Goal: Task Accomplishment & Management: Complete application form

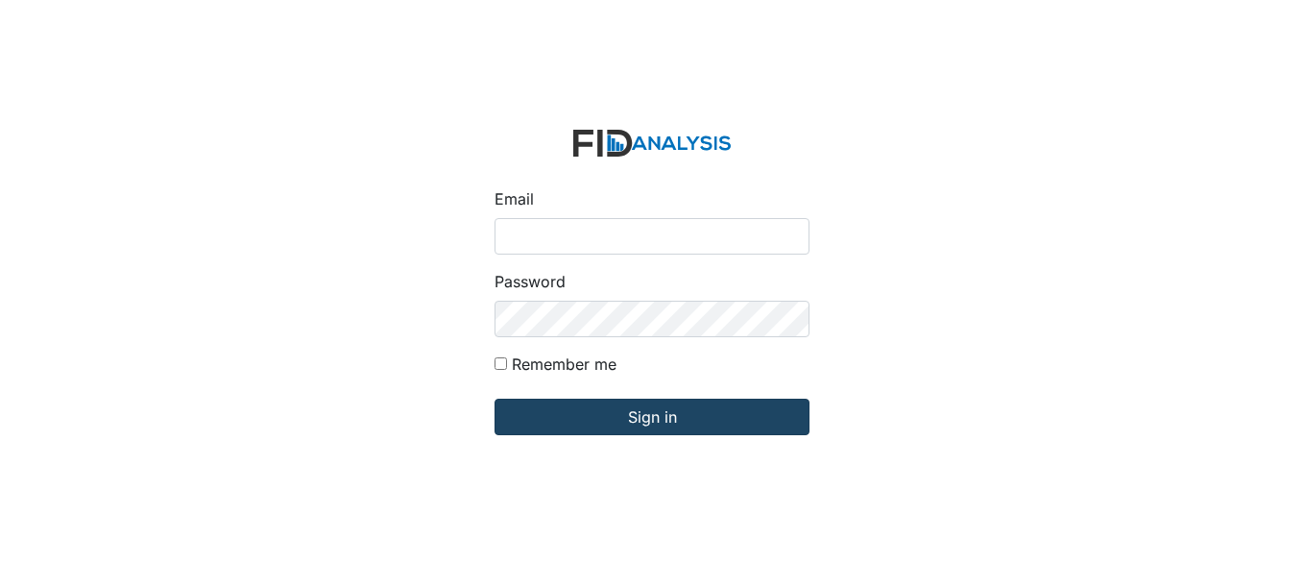
type input "fgraham@Lifeincorporated.com"
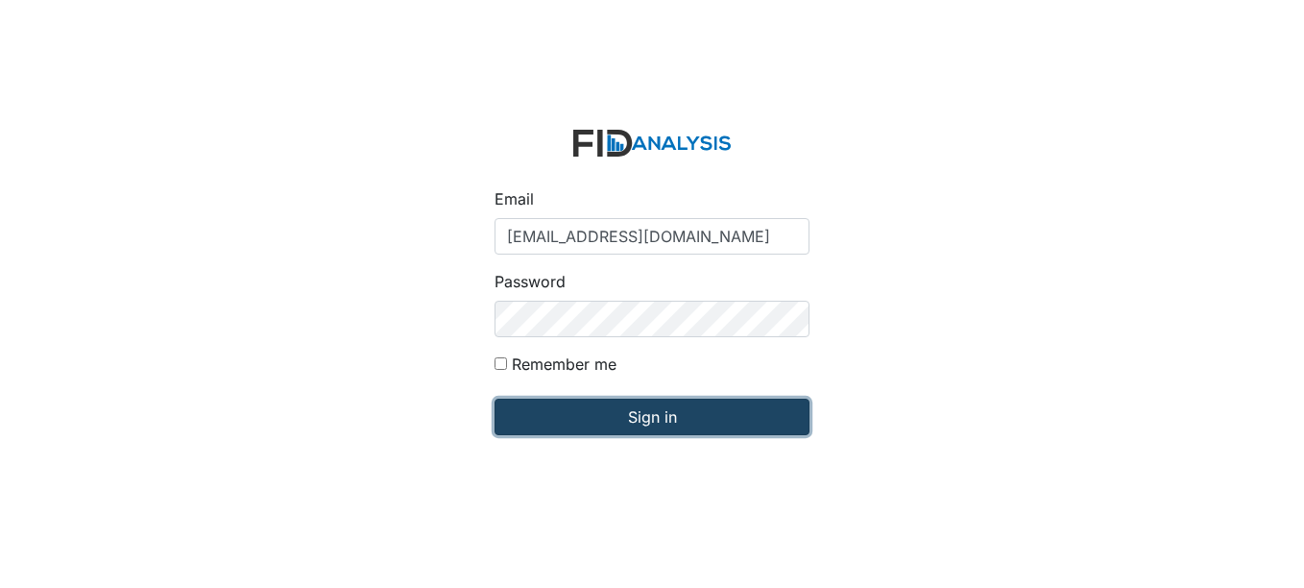
click at [656, 417] on input "Sign in" at bounding box center [652, 416] width 315 height 36
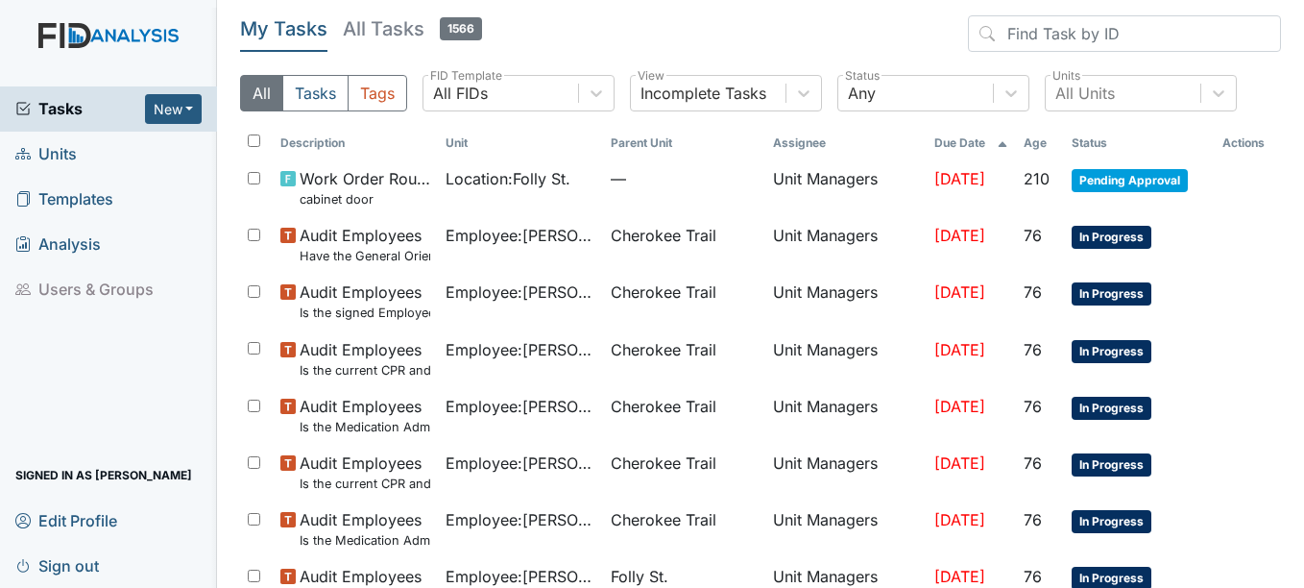
click at [72, 153] on span "Units" at bounding box center [45, 154] width 61 height 30
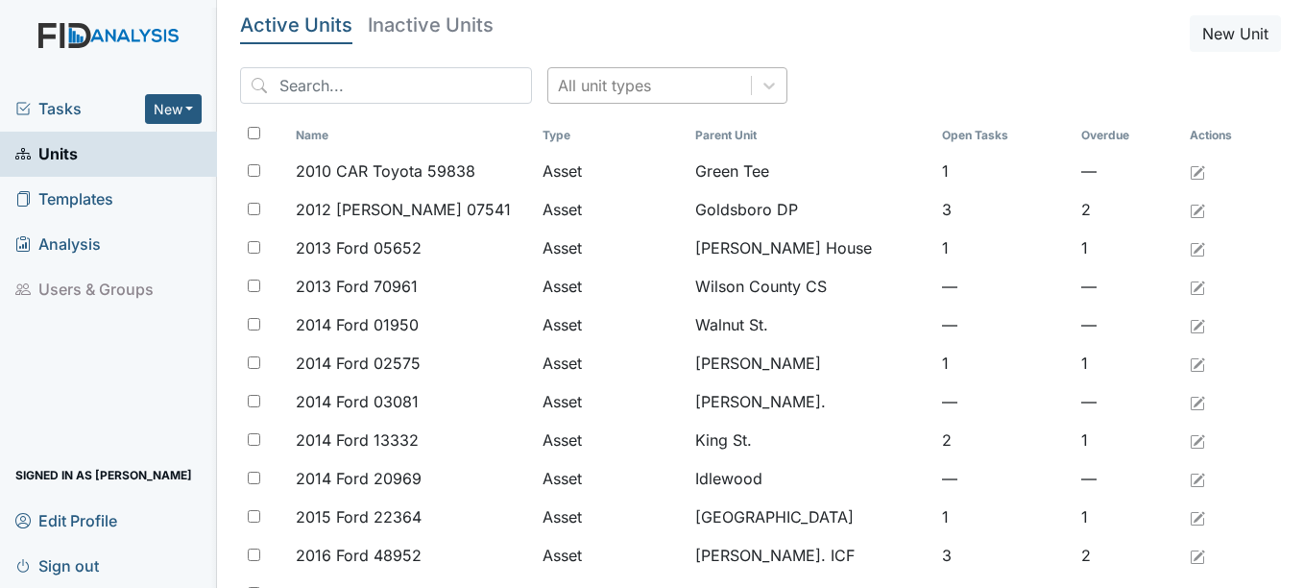
click at [622, 90] on div "All unit types" at bounding box center [649, 85] width 203 height 35
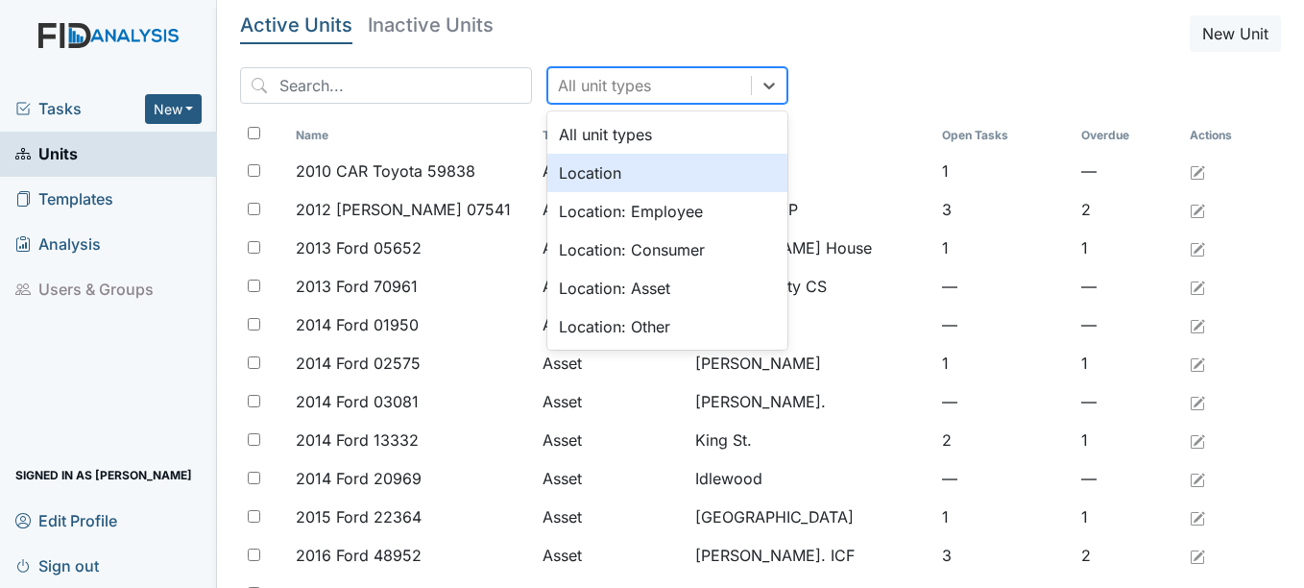
click at [548, 181] on div "Location" at bounding box center [667, 173] width 240 height 38
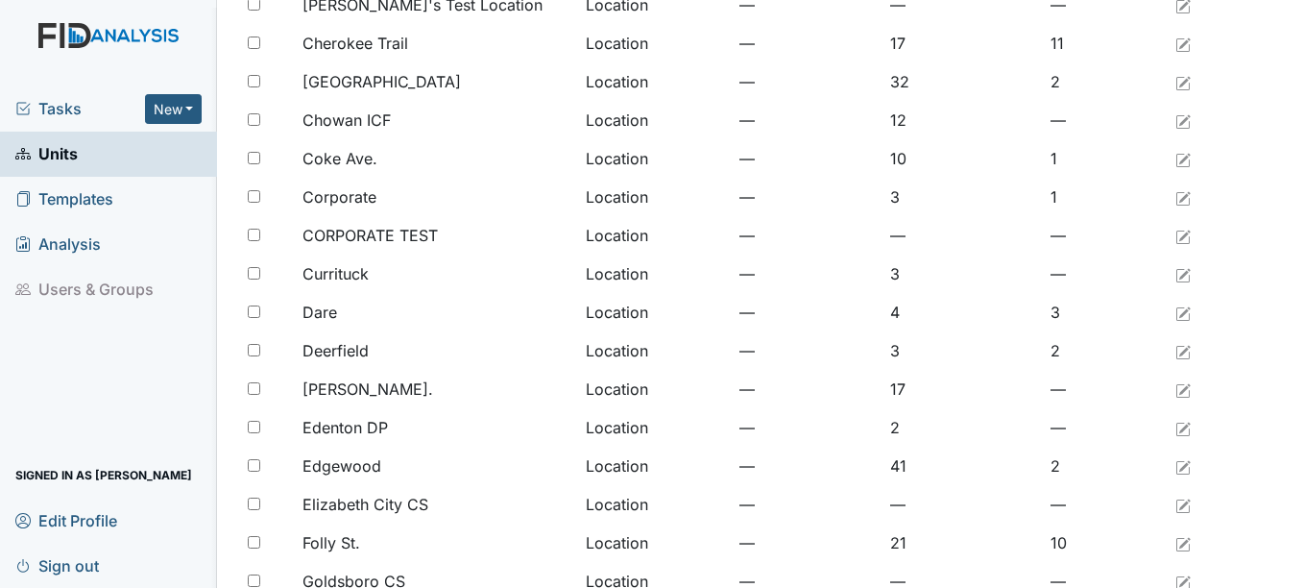
scroll to position [288, 0]
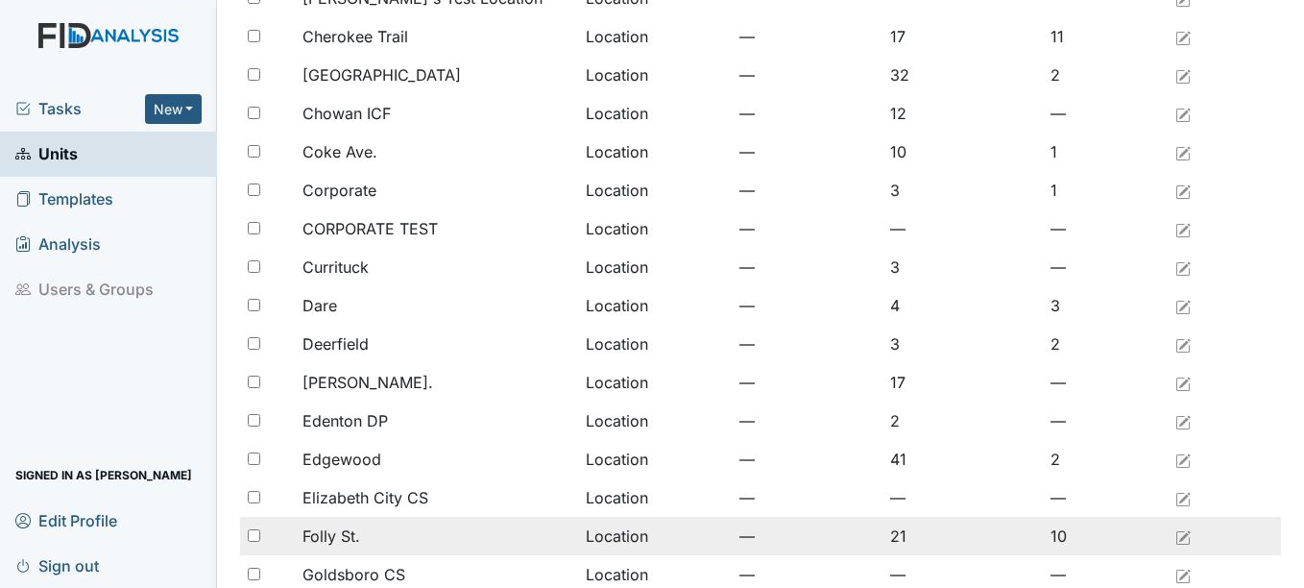
click at [365, 536] on div "Folly St." at bounding box center [436, 535] width 268 height 23
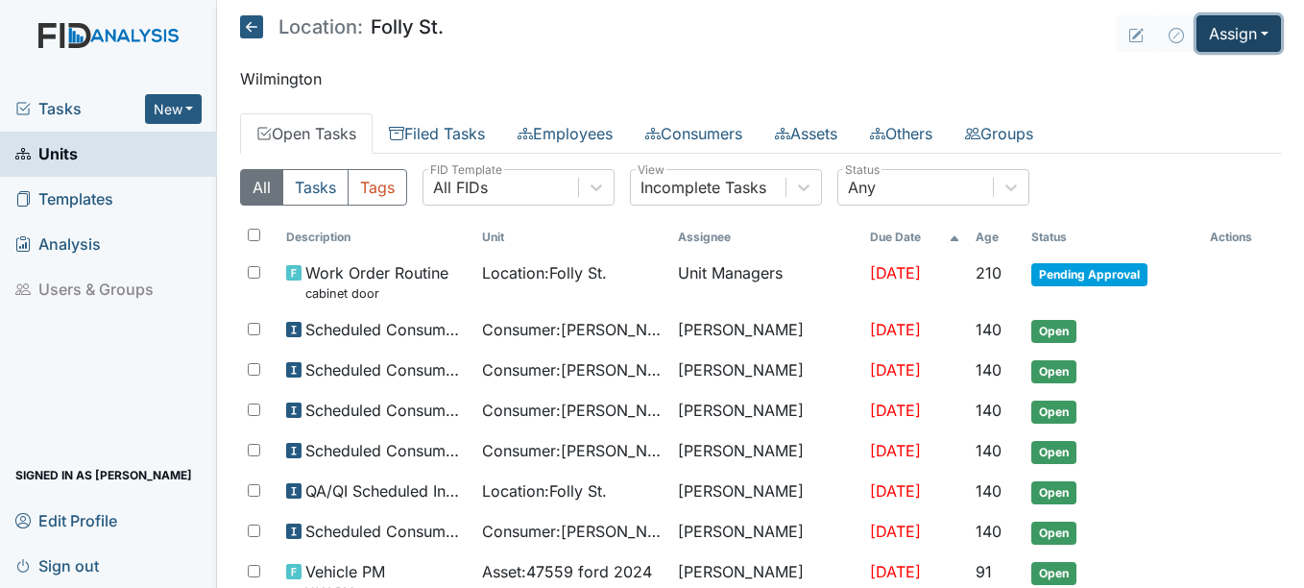
click at [1236, 30] on button "Assign" at bounding box center [1238, 33] width 85 height 36
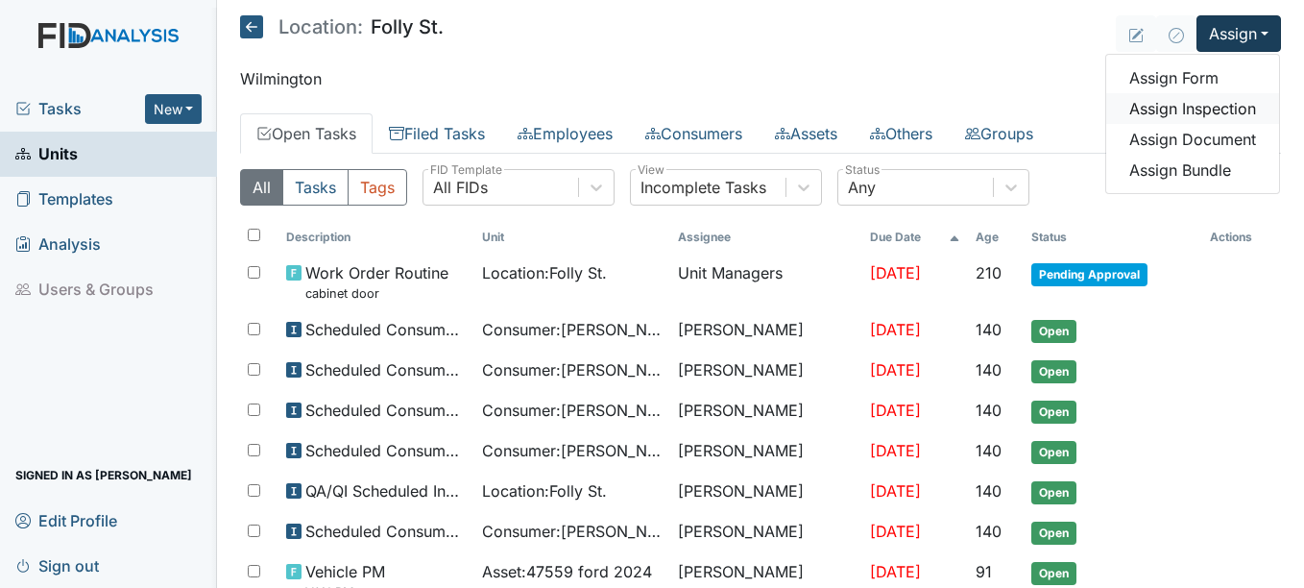
click at [1199, 111] on link "Assign Inspection" at bounding box center [1192, 108] width 173 height 31
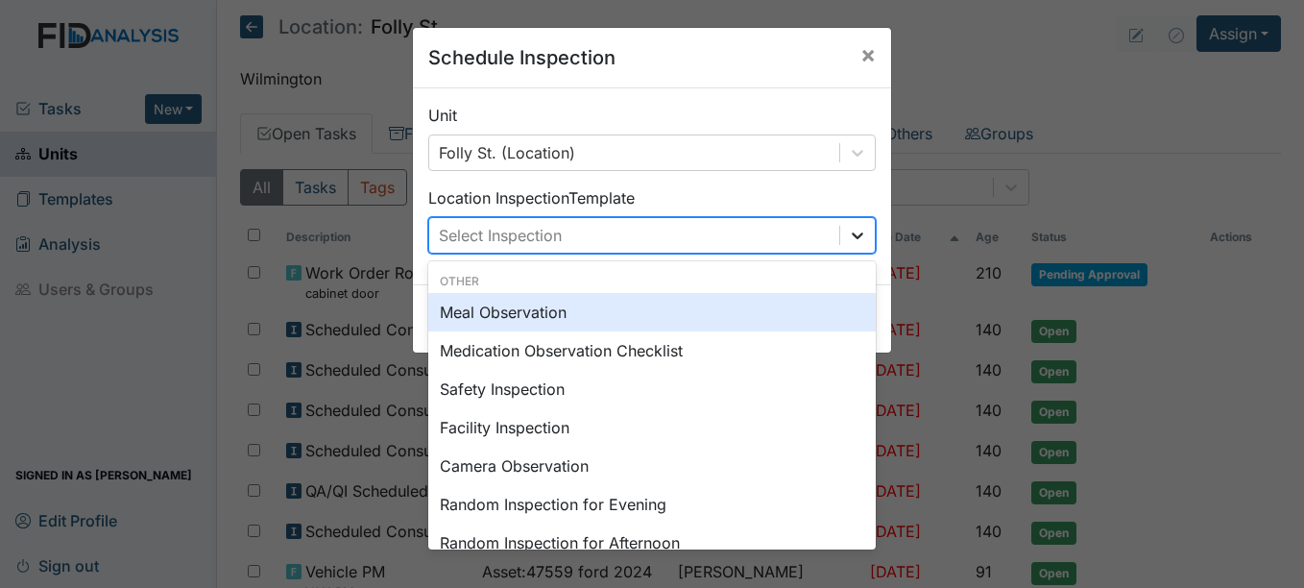
click at [858, 237] on icon at bounding box center [857, 235] width 19 height 19
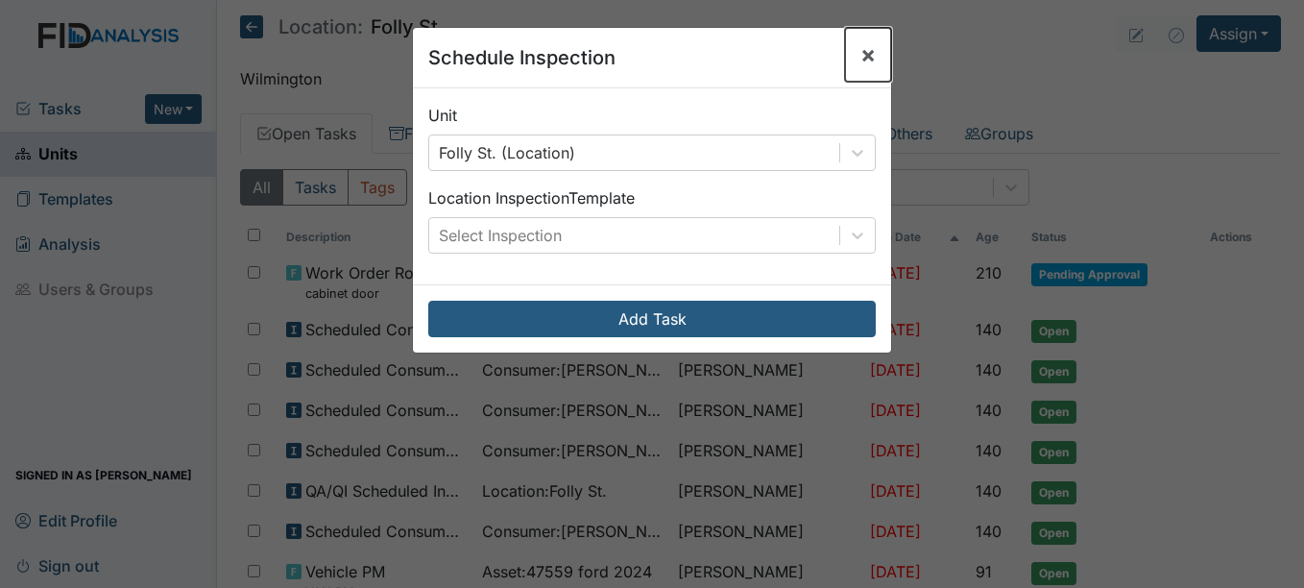
click at [860, 56] on span "×" at bounding box center [867, 54] width 15 height 28
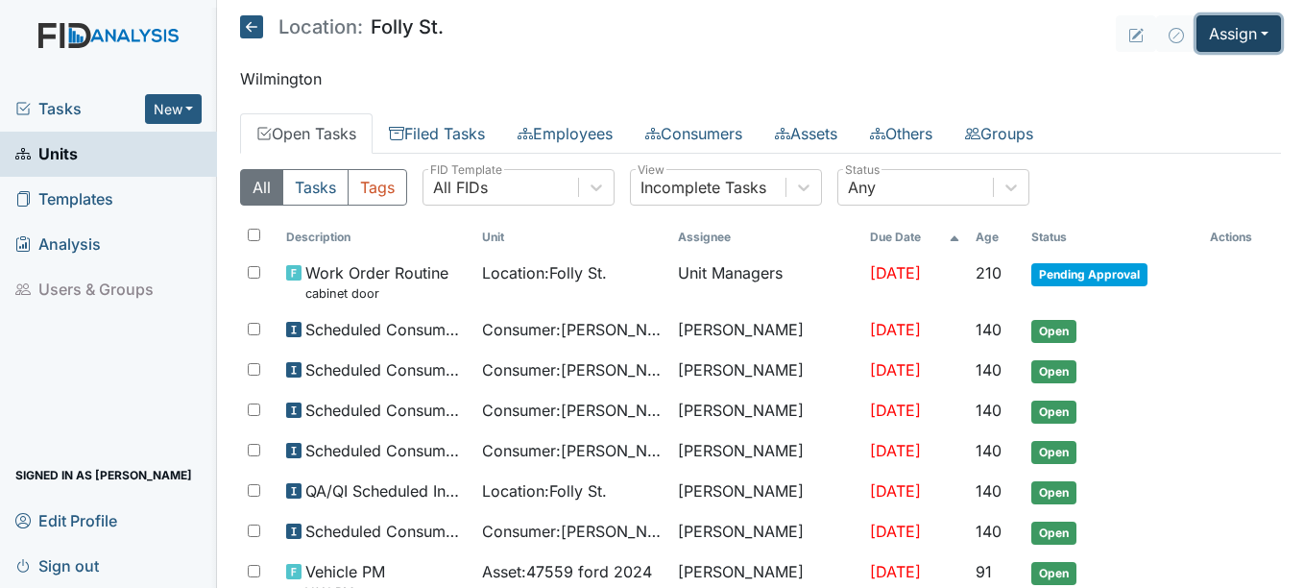
click at [1230, 34] on button "Assign" at bounding box center [1238, 33] width 85 height 36
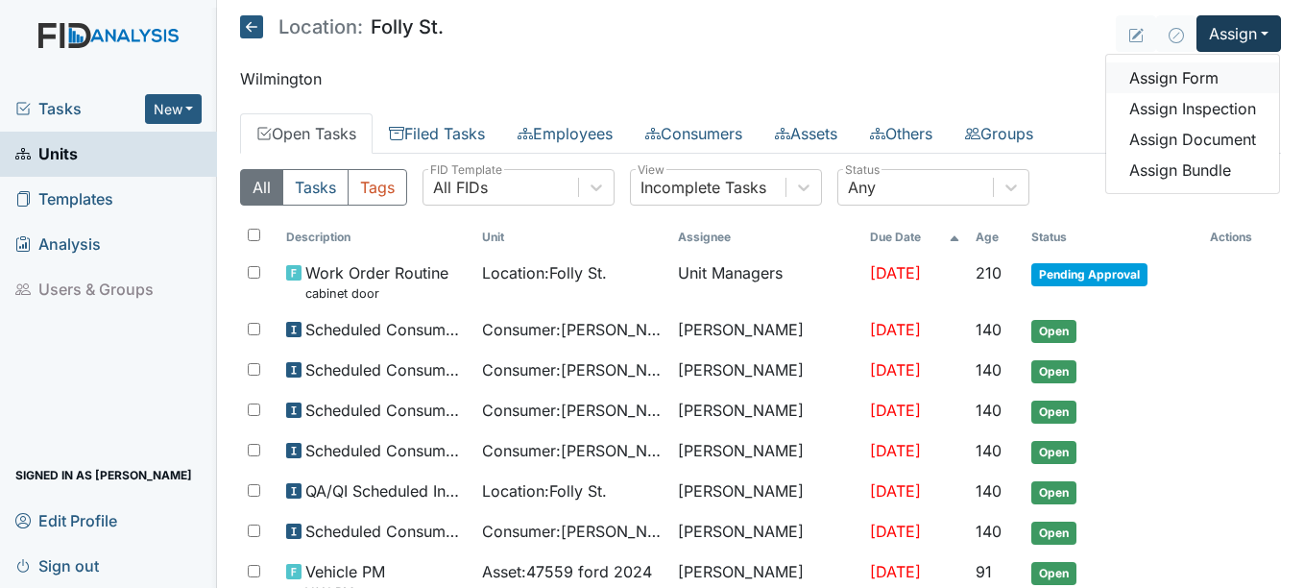
click at [1213, 80] on link "Assign Form" at bounding box center [1192, 77] width 173 height 31
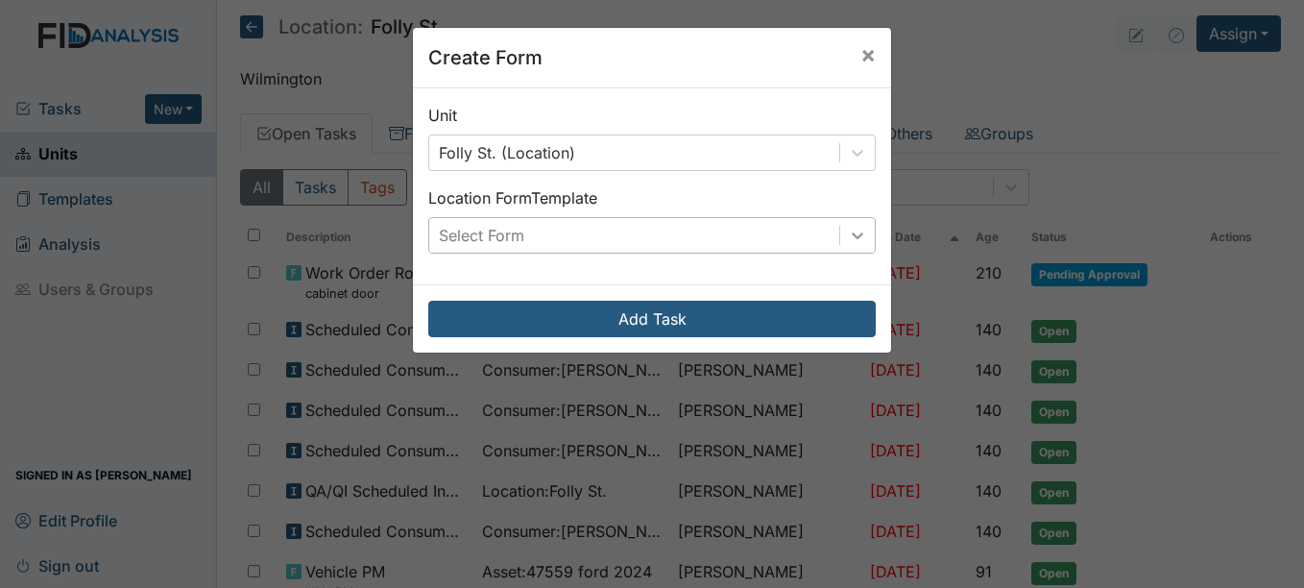
click at [848, 231] on icon at bounding box center [857, 235] width 19 height 19
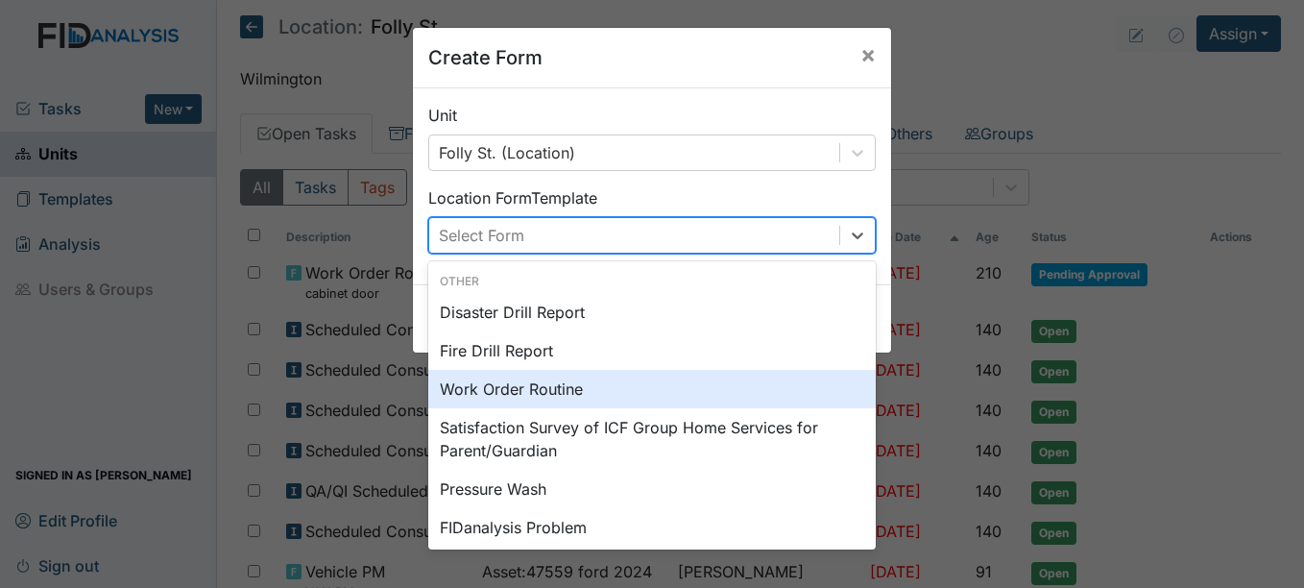
click at [581, 396] on div "Work Order Routine" at bounding box center [651, 389] width 447 height 38
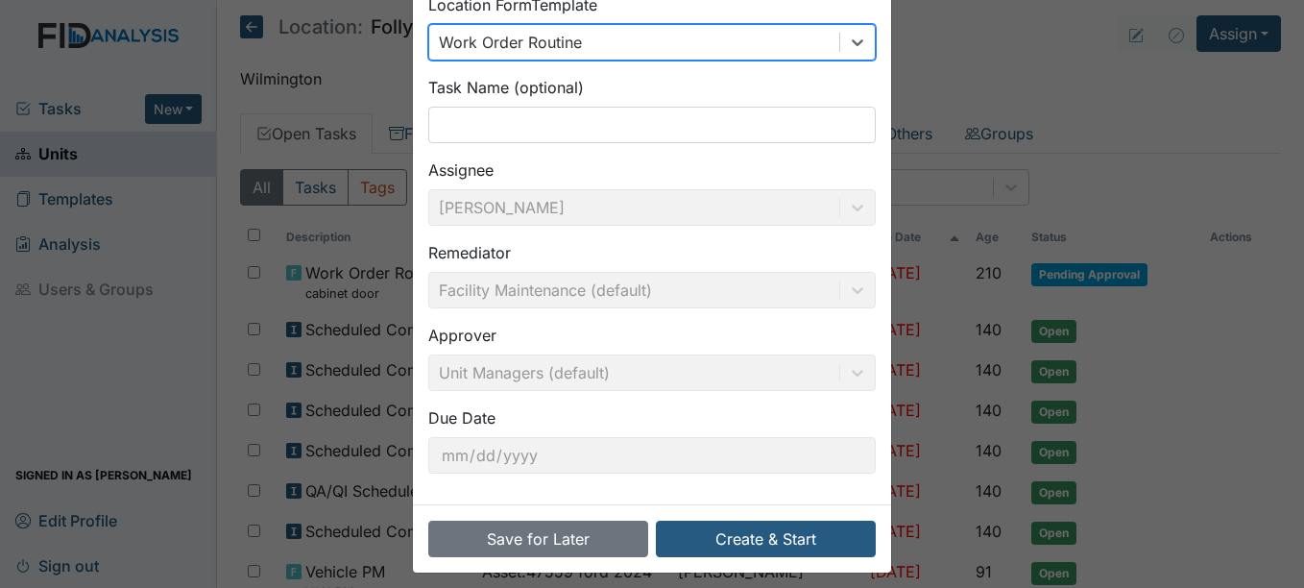
scroll to position [205, 0]
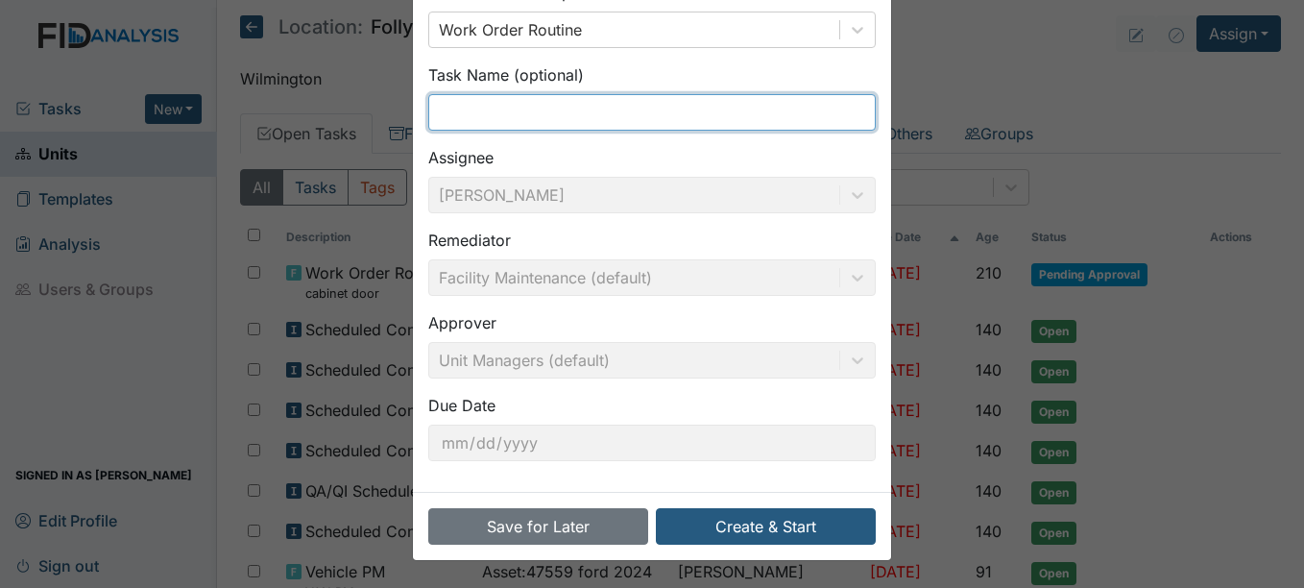
click at [637, 105] on input "text" at bounding box center [651, 112] width 447 height 36
type input "H"
click at [494, 119] on input "Repair holes" at bounding box center [651, 112] width 447 height 36
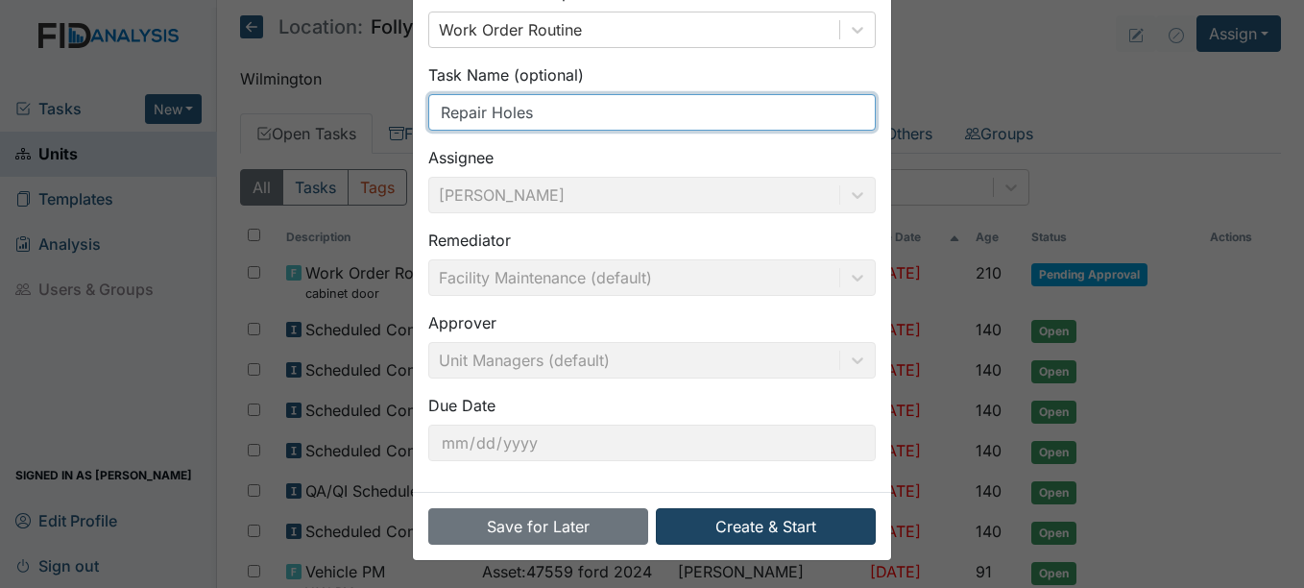
type input "Repair Holes"
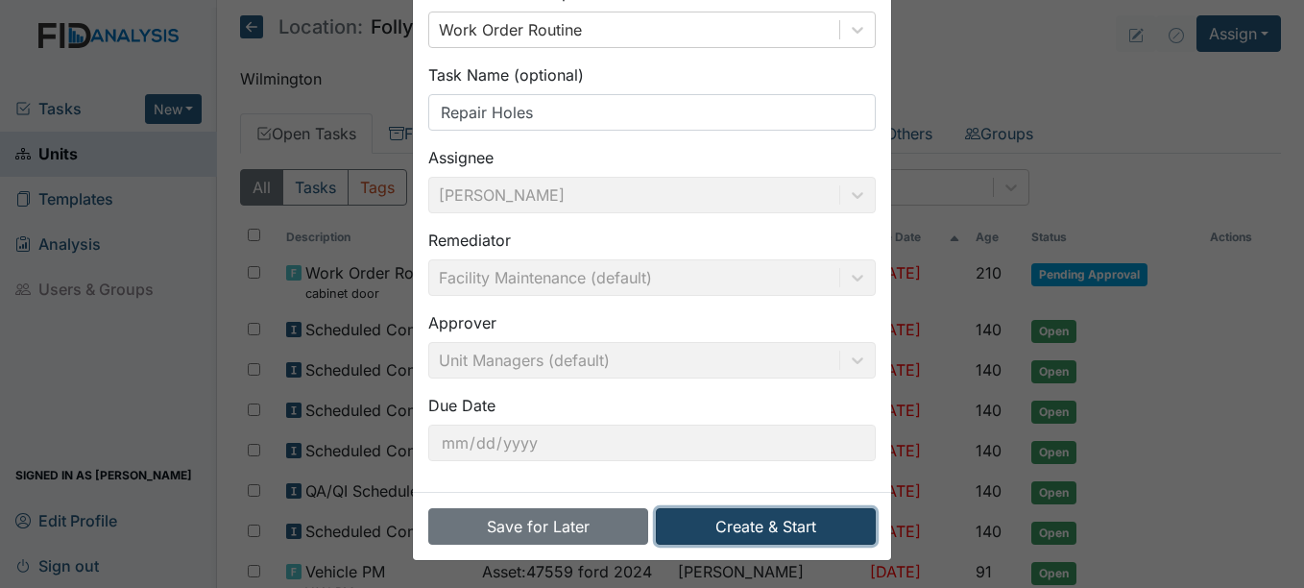
click at [772, 523] on button "Create & Start" at bounding box center [766, 526] width 220 height 36
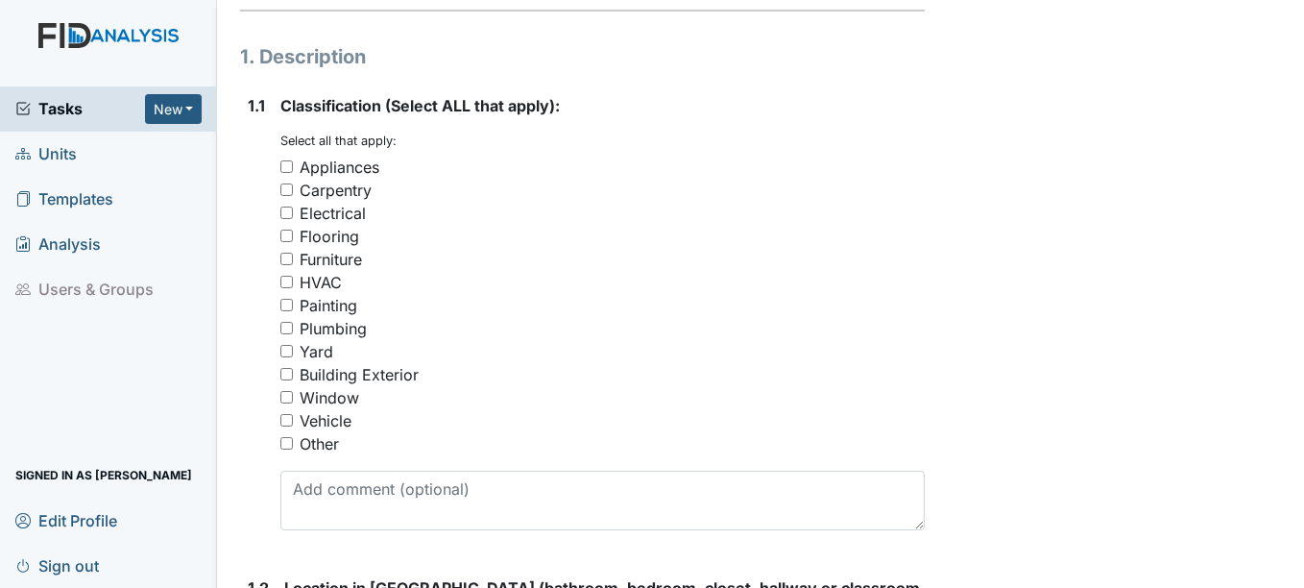
scroll to position [288, 0]
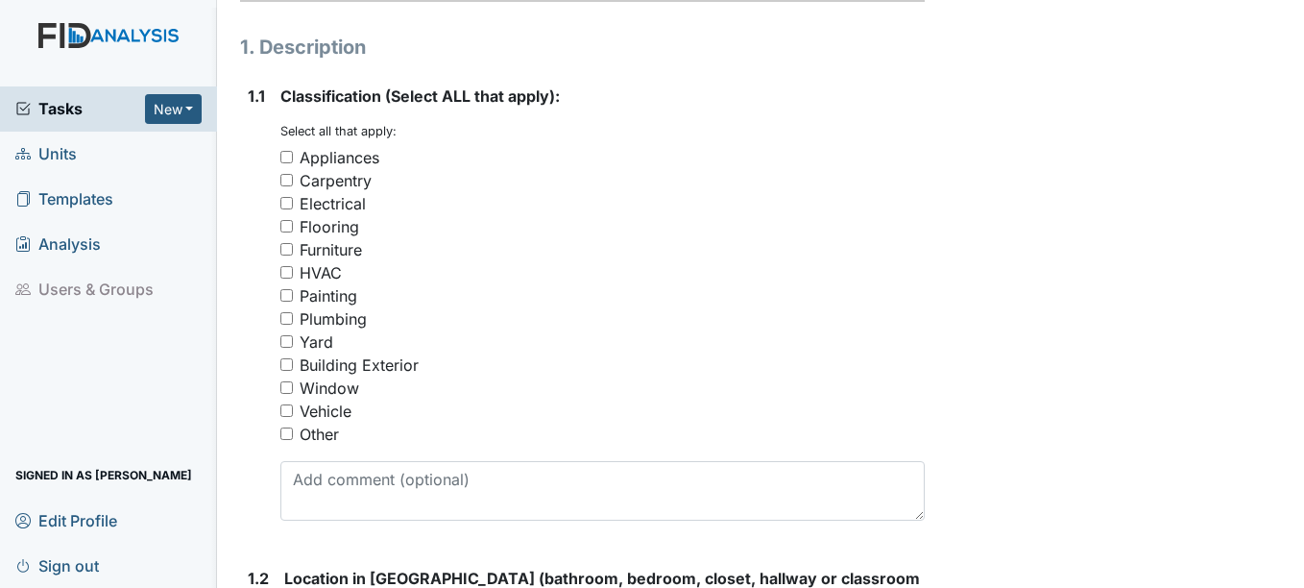
click at [288, 302] on input "Painting" at bounding box center [286, 295] width 12 height 12
checkbox input "true"
click at [288, 440] on input "Other" at bounding box center [286, 433] width 12 height 12
checkbox input "true"
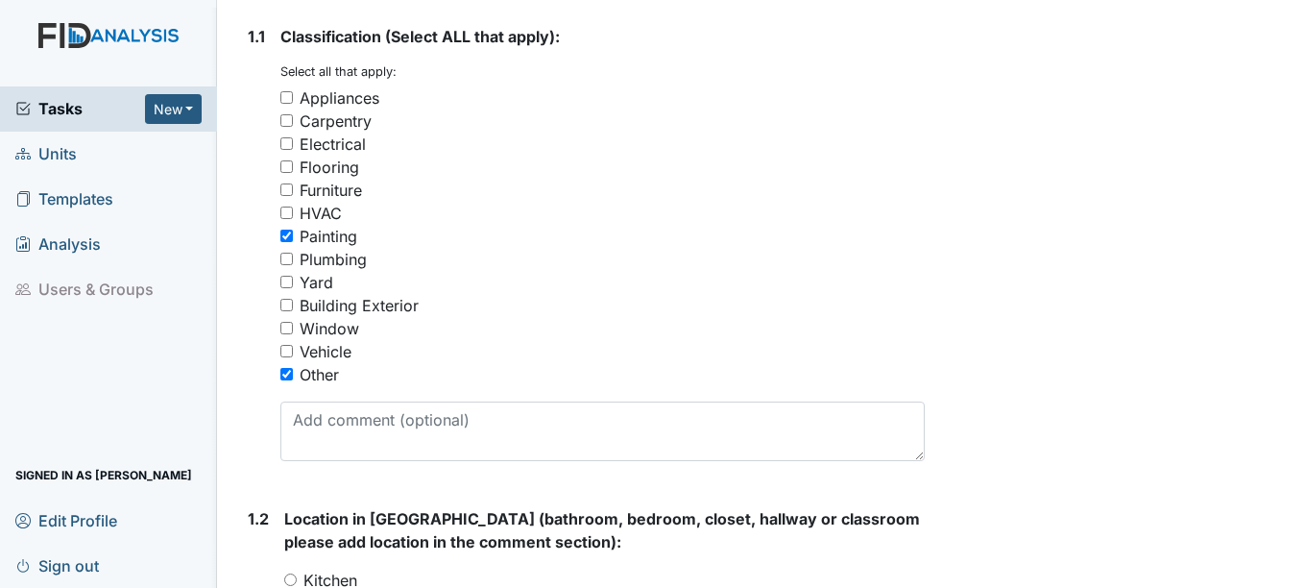
scroll to position [480, 0]
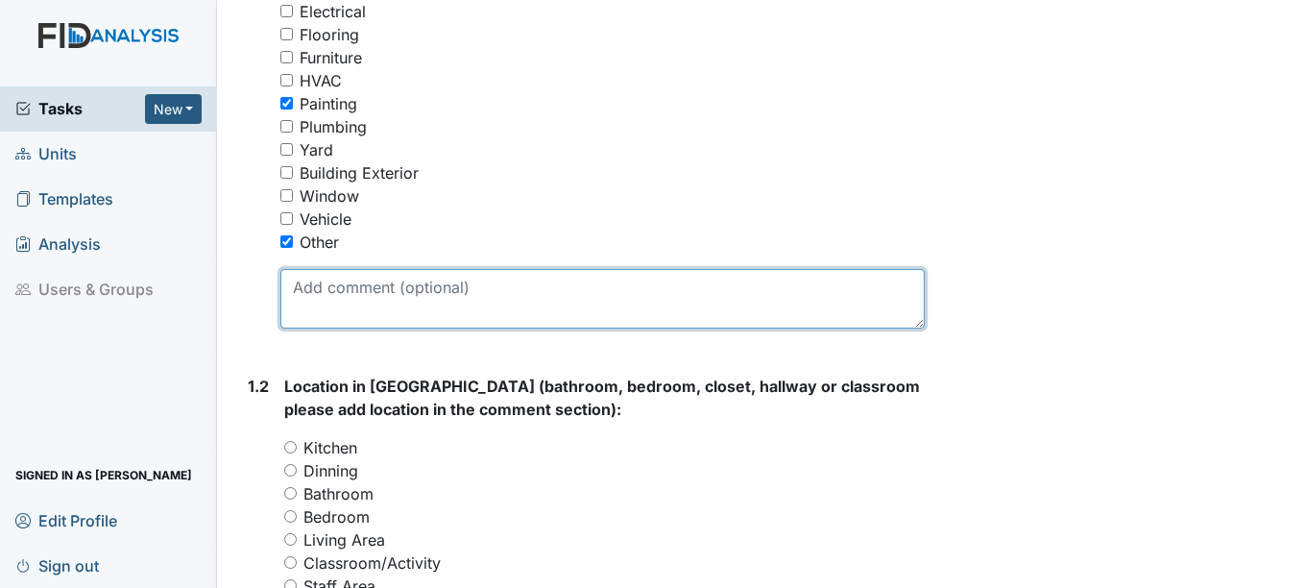
click at [402, 326] on textarea at bounding box center [601, 299] width 643 height 60
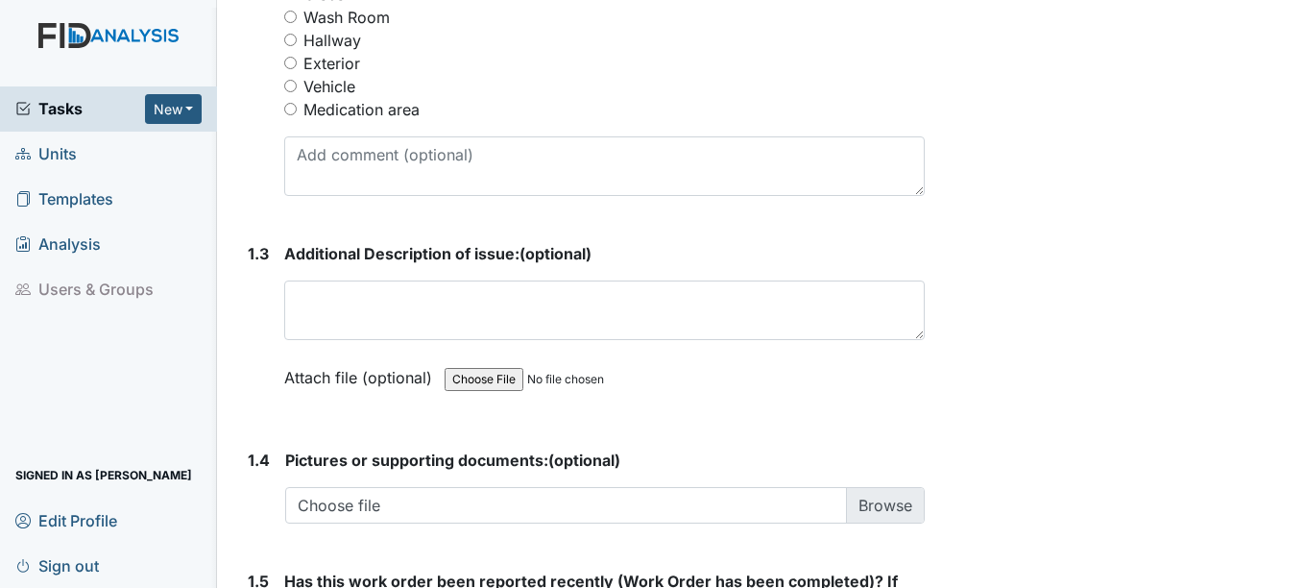
scroll to position [1152, 0]
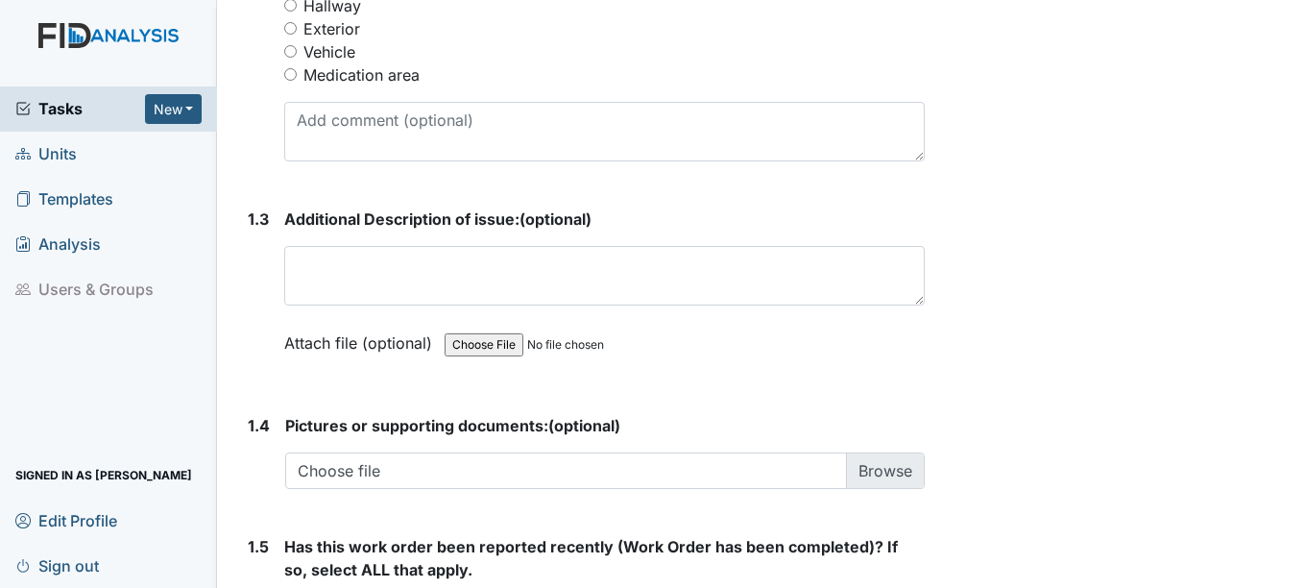
type textarea "Patch and repair holes in the wall"
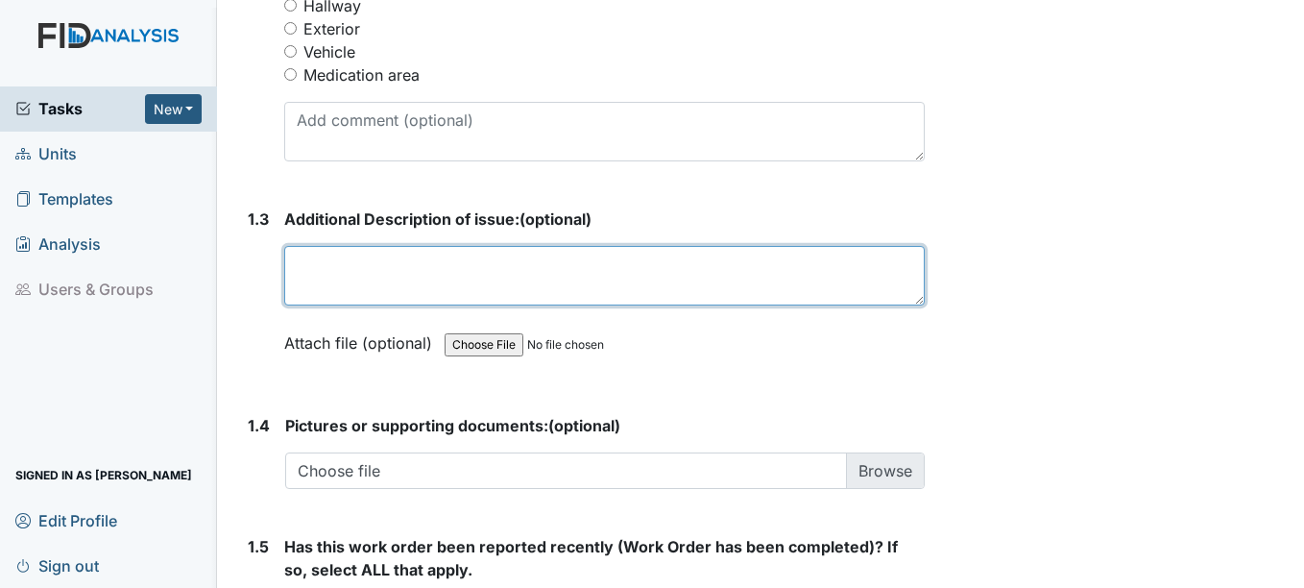
click at [333, 305] on textarea at bounding box center [604, 276] width 640 height 60
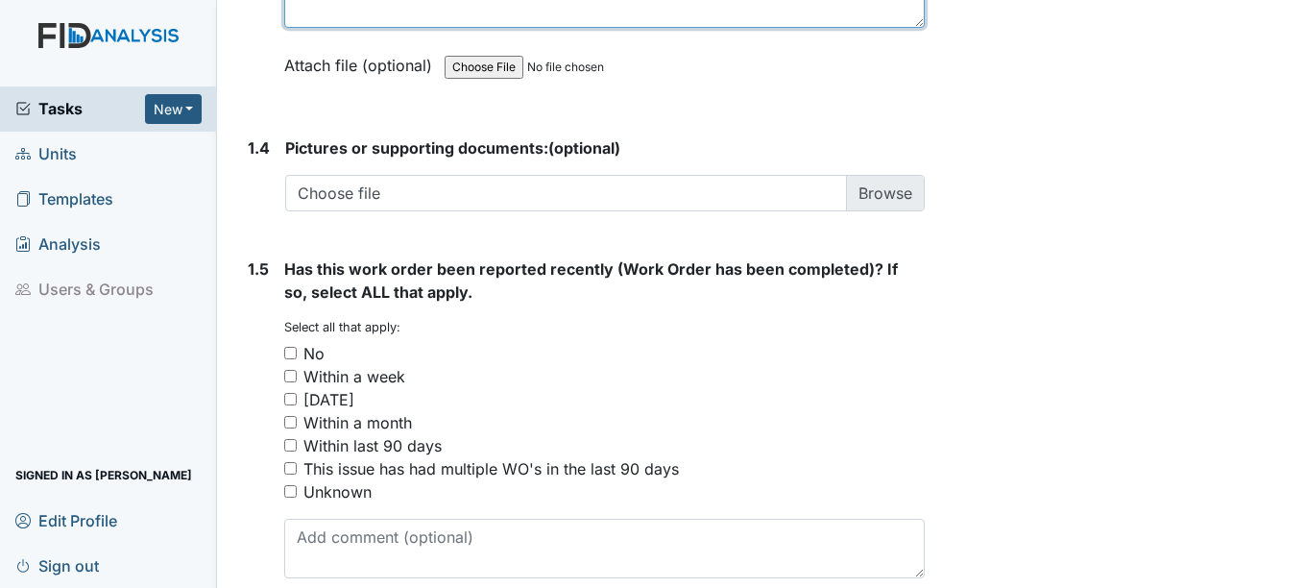
scroll to position [1440, 0]
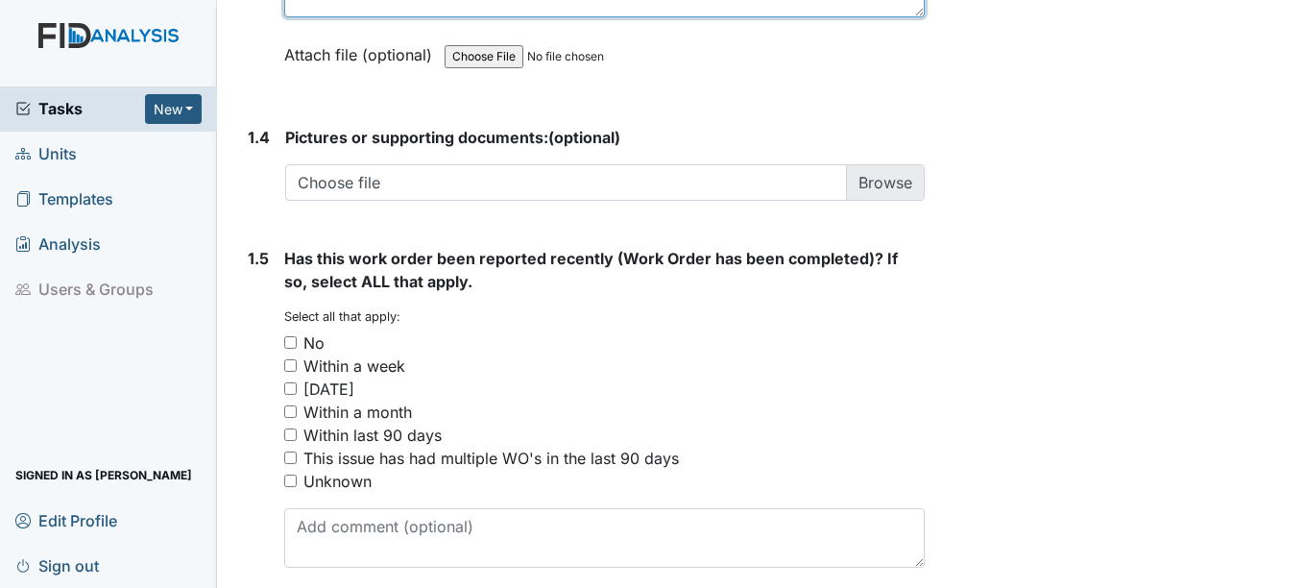
type textarea "Patch and repair wall"
click at [290, 349] on input "No" at bounding box center [290, 342] width 12 height 12
checkbox input "true"
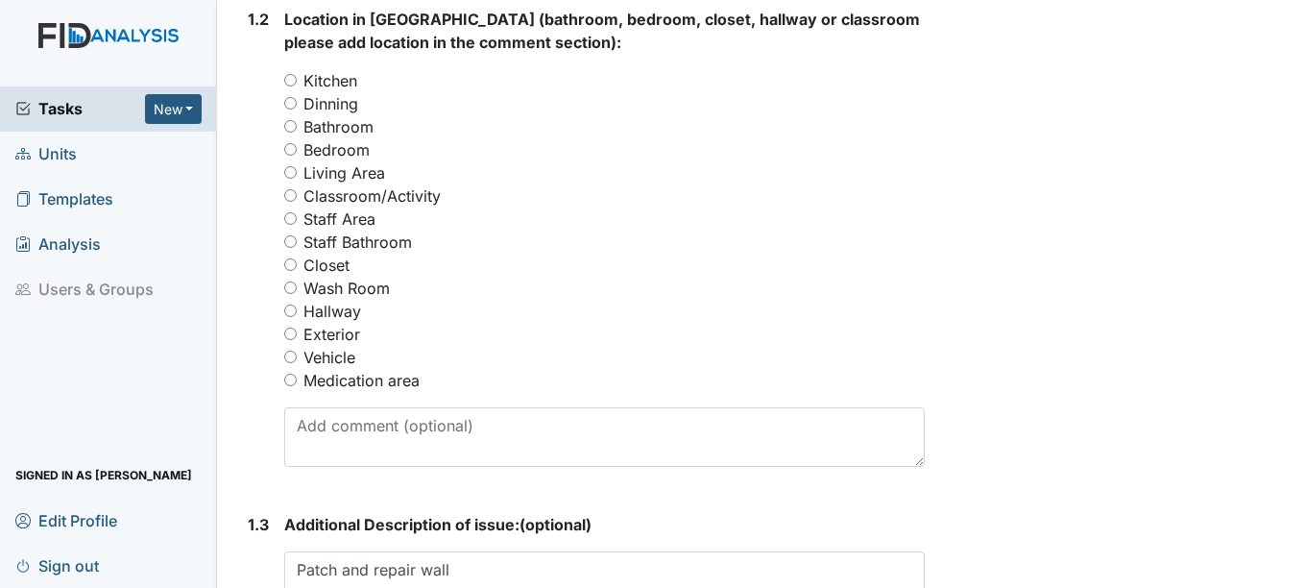
scroll to position [965, 0]
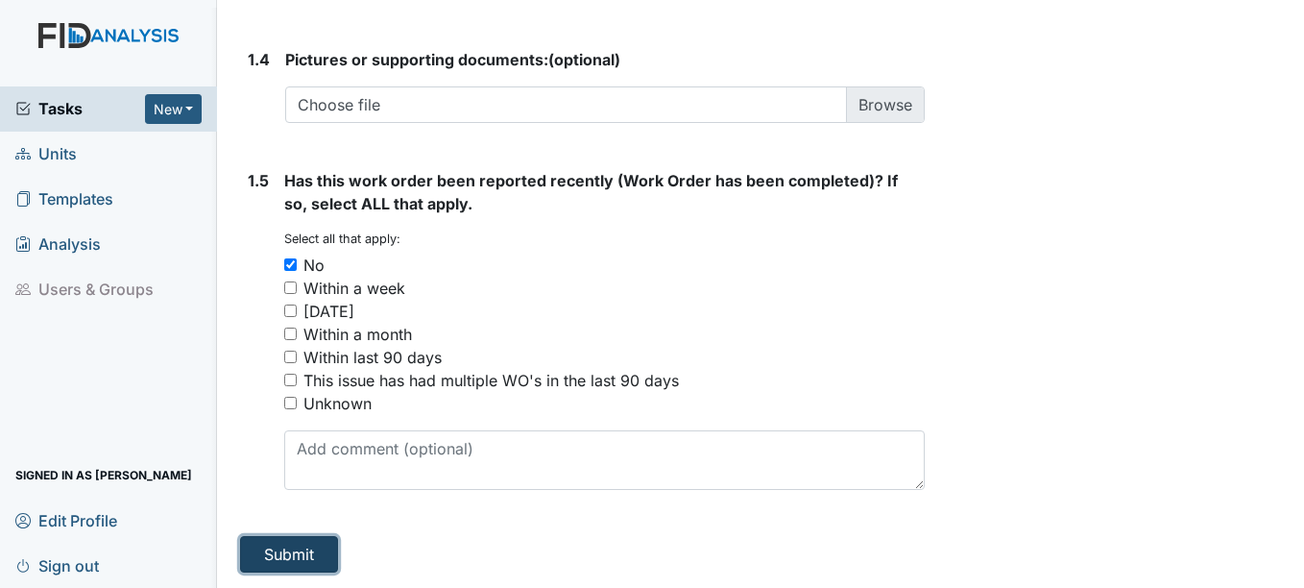
click at [315, 548] on button "Submit" at bounding box center [289, 554] width 98 height 36
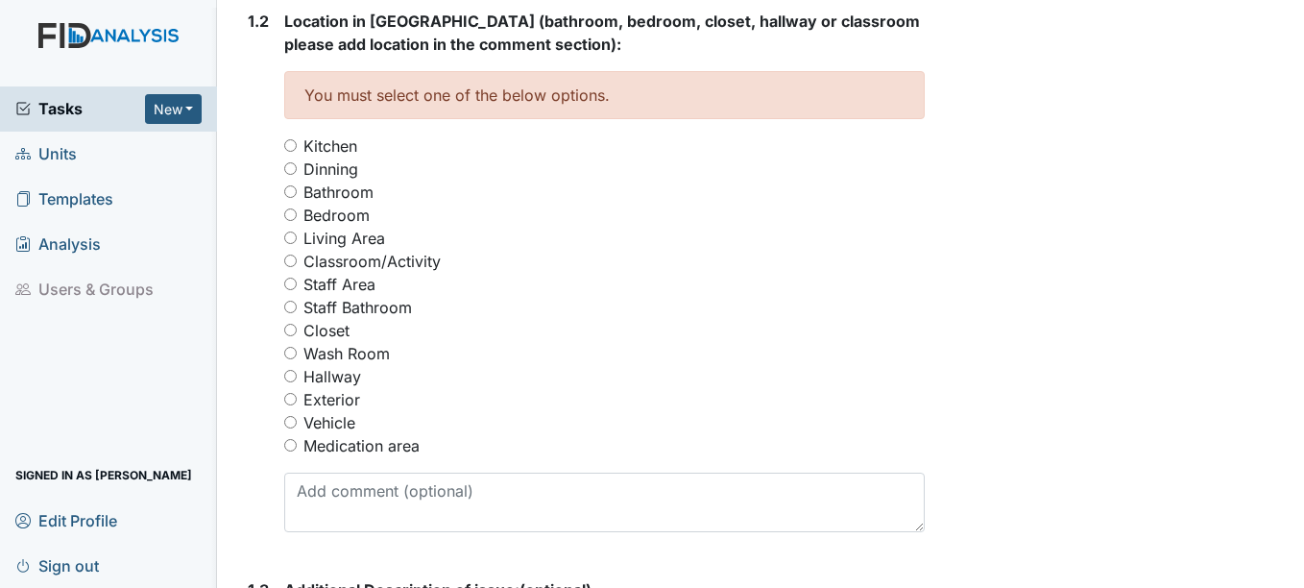
scroll to position [644, 0]
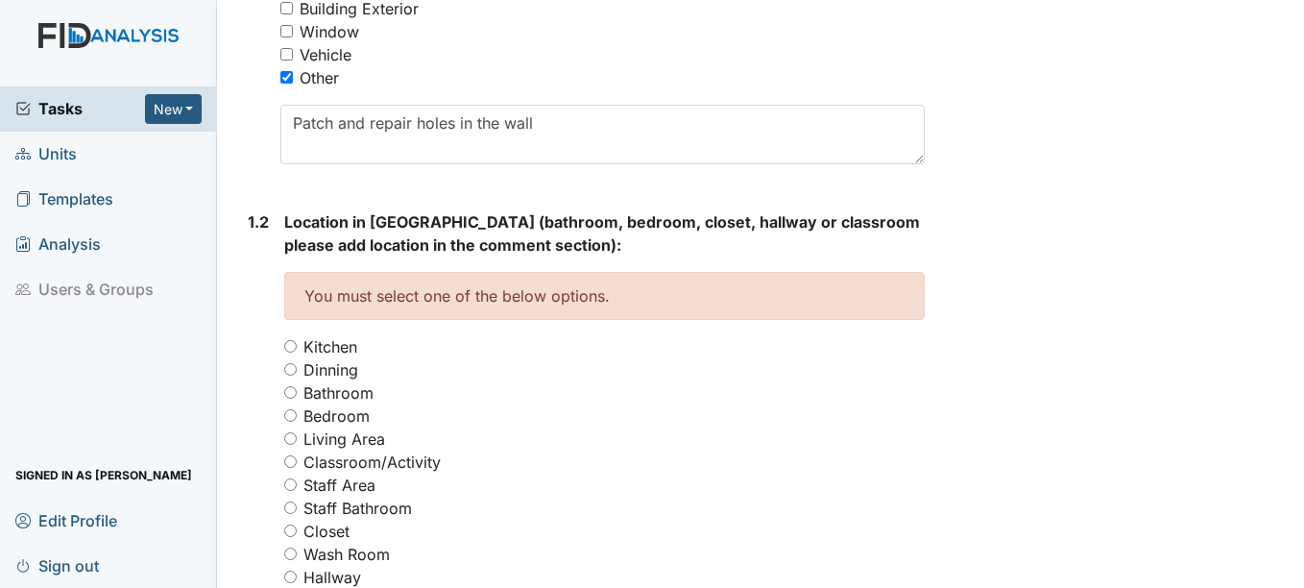
click at [293, 375] on input "Dinning" at bounding box center [290, 369] width 12 height 12
radio input "true"
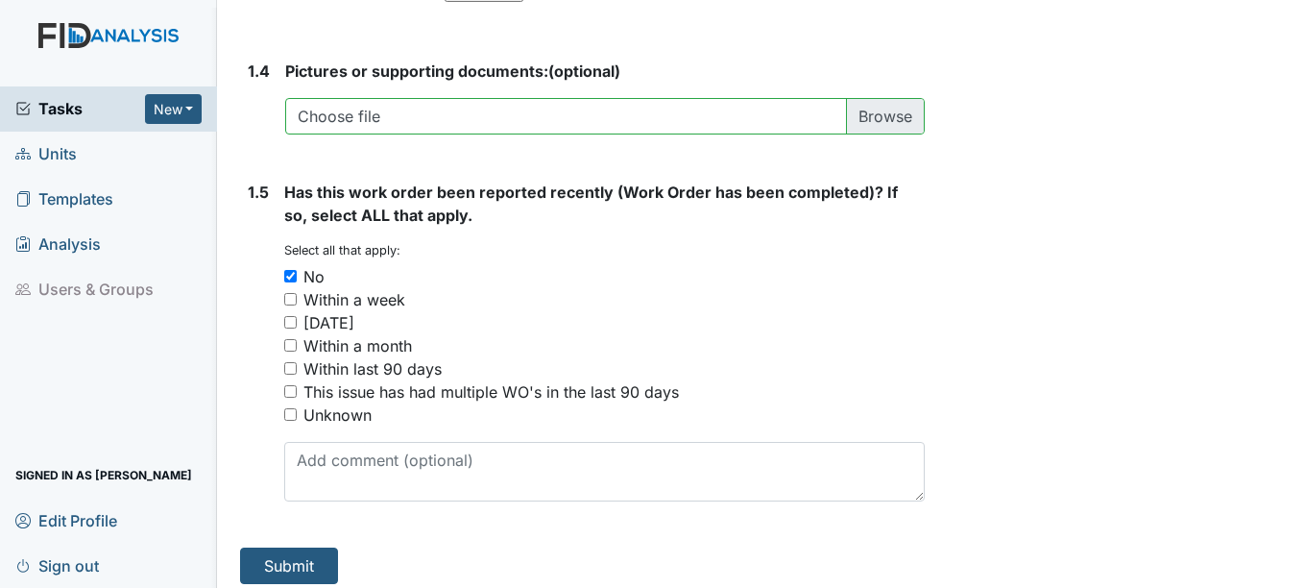
scroll to position [1605, 0]
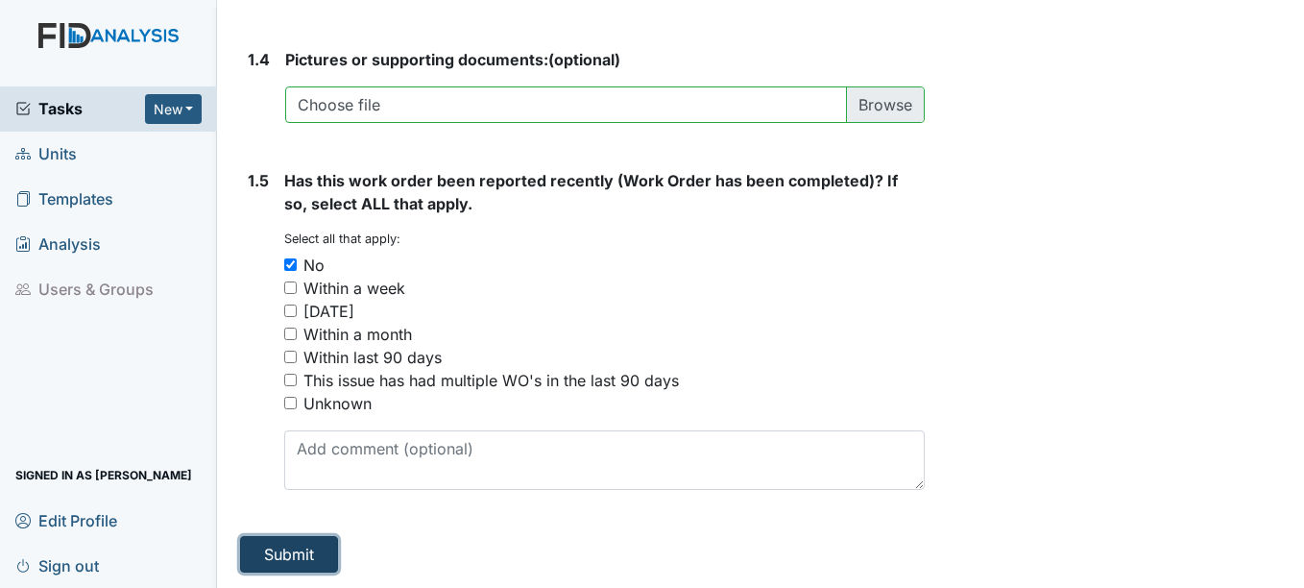
click at [295, 557] on button "Submit" at bounding box center [289, 554] width 98 height 36
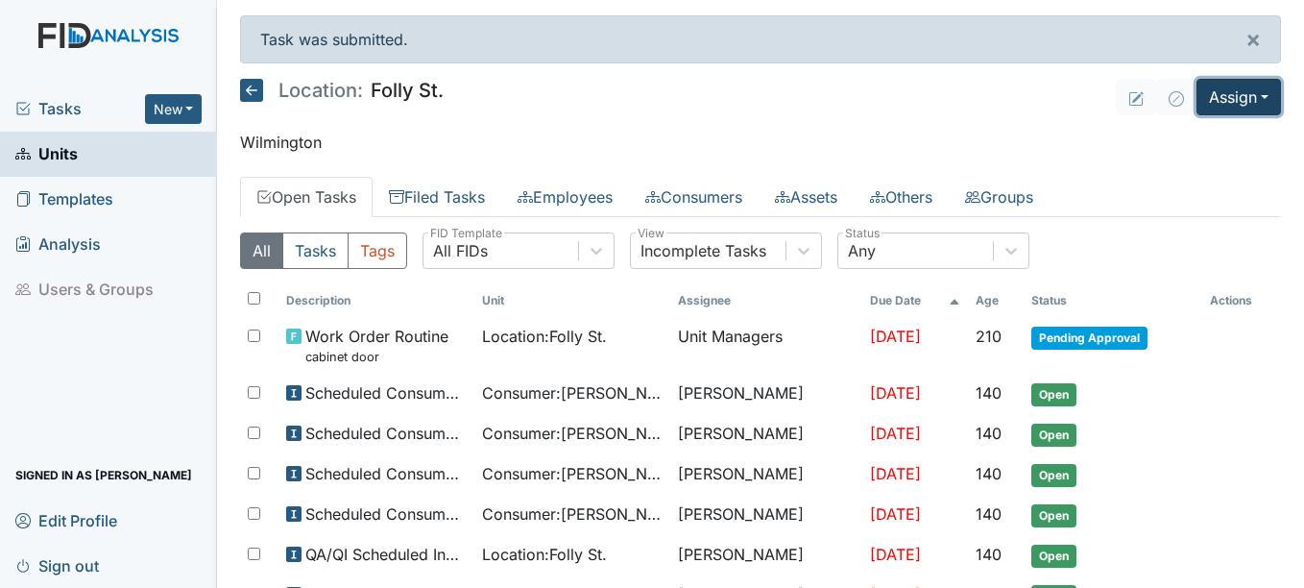
click at [1239, 93] on button "Assign" at bounding box center [1238, 97] width 85 height 36
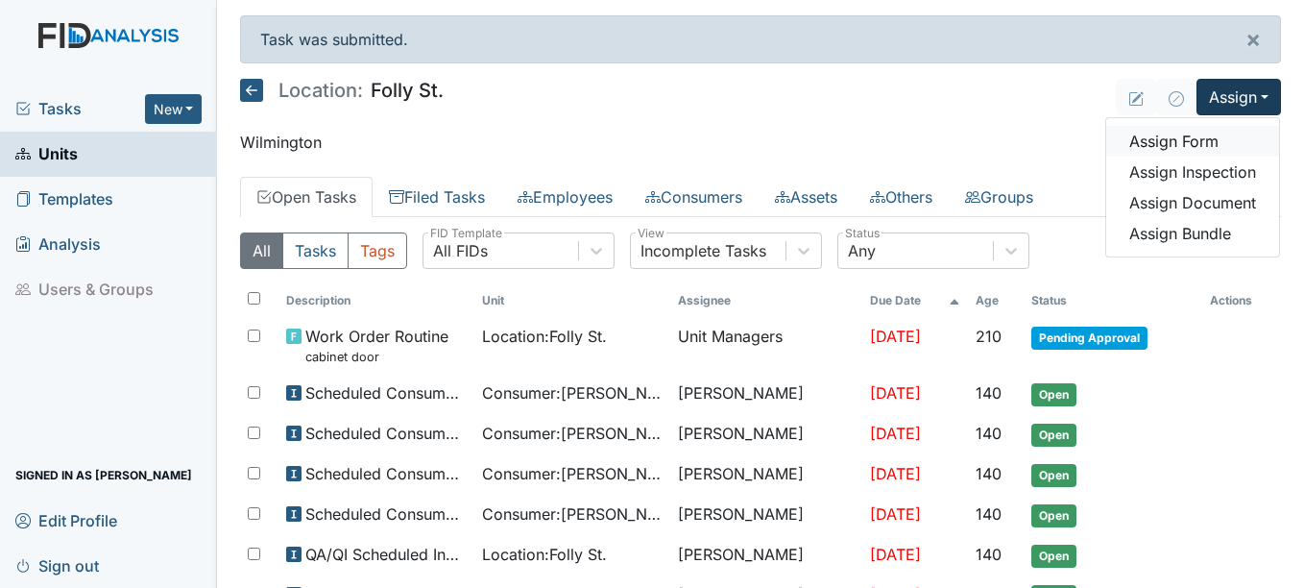
click at [1171, 140] on link "Assign Form" at bounding box center [1192, 141] width 173 height 31
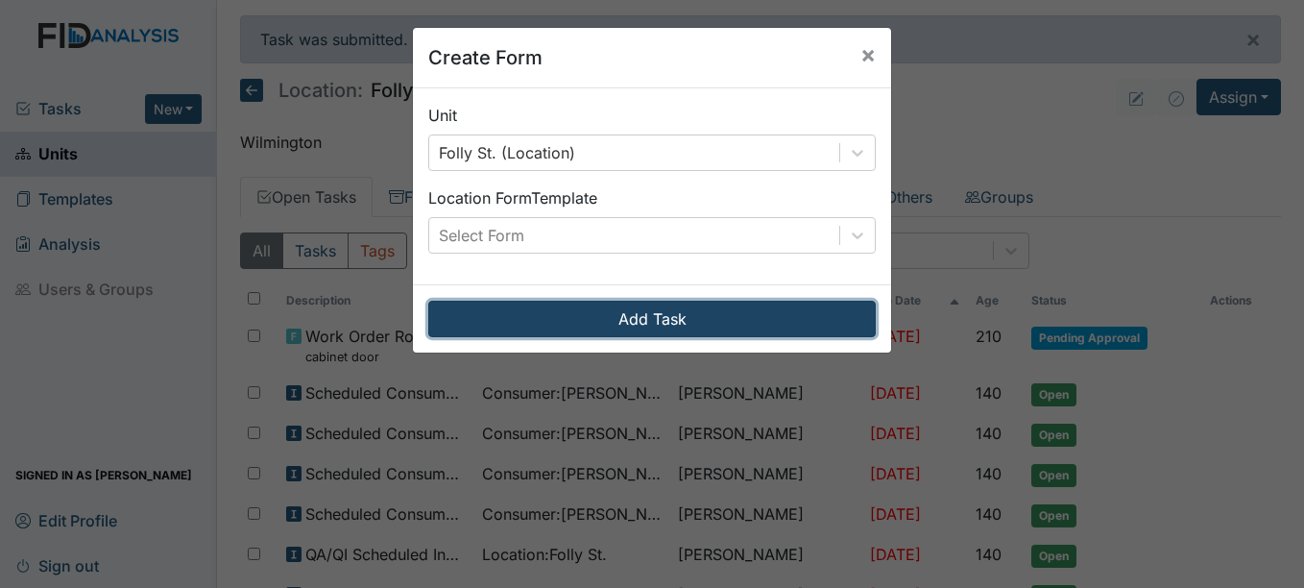
click at [718, 307] on button "Add Task" at bounding box center [651, 319] width 447 height 36
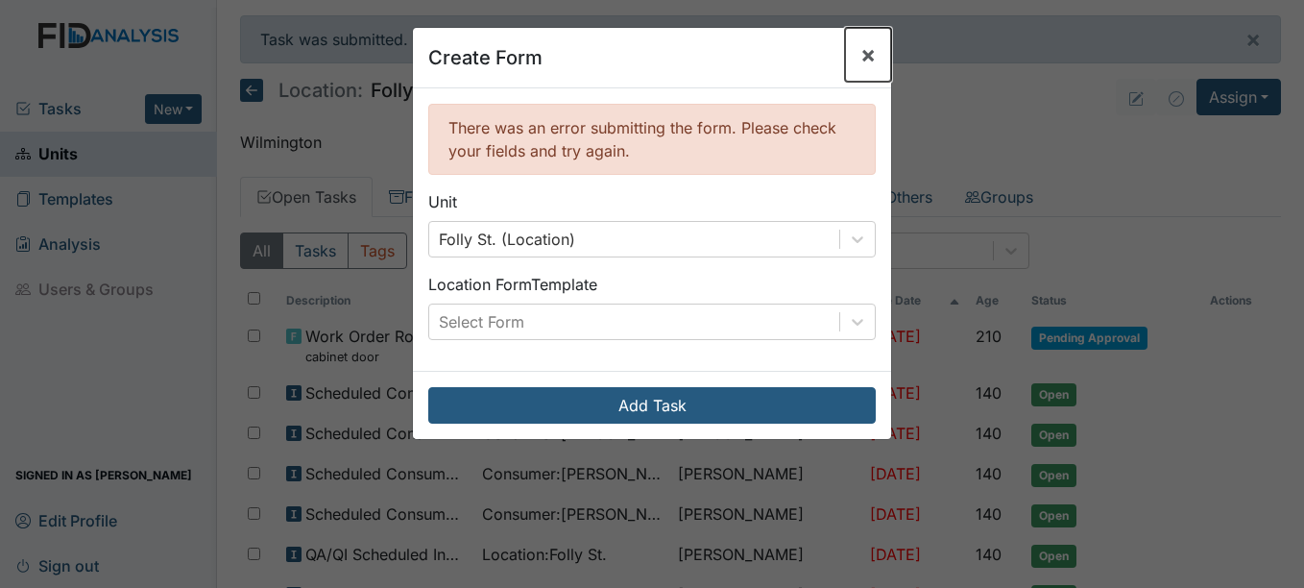
click at [860, 51] on span "×" at bounding box center [867, 54] width 15 height 28
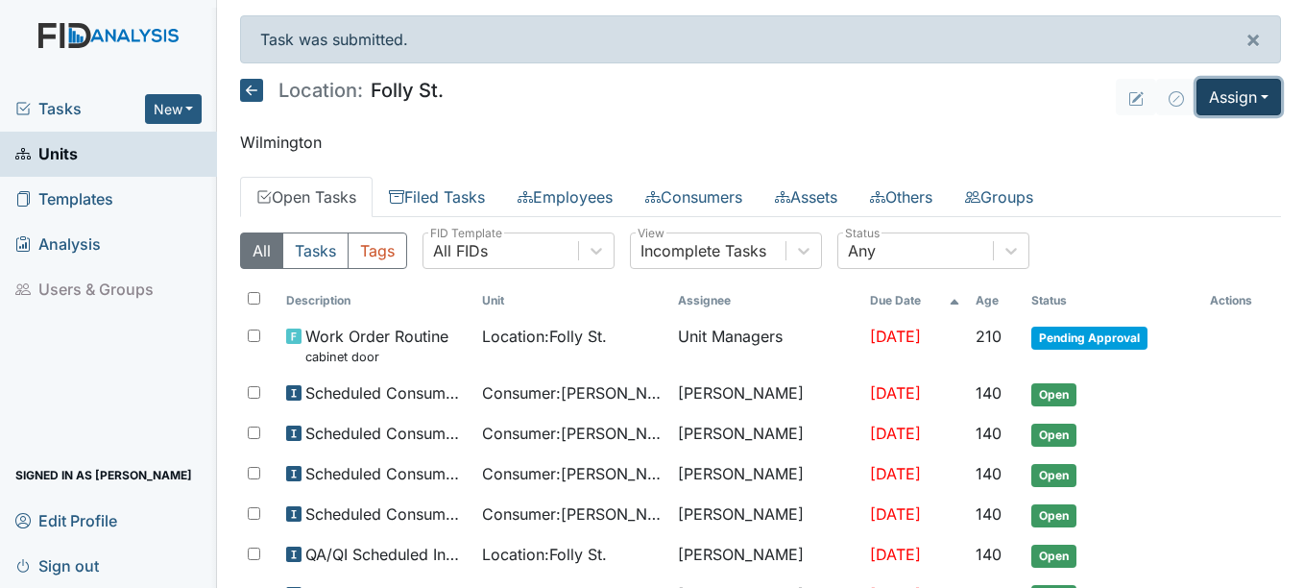
click at [1211, 99] on button "Assign" at bounding box center [1238, 97] width 85 height 36
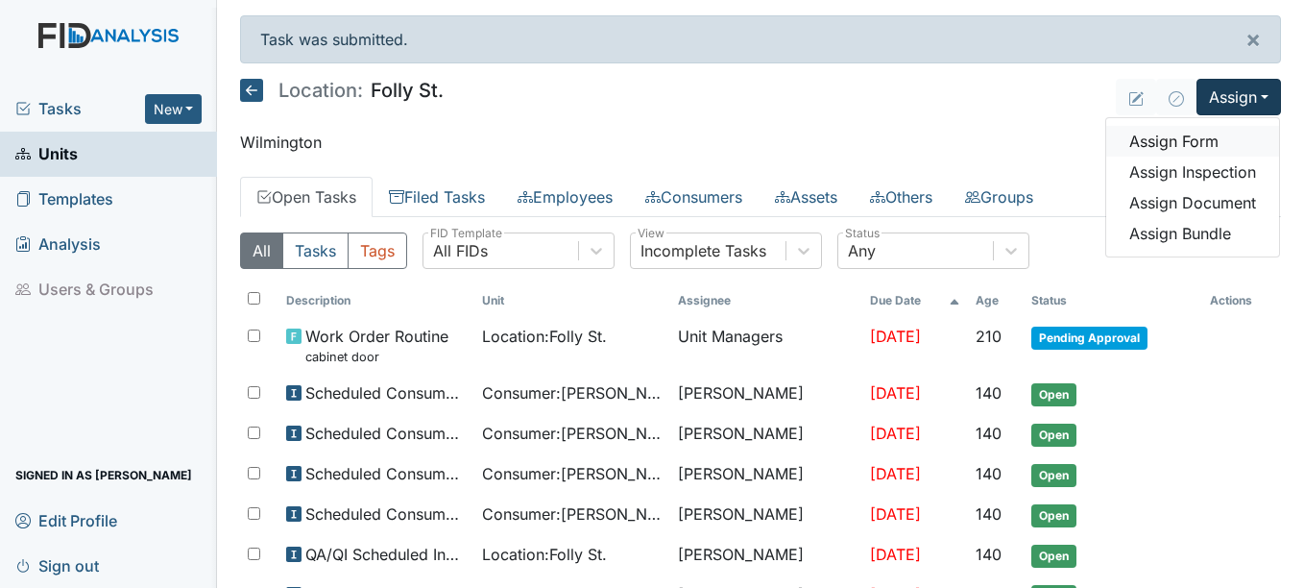
click at [1173, 140] on link "Assign Form" at bounding box center [1192, 141] width 173 height 31
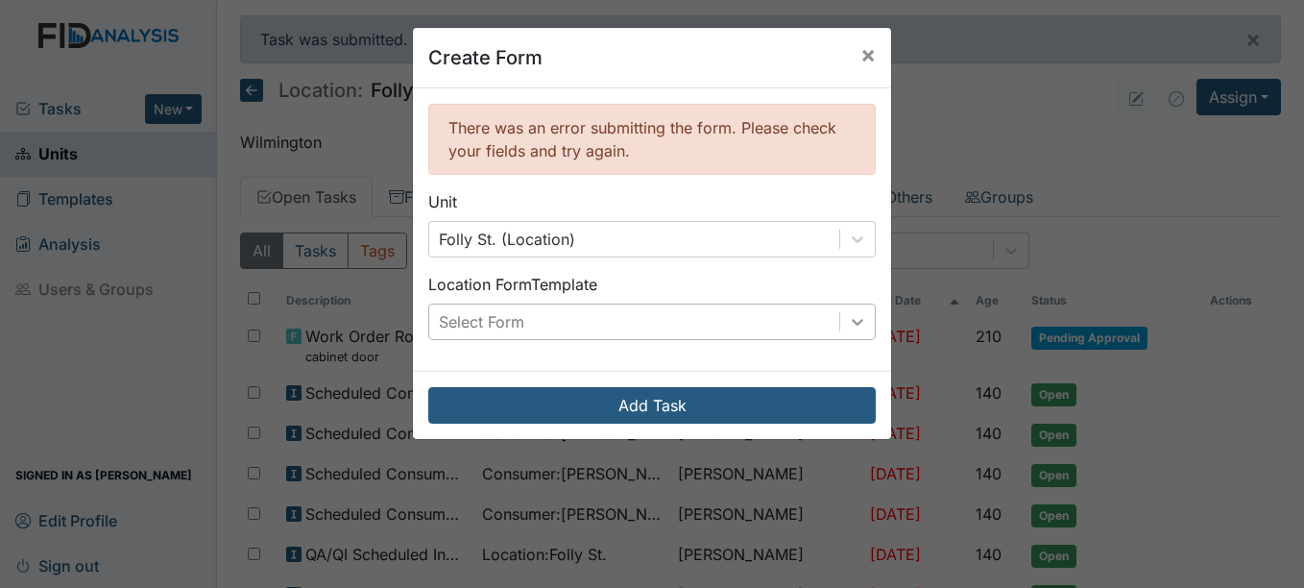
click at [854, 320] on icon at bounding box center [858, 322] width 12 height 7
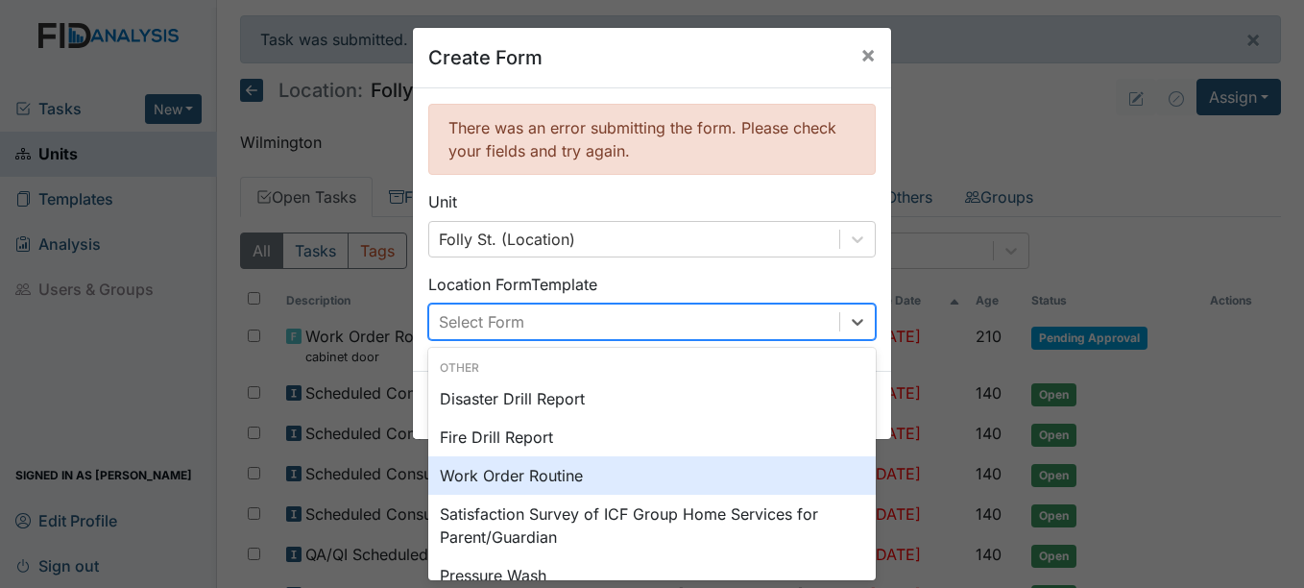
click at [494, 471] on div "Work Order Routine" at bounding box center [651, 475] width 447 height 38
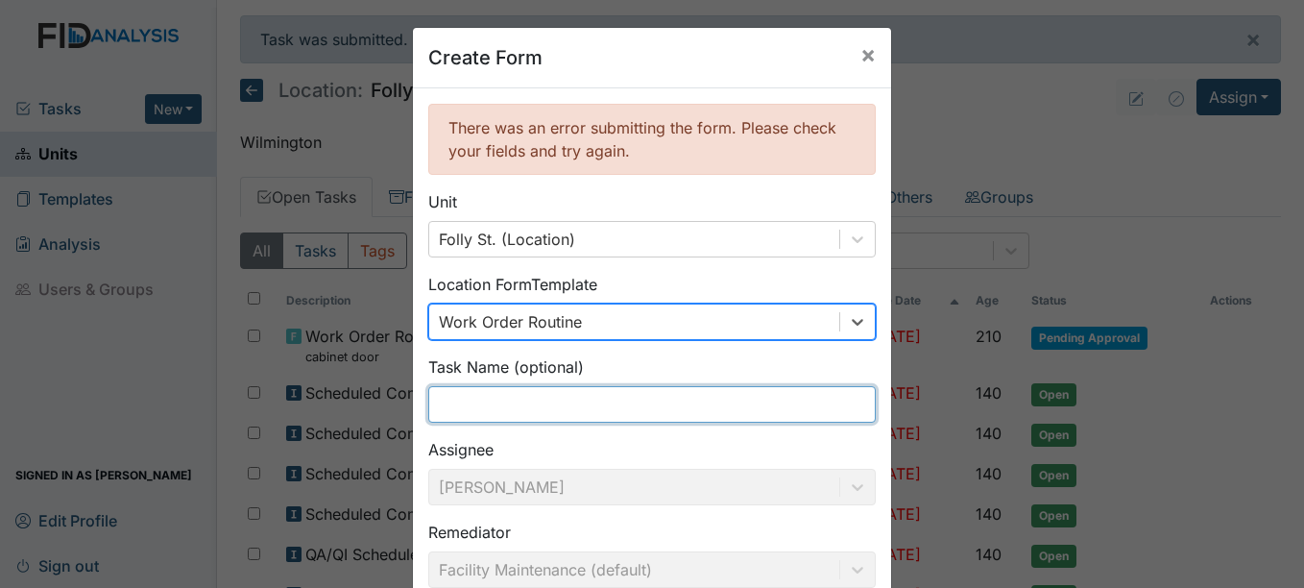
click at [531, 410] on input "text" at bounding box center [651, 404] width 447 height 36
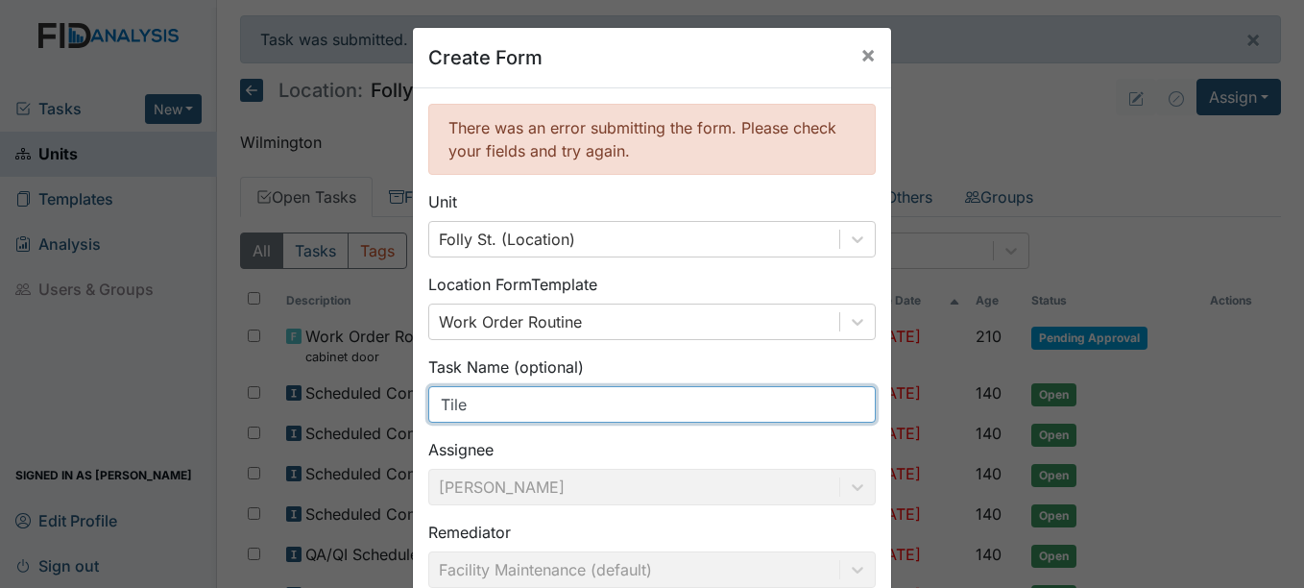
click at [433, 411] on input "Tile" at bounding box center [651, 404] width 447 height 36
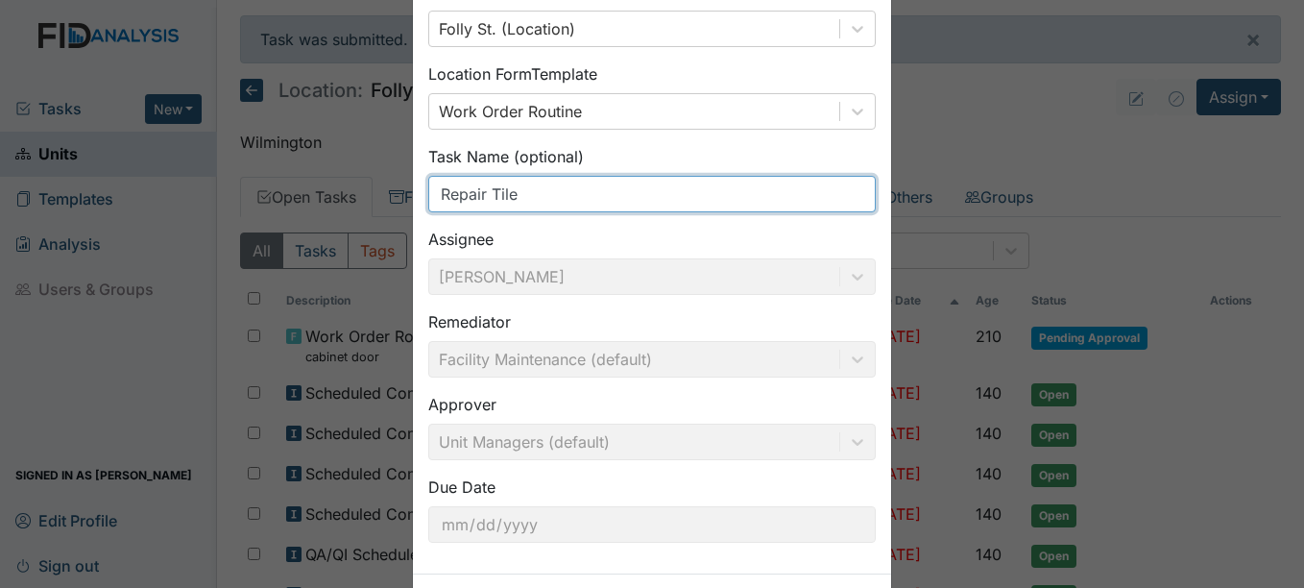
scroll to position [288, 0]
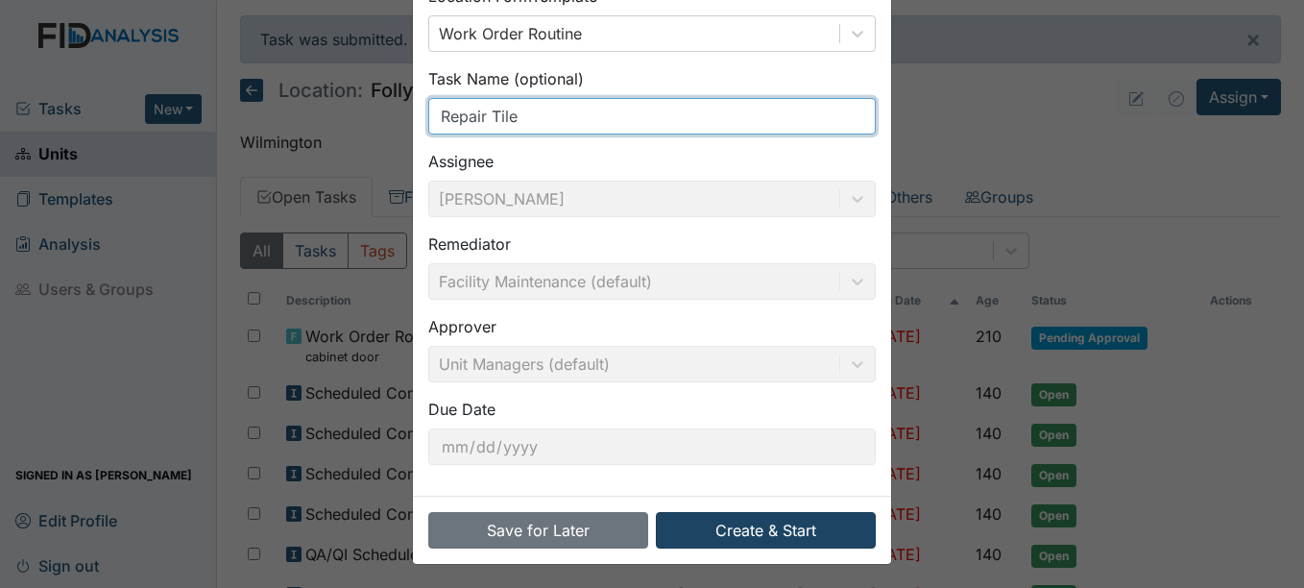
type input "Repair Tile"
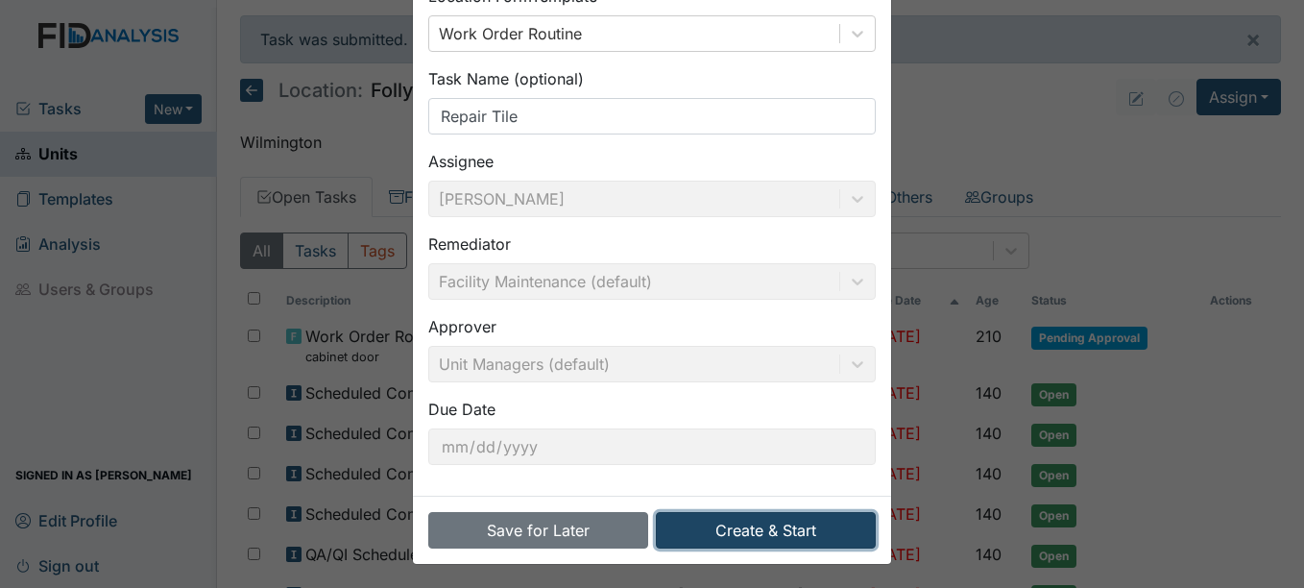
click at [752, 530] on button "Create & Start" at bounding box center [766, 530] width 220 height 36
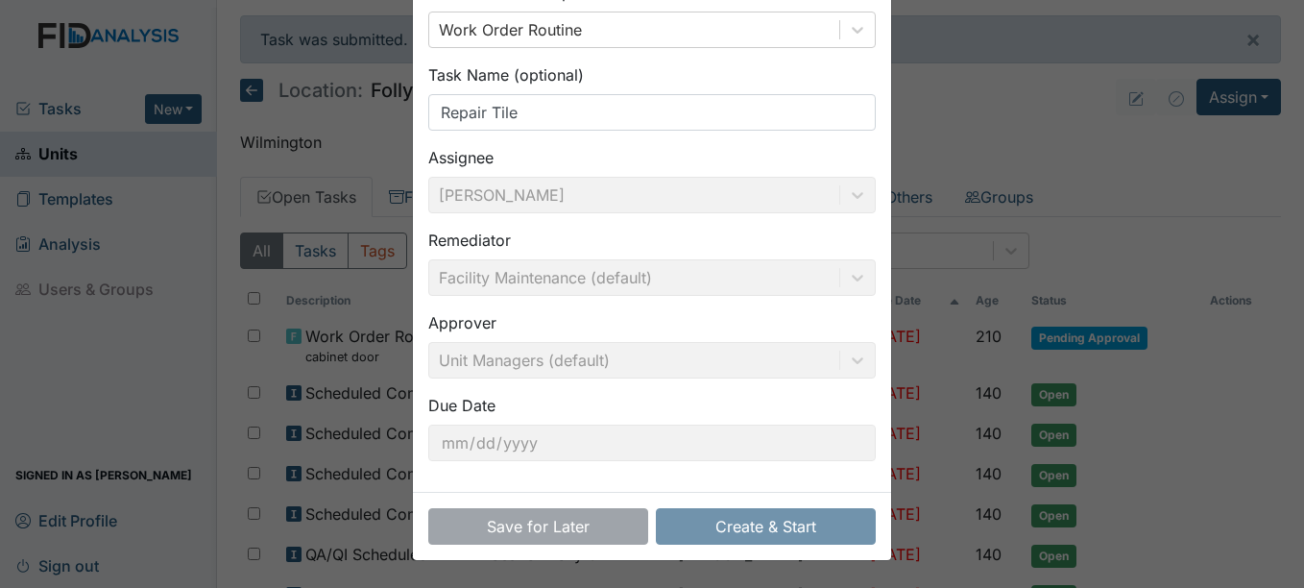
scroll to position [202, 0]
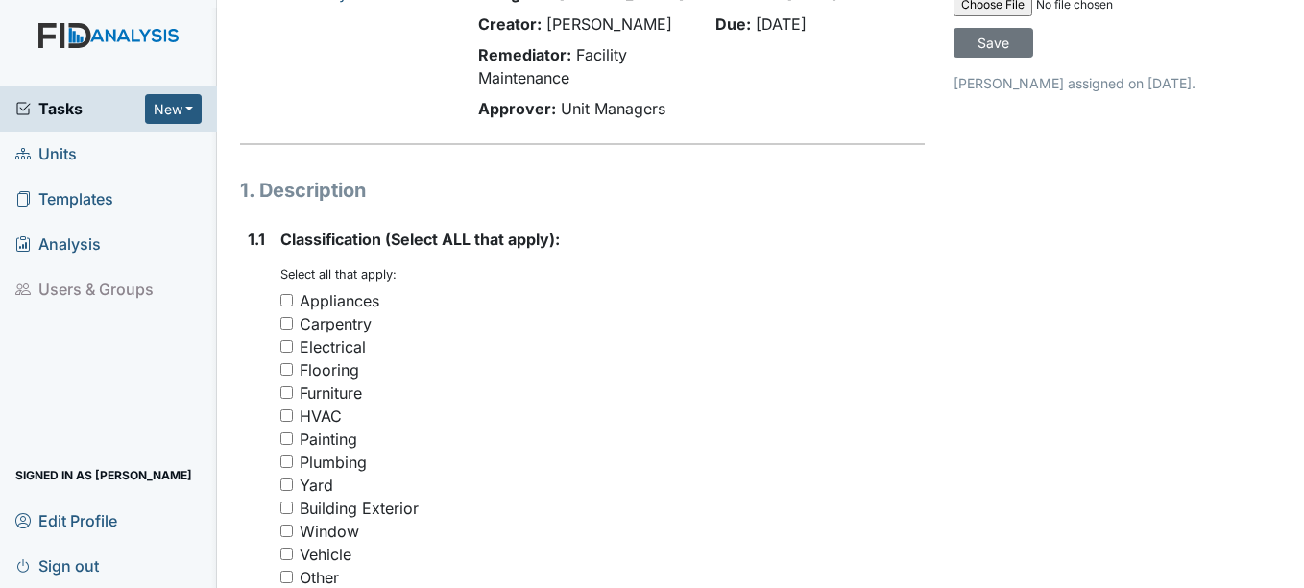
scroll to position [192, 0]
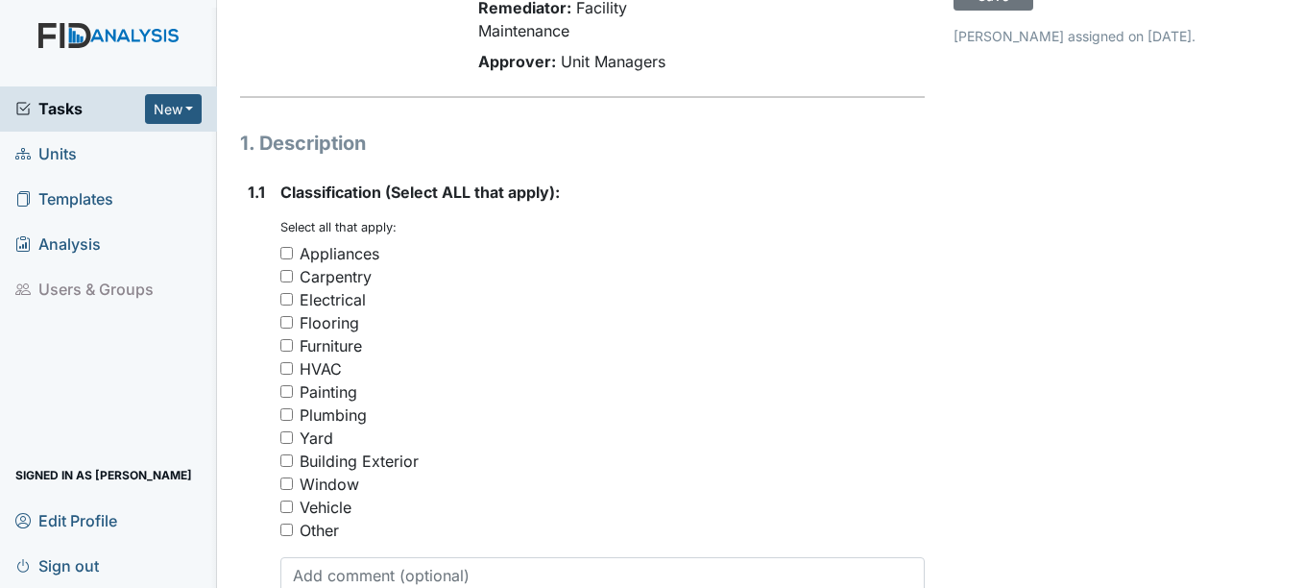
click at [288, 536] on input "Other" at bounding box center [286, 529] width 12 height 12
checkbox input "true"
click at [292, 282] on input "Carpentry" at bounding box center [286, 276] width 12 height 12
checkbox input "true"
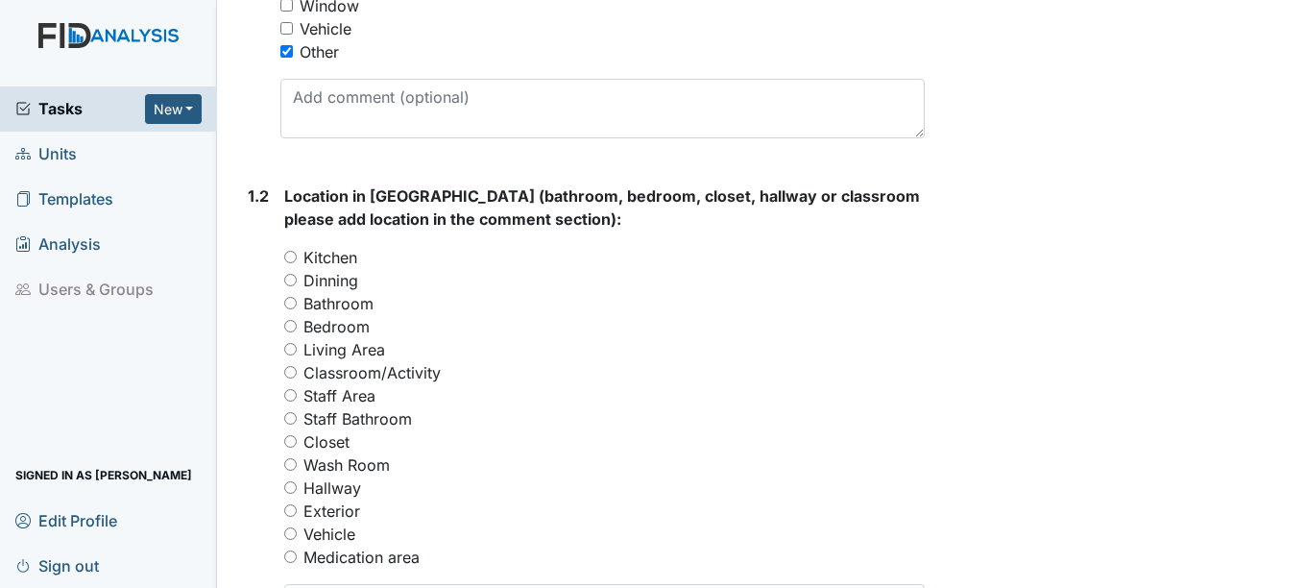
scroll to position [672, 0]
click at [292, 307] on input "Bathroom" at bounding box center [290, 301] width 12 height 12
radio input "true"
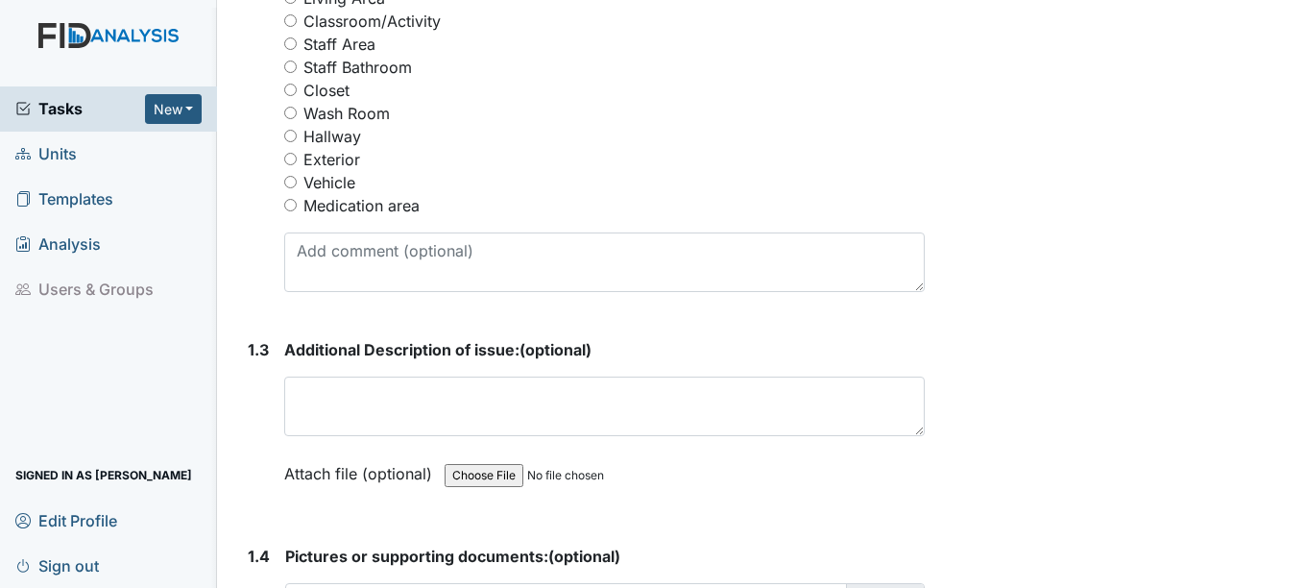
scroll to position [1056, 0]
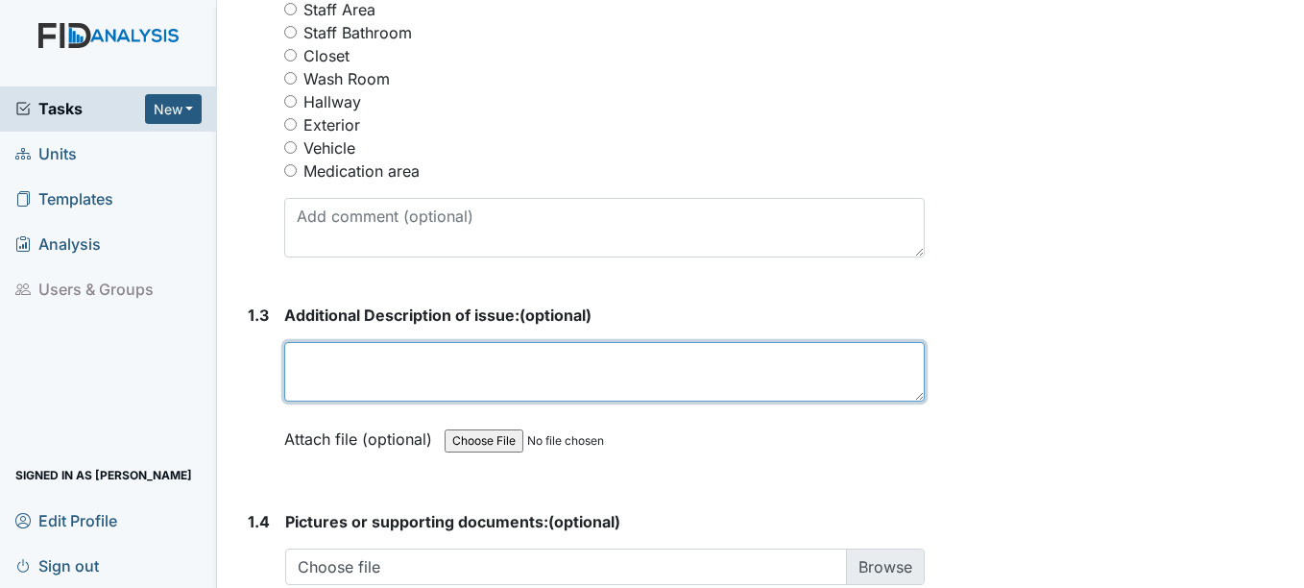
click at [449, 394] on textarea at bounding box center [604, 372] width 640 height 60
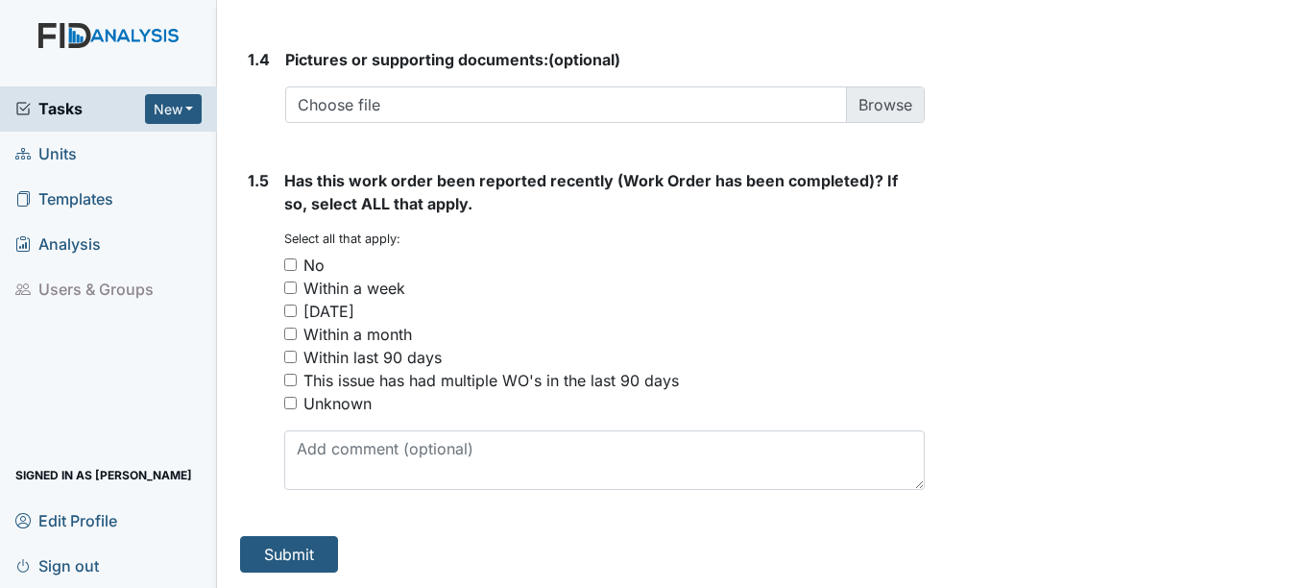
scroll to position [1541, 0]
type textarea "Replace tile in the handicap bathroom"
click at [290, 264] on input "No" at bounding box center [290, 264] width 12 height 12
checkbox input "true"
click at [295, 553] on button "Submit" at bounding box center [289, 554] width 98 height 36
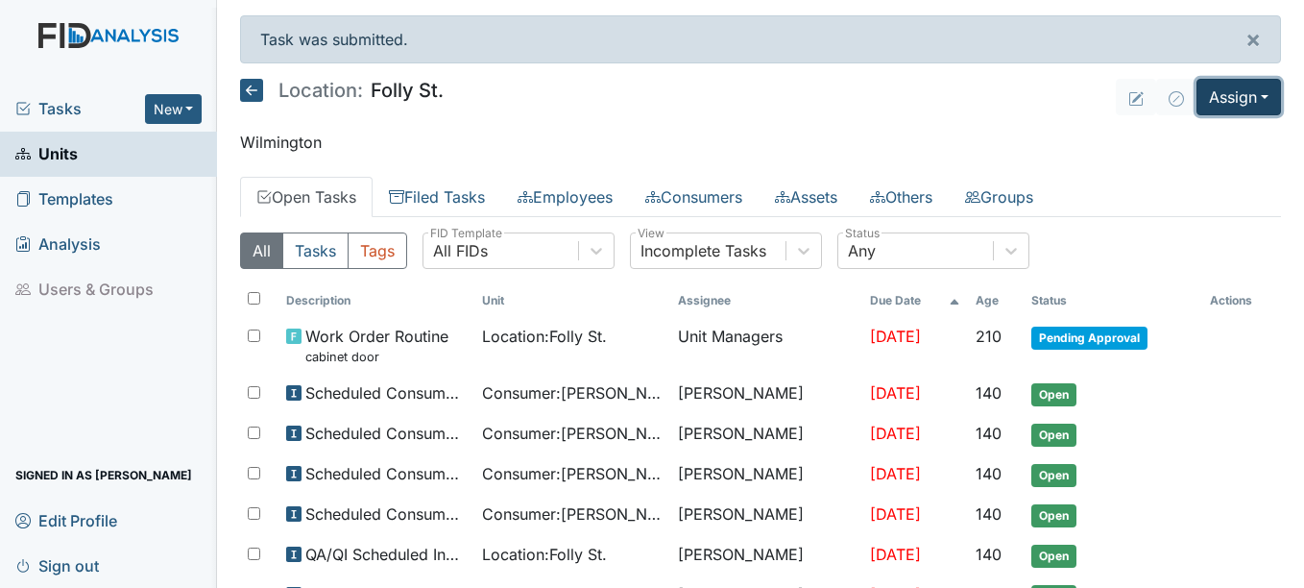
click at [1237, 89] on button "Assign" at bounding box center [1238, 97] width 85 height 36
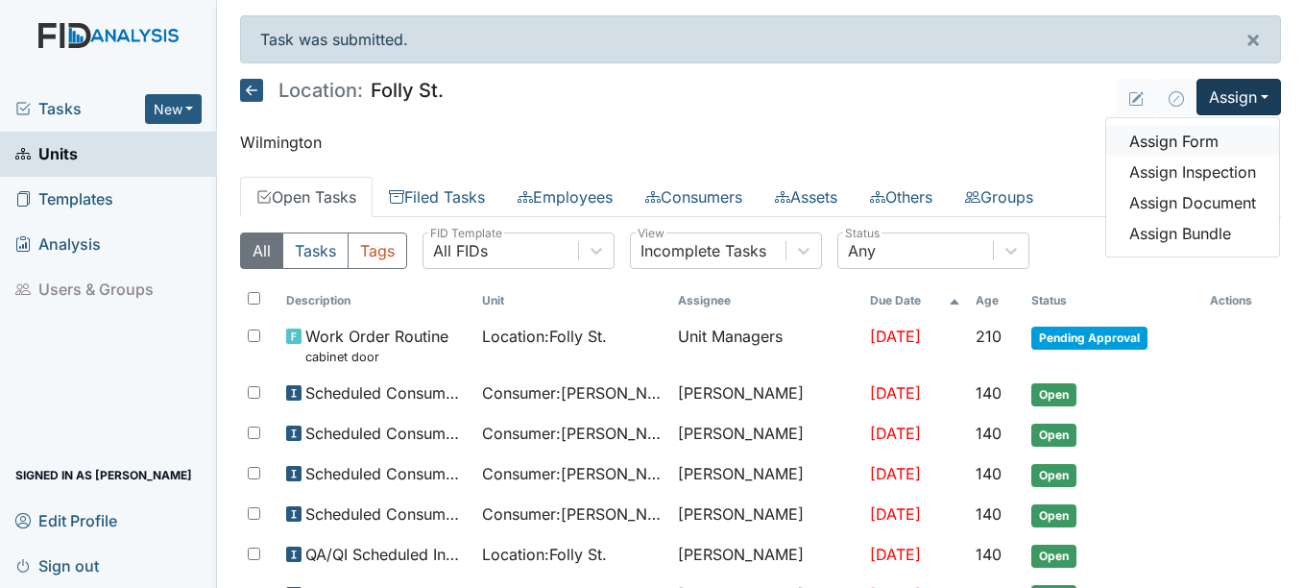
click at [1179, 140] on link "Assign Form" at bounding box center [1192, 141] width 173 height 31
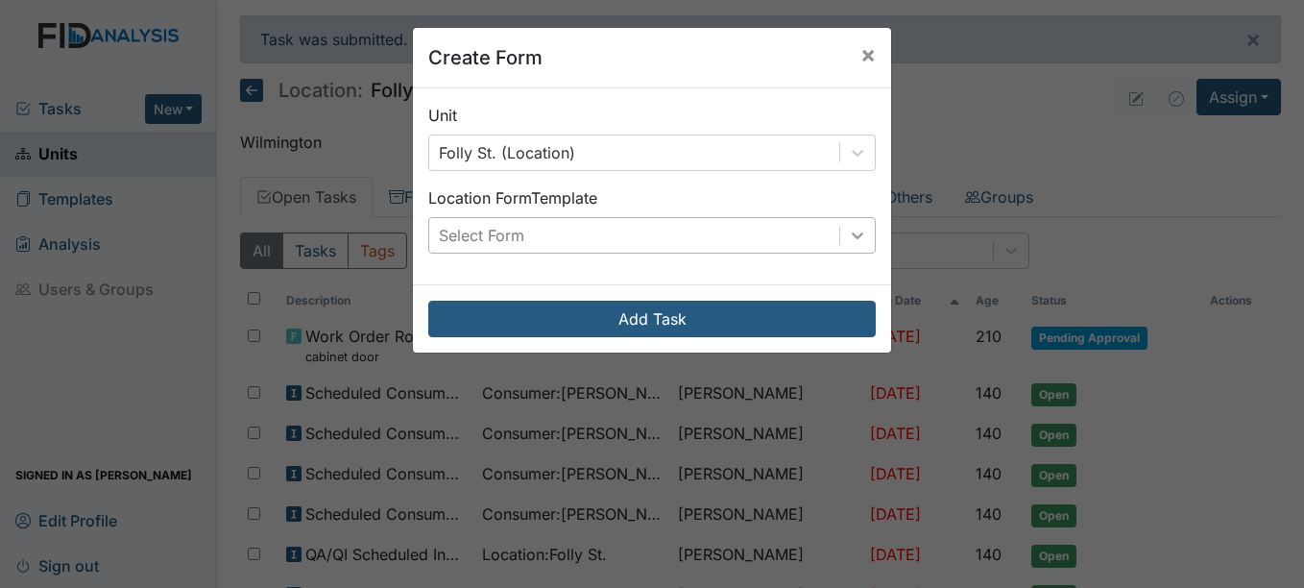
click at [856, 240] on icon at bounding box center [857, 235] width 19 height 19
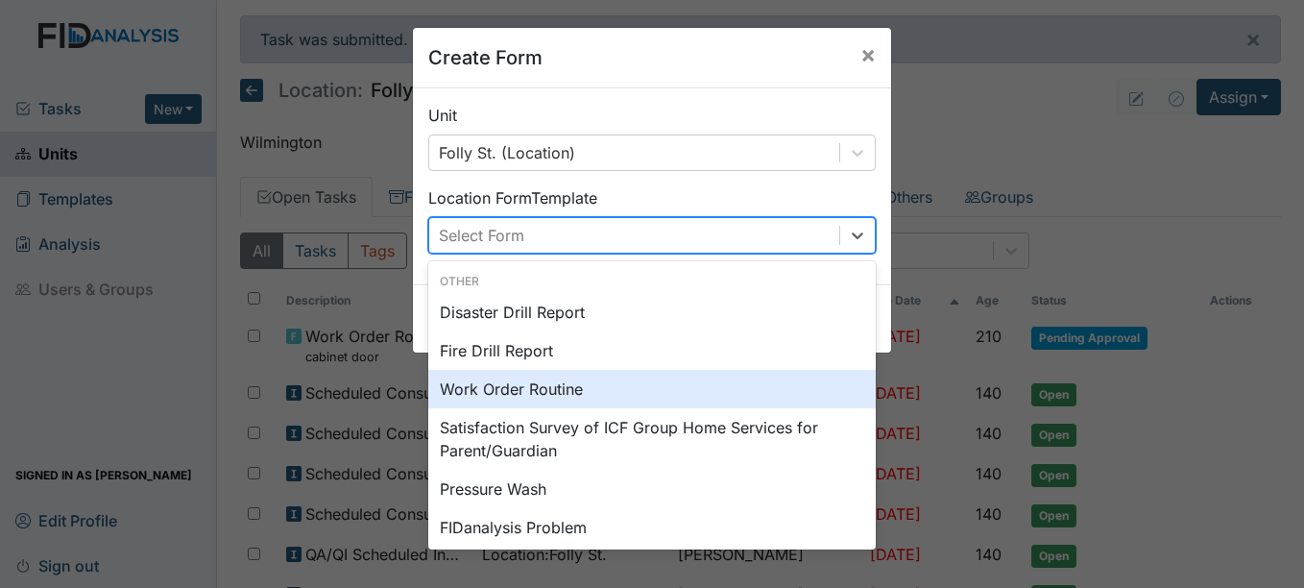
click at [549, 393] on div "Work Order Routine" at bounding box center [651, 389] width 447 height 38
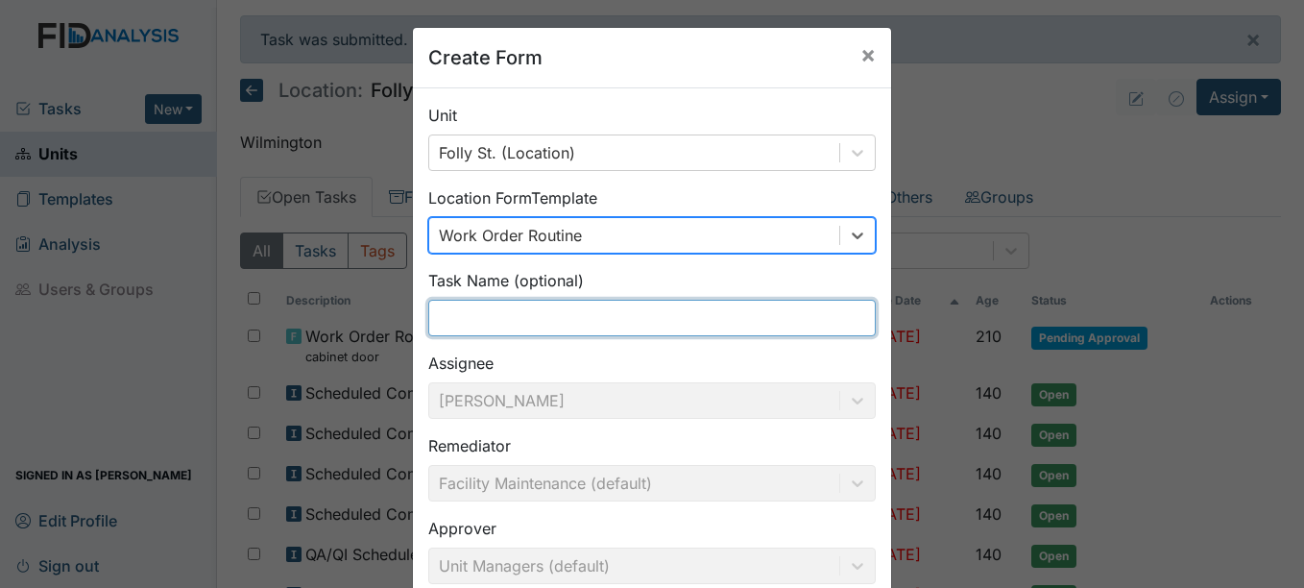
click at [543, 326] on input "text" at bounding box center [651, 318] width 447 height 36
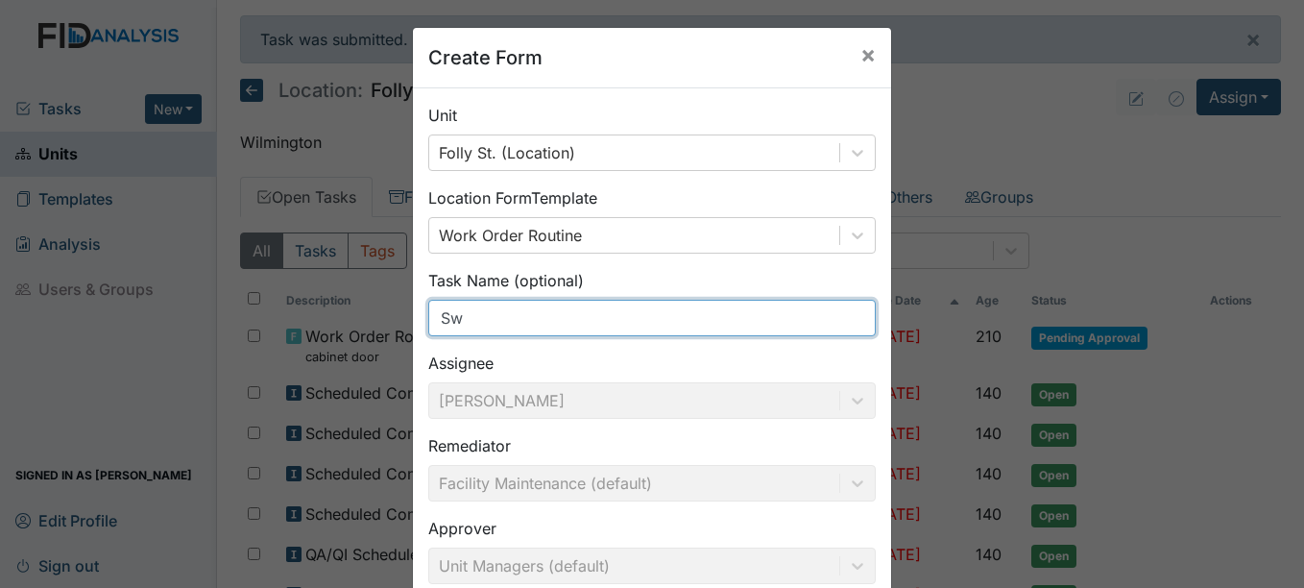
type input "S"
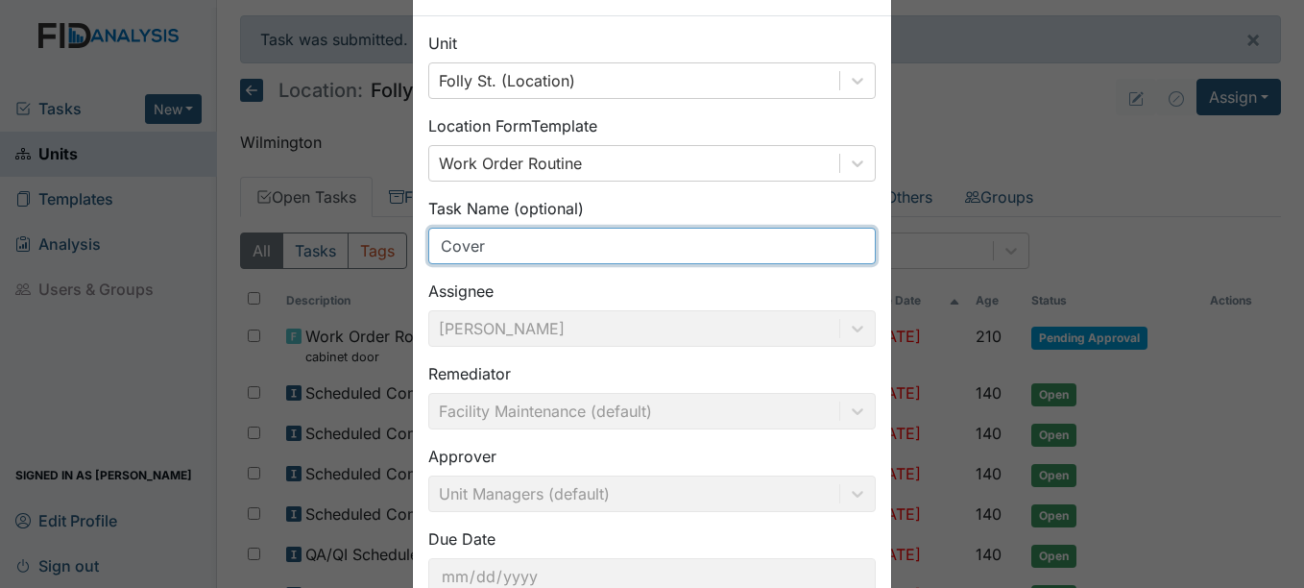
scroll to position [205, 0]
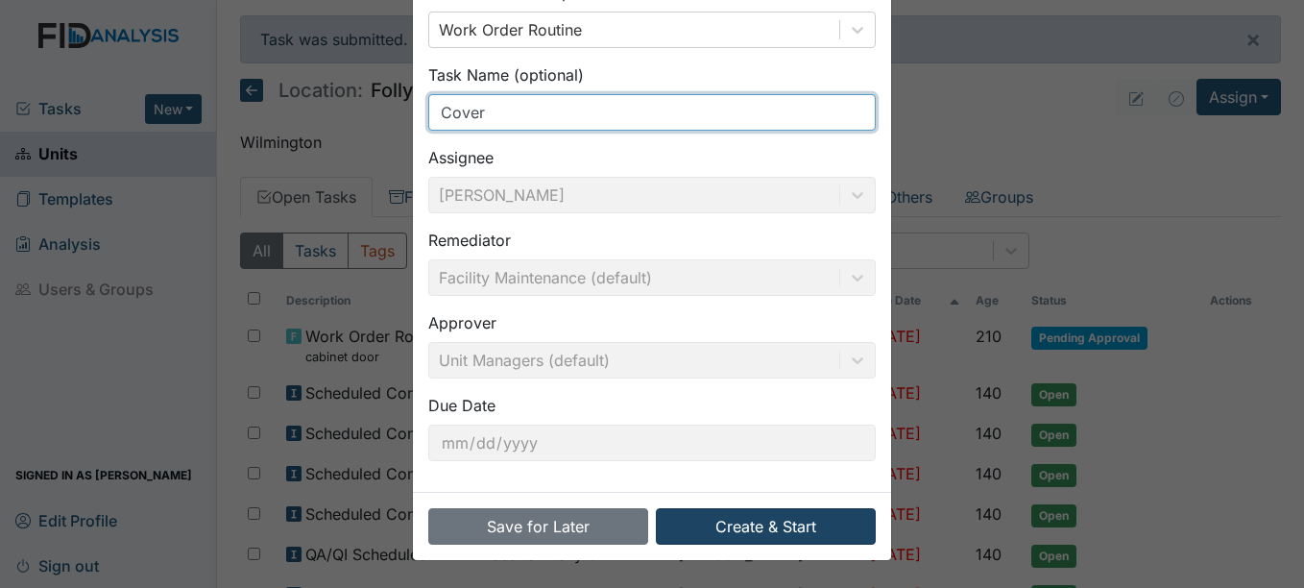
type input "Cover"
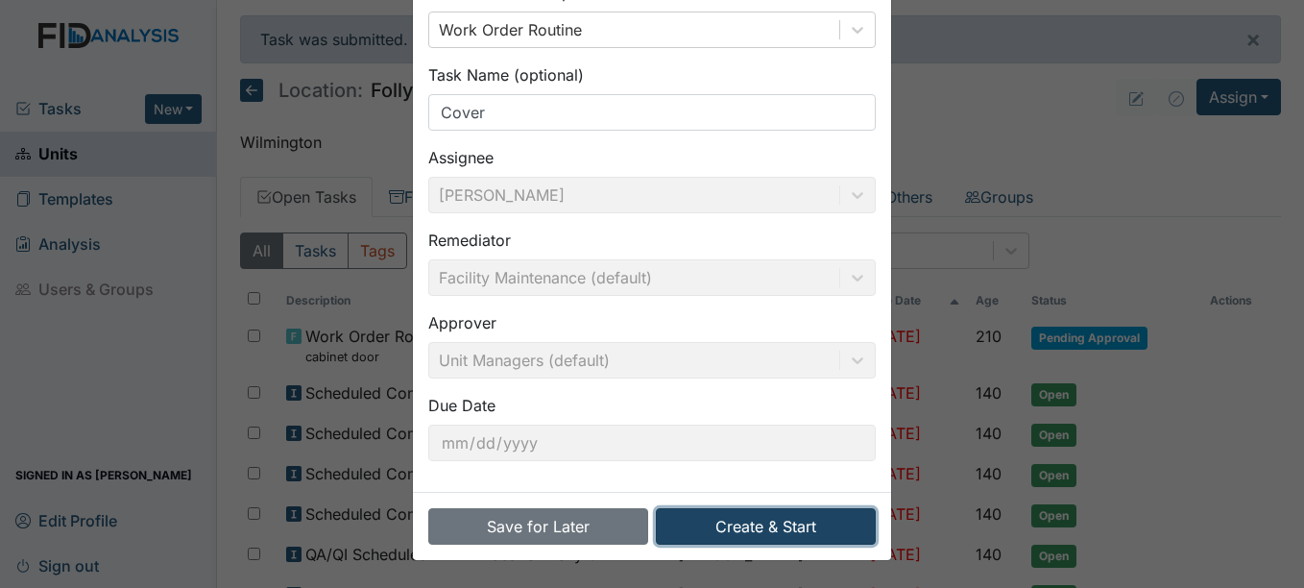
click at [768, 516] on button "Create & Start" at bounding box center [766, 526] width 220 height 36
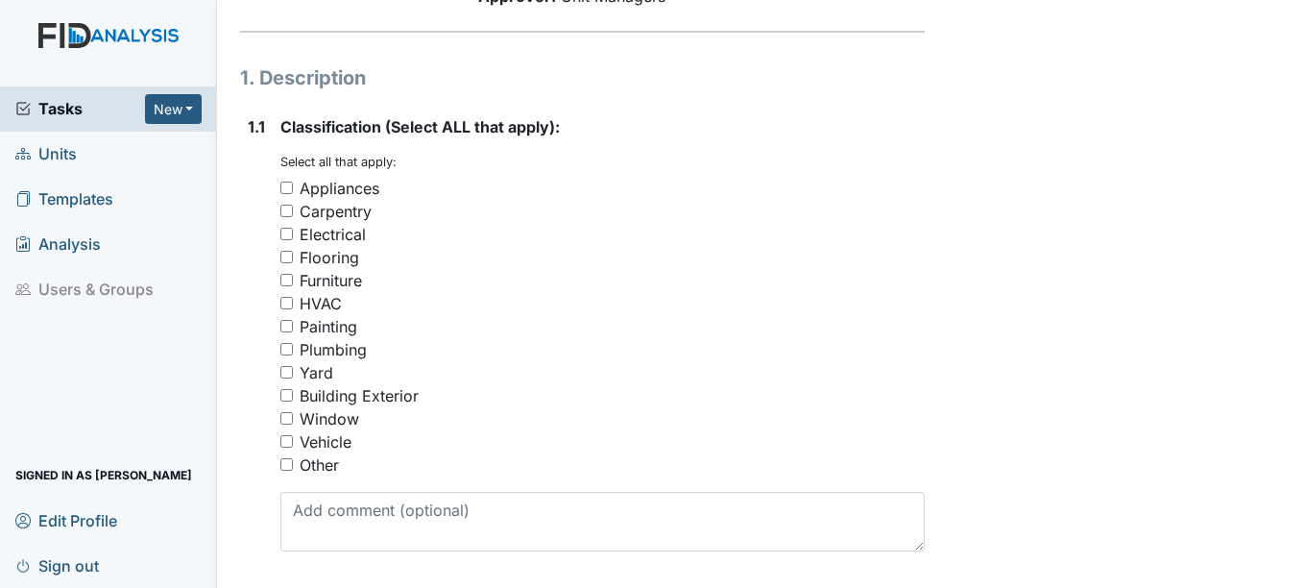
scroll to position [288, 0]
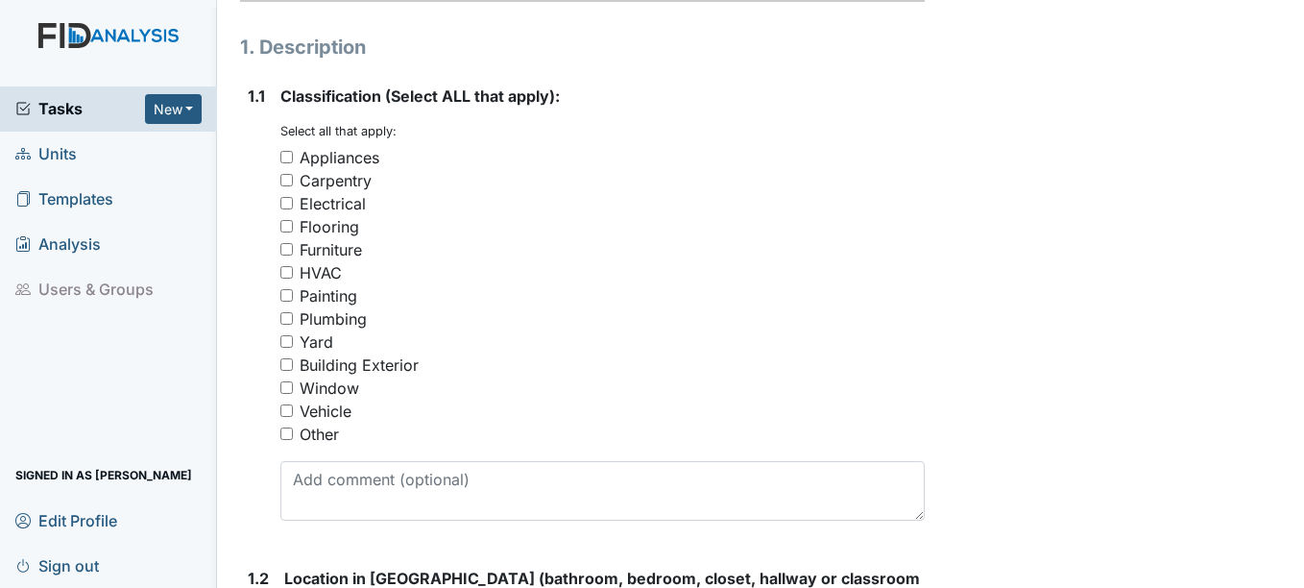
click at [288, 440] on input "Other" at bounding box center [286, 433] width 12 height 12
checkbox input "true"
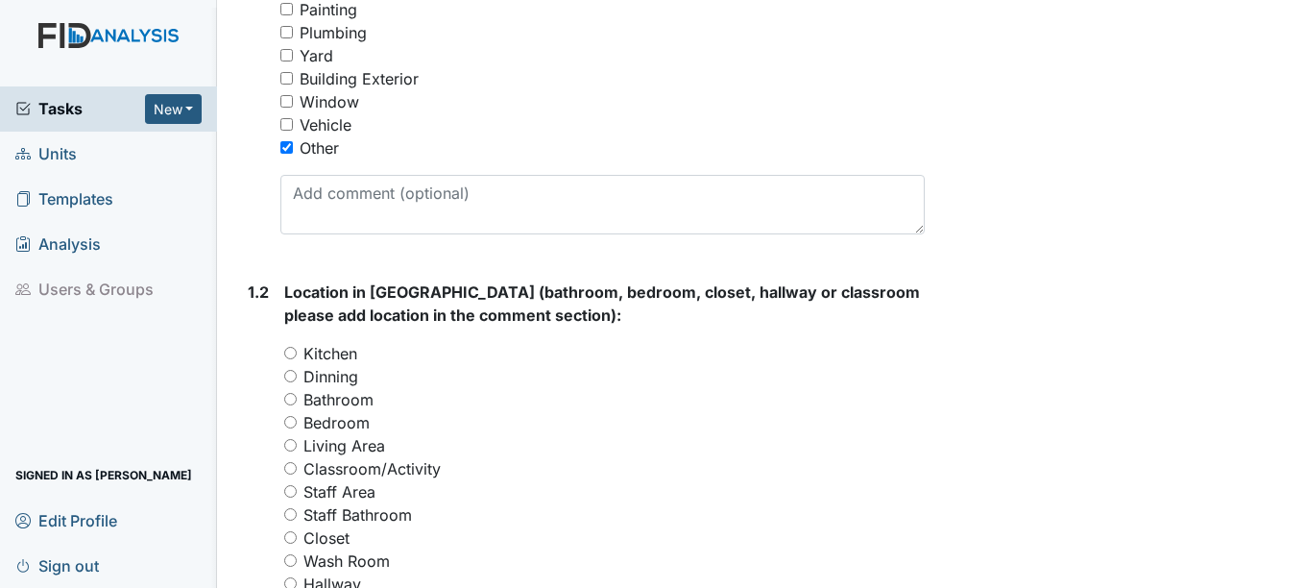
scroll to position [576, 0]
click at [295, 403] on input "Bathroom" at bounding box center [290, 397] width 12 height 12
radio input "true"
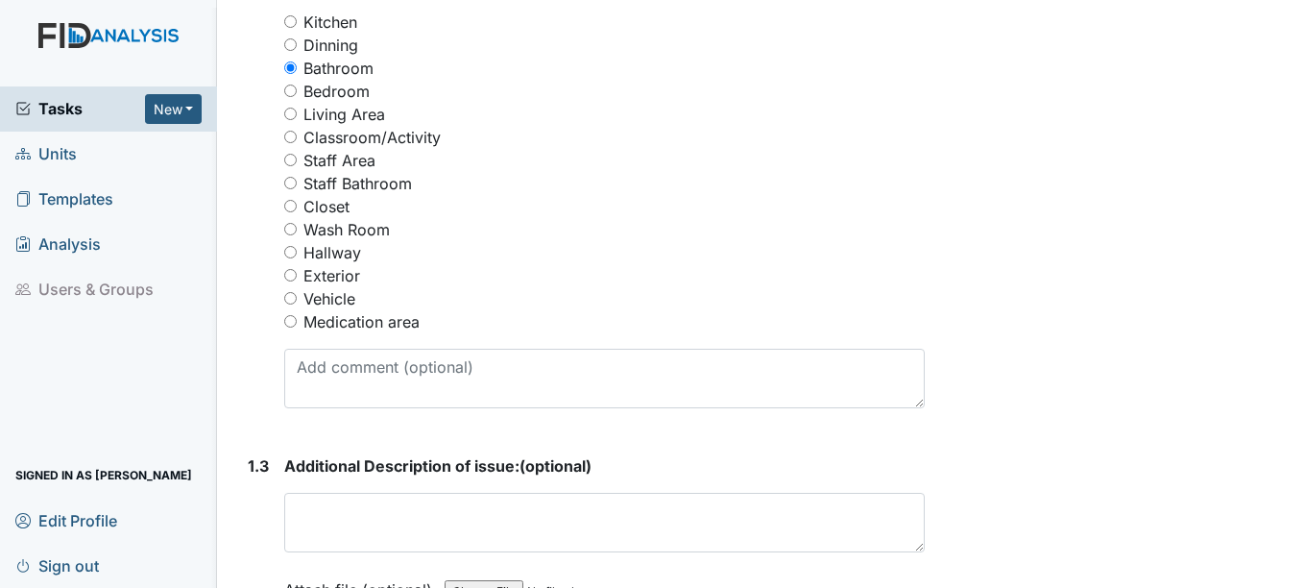
scroll to position [960, 0]
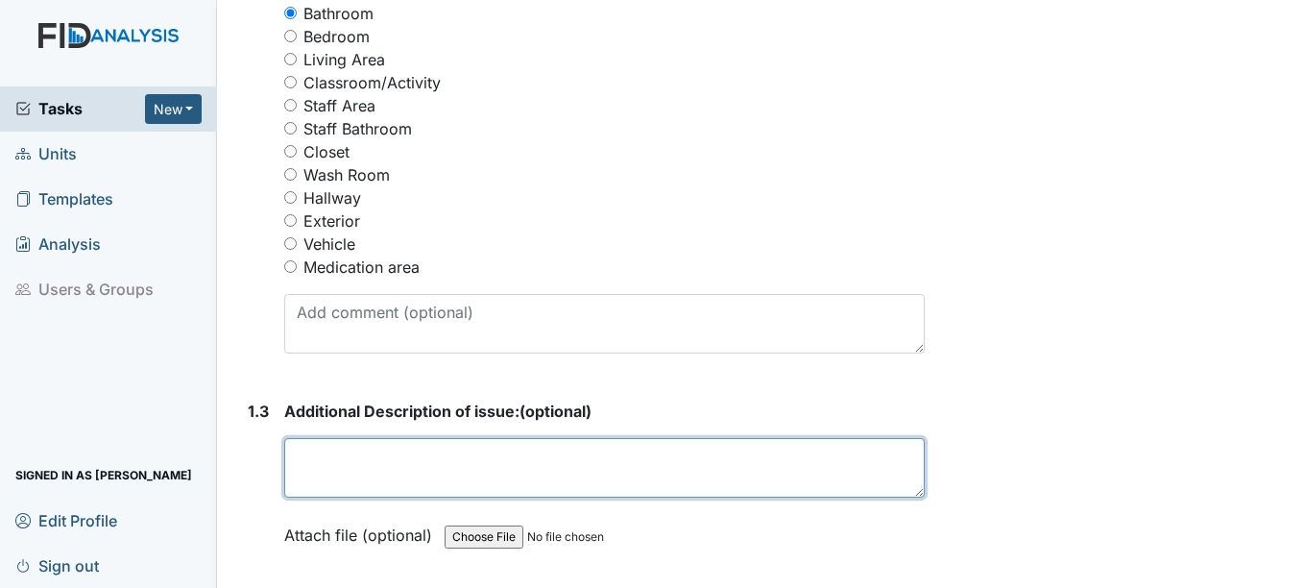
click at [365, 492] on textarea at bounding box center [604, 468] width 640 height 60
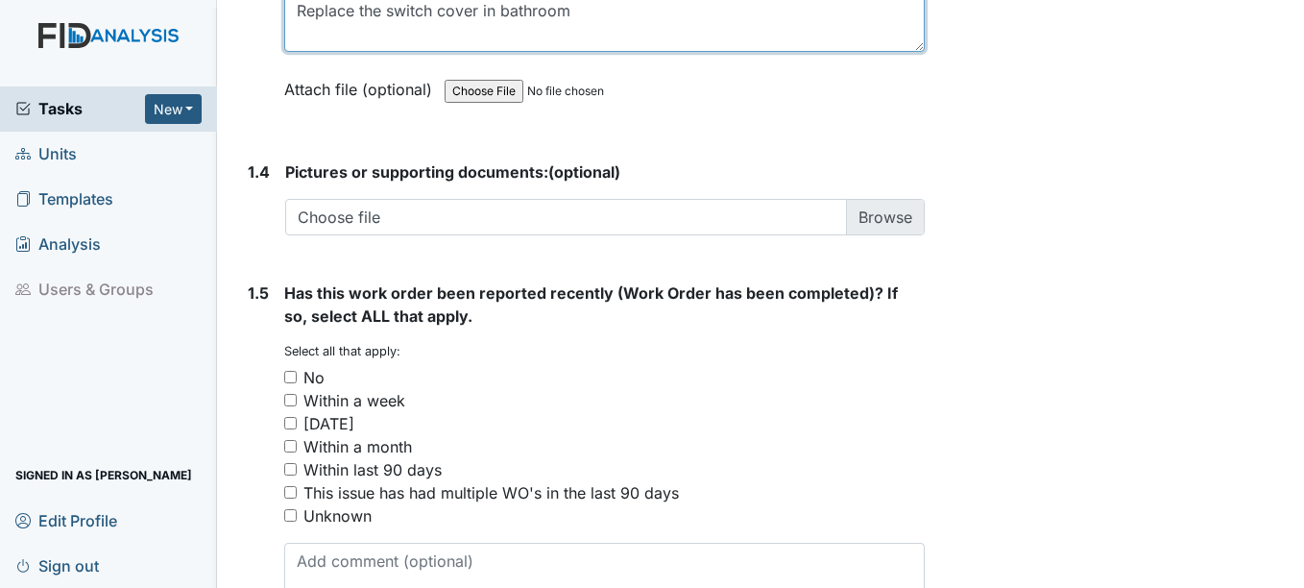
scroll to position [1440, 0]
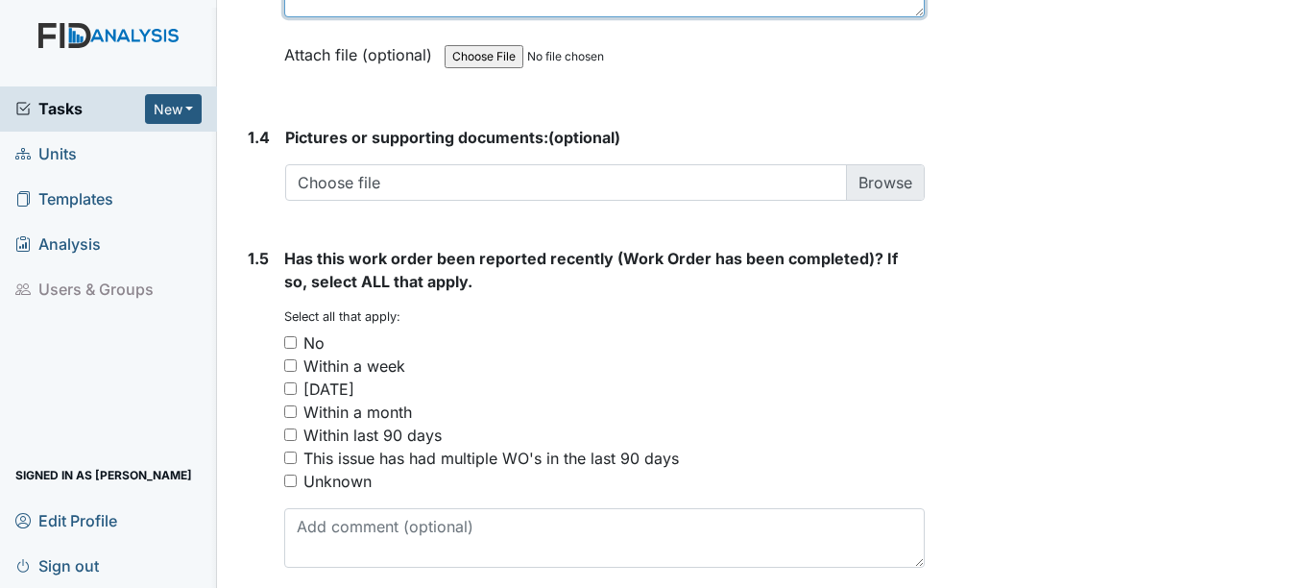
type textarea "Replace the switch cover in bathroom"
click at [293, 349] on input "No" at bounding box center [290, 342] width 12 height 12
checkbox input "true"
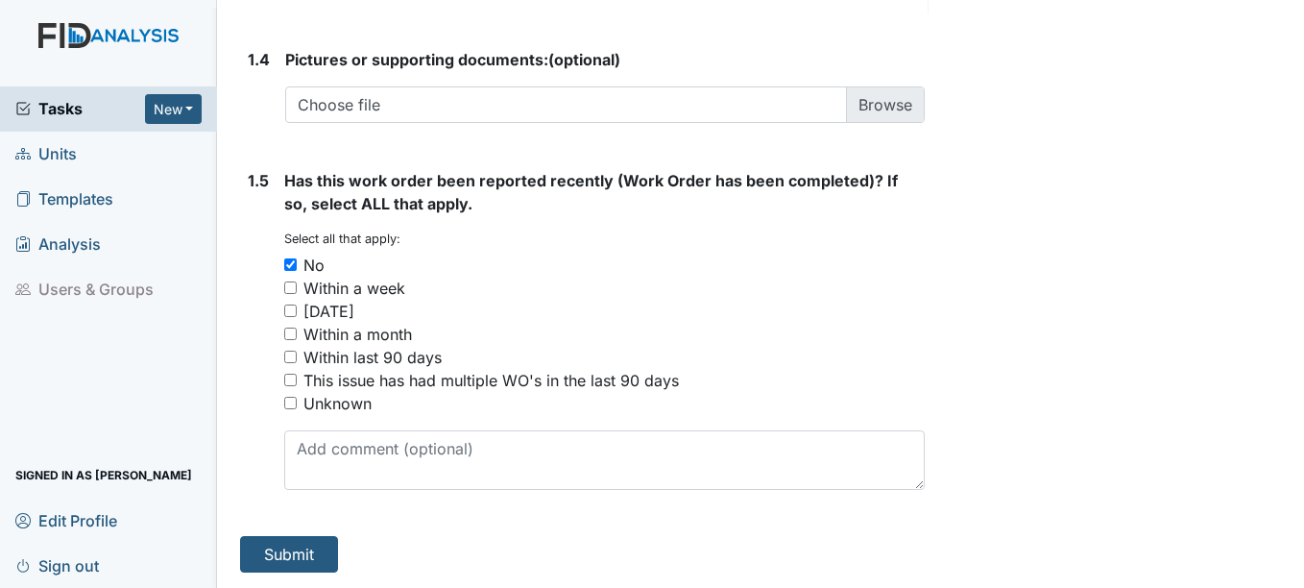
scroll to position [1541, 0]
click at [293, 543] on button "Submit" at bounding box center [289, 554] width 98 height 36
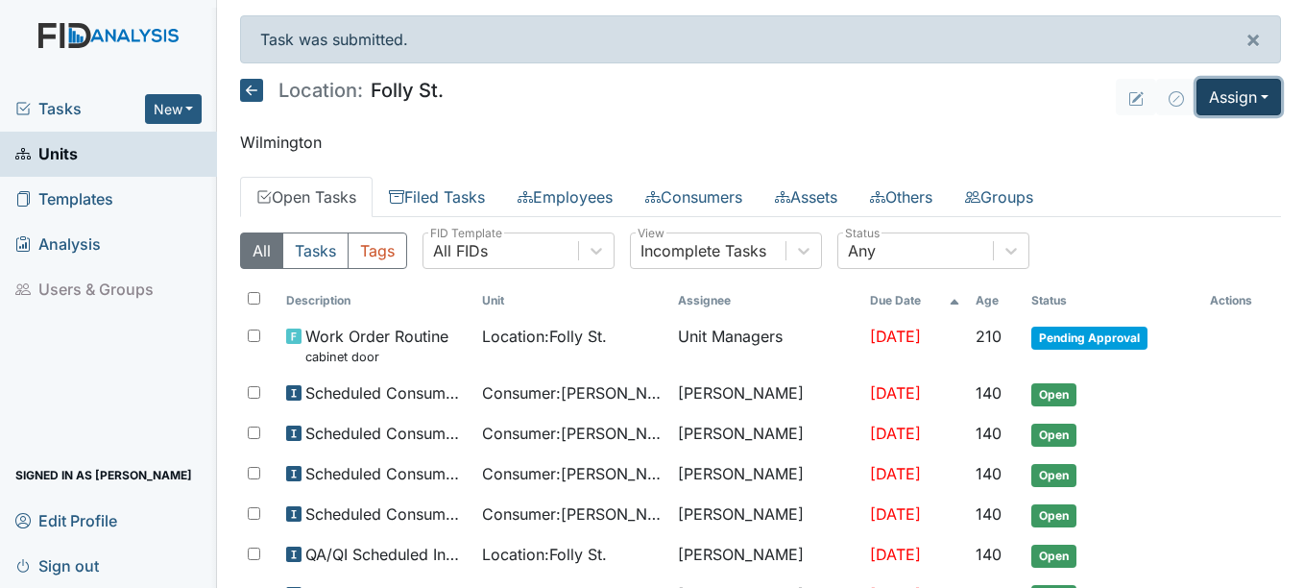
click at [1221, 99] on button "Assign" at bounding box center [1238, 97] width 85 height 36
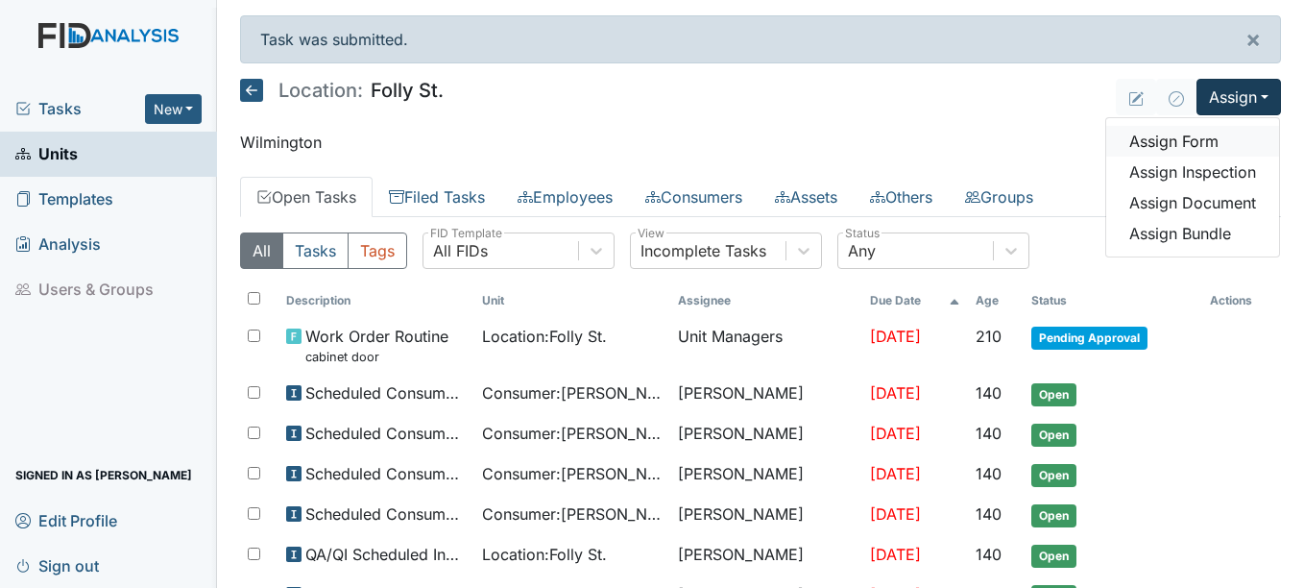
click at [1161, 139] on link "Assign Form" at bounding box center [1192, 141] width 173 height 31
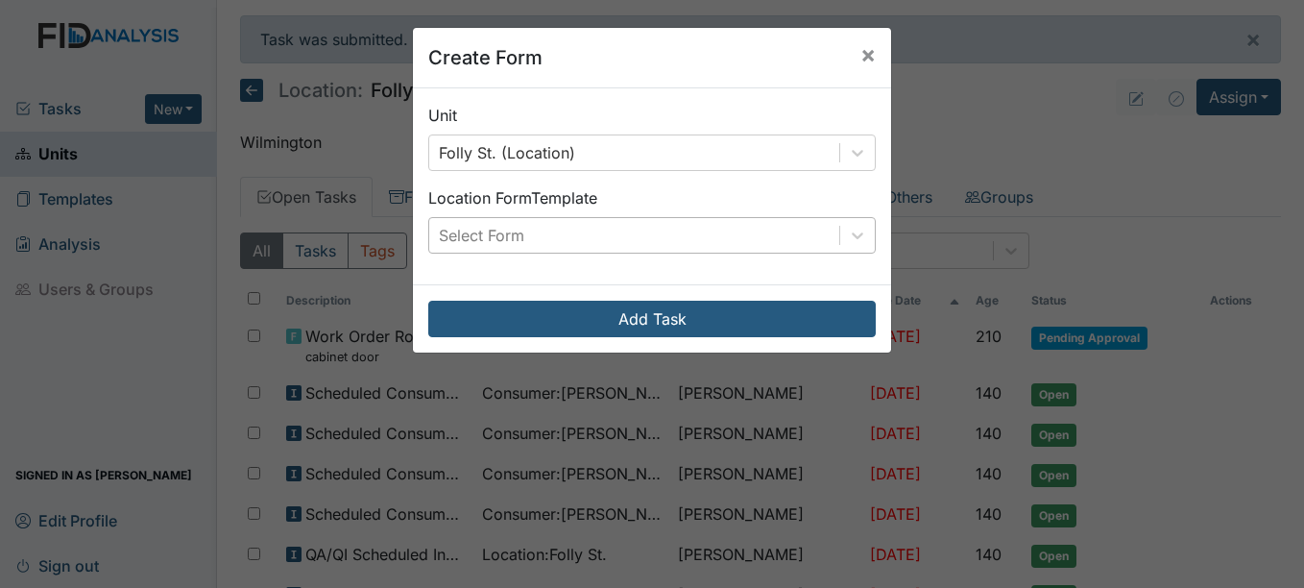
click at [606, 235] on div "Select Form" at bounding box center [634, 235] width 410 height 35
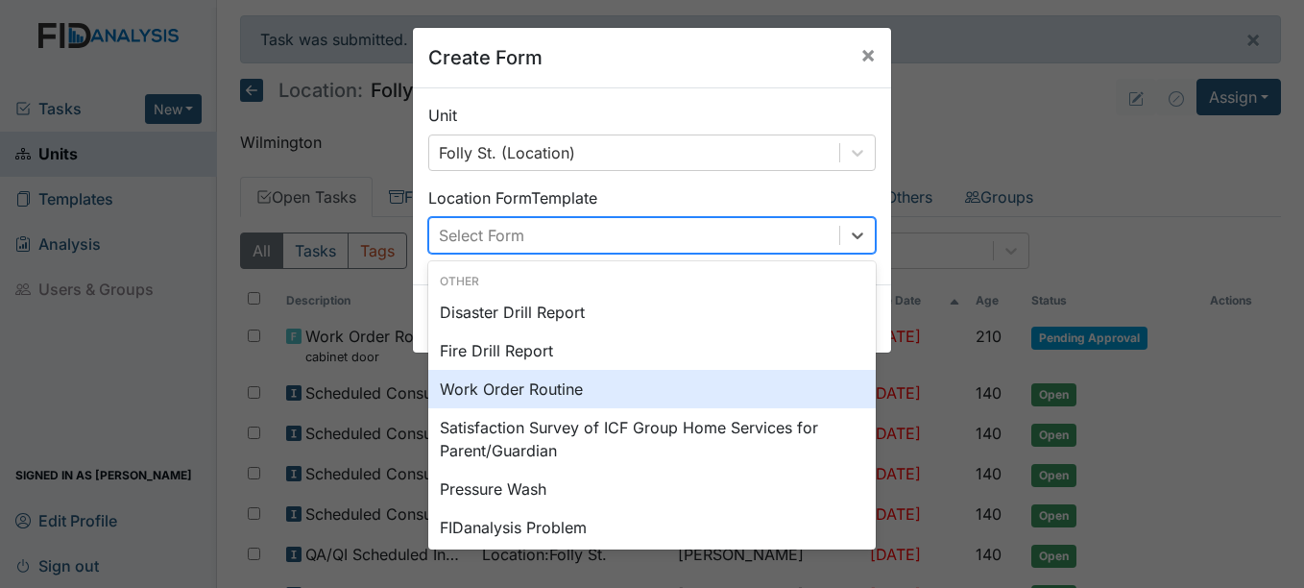
click at [499, 396] on div "Work Order Routine" at bounding box center [651, 389] width 447 height 38
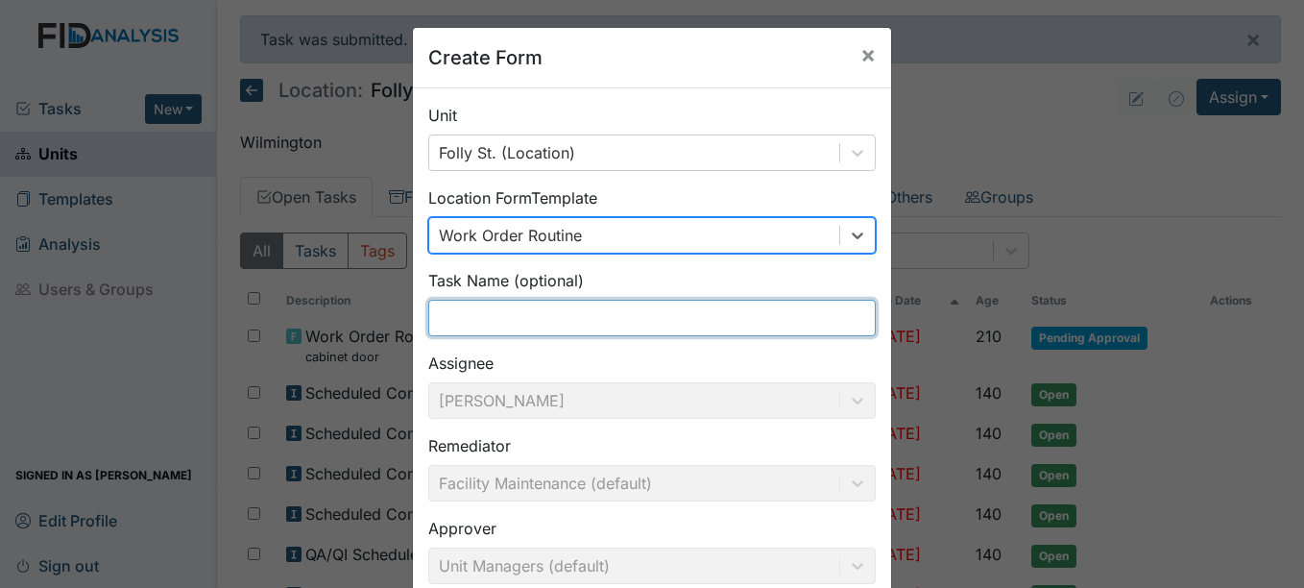
click at [540, 315] on input "text" at bounding box center [651, 318] width 447 height 36
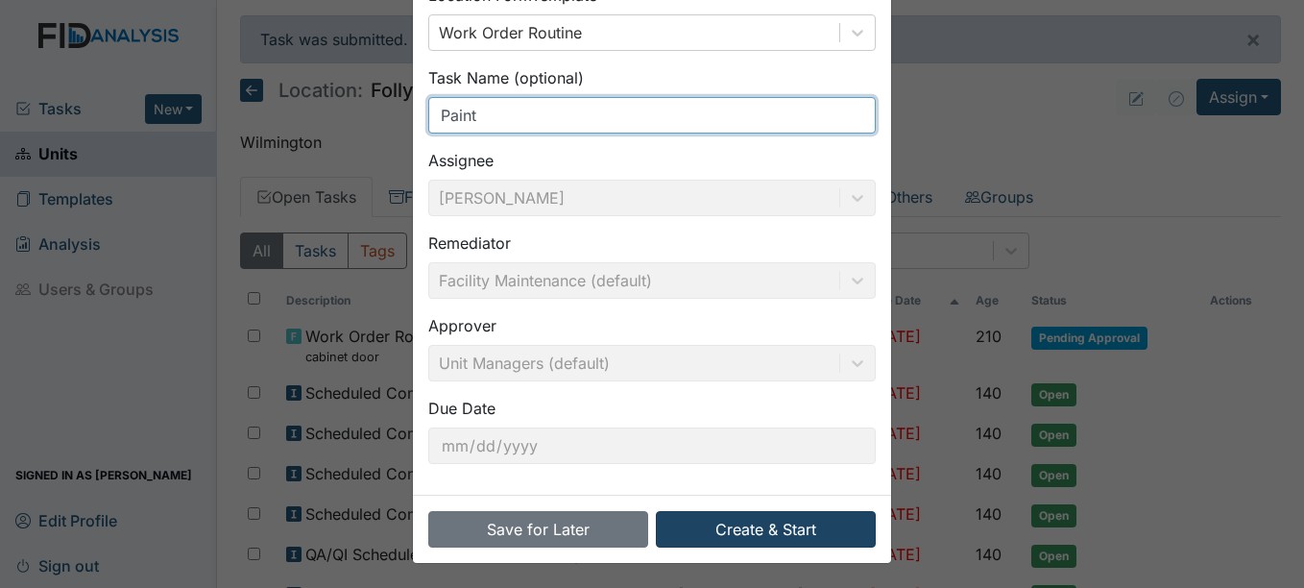
scroll to position [205, 0]
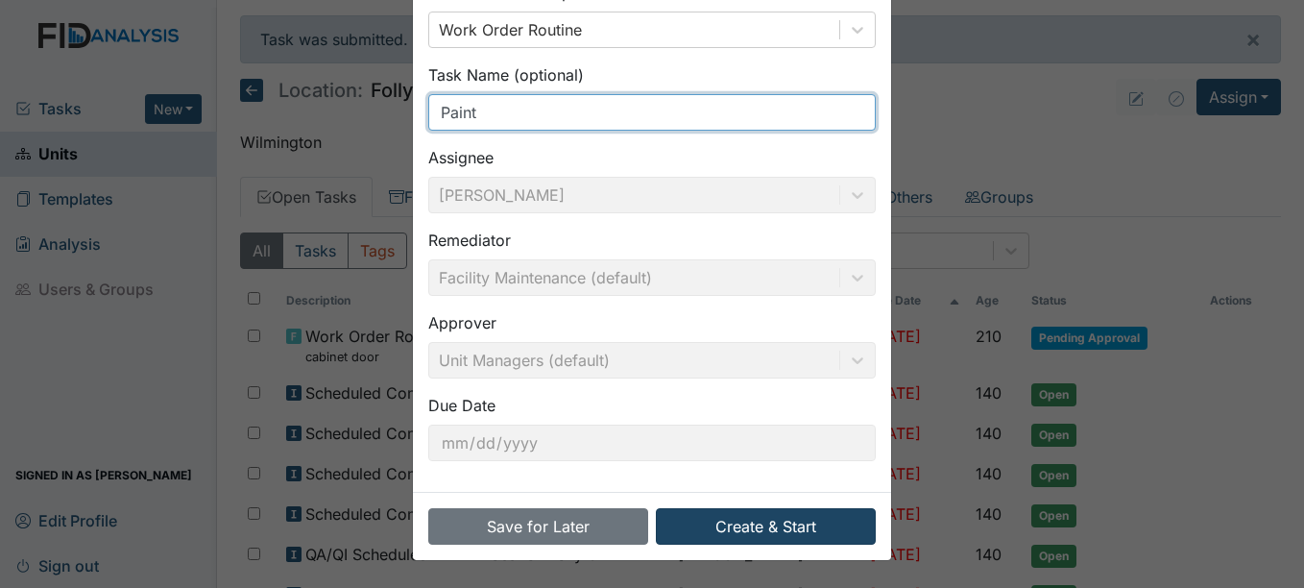
type input "Paint"
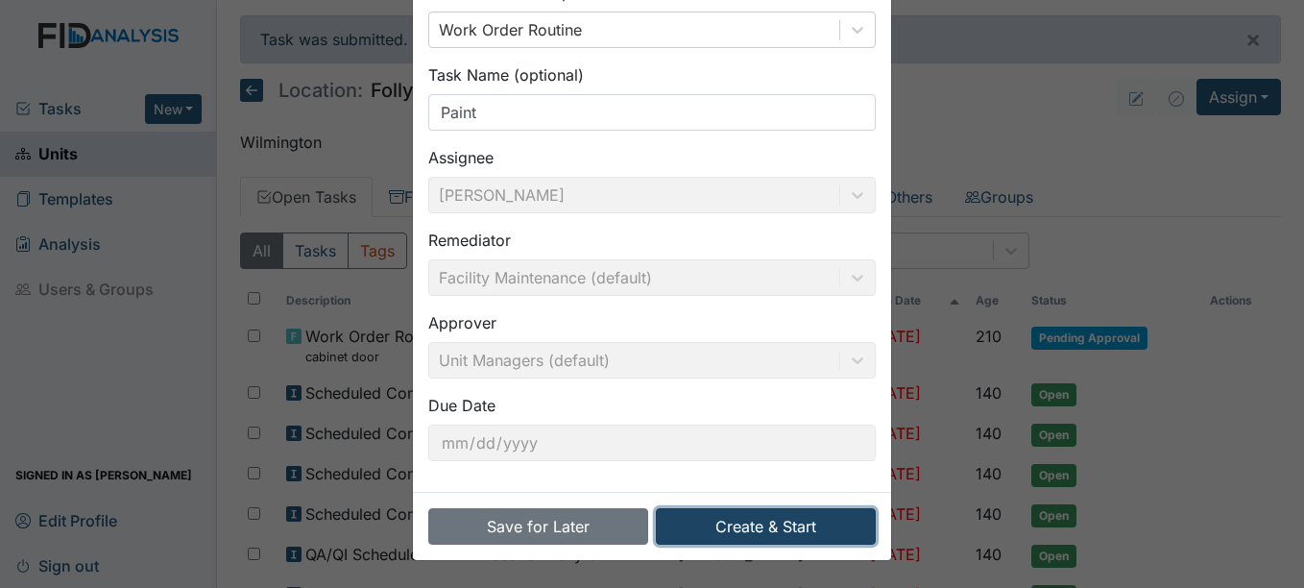
click at [703, 522] on button "Create & Start" at bounding box center [766, 526] width 220 height 36
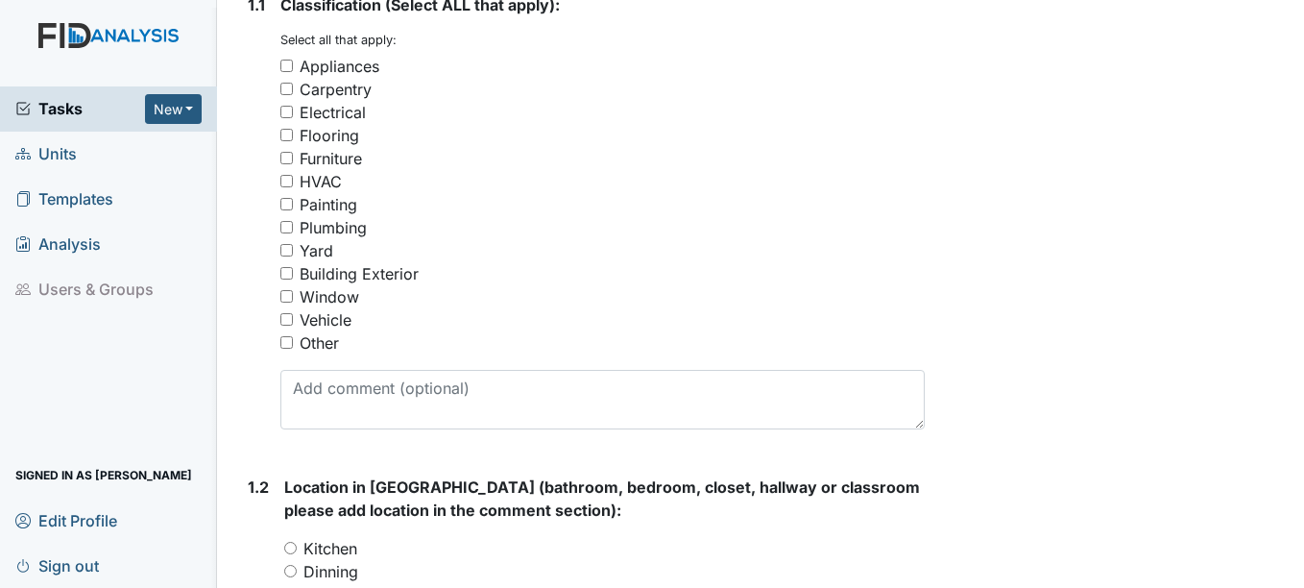
scroll to position [384, 0]
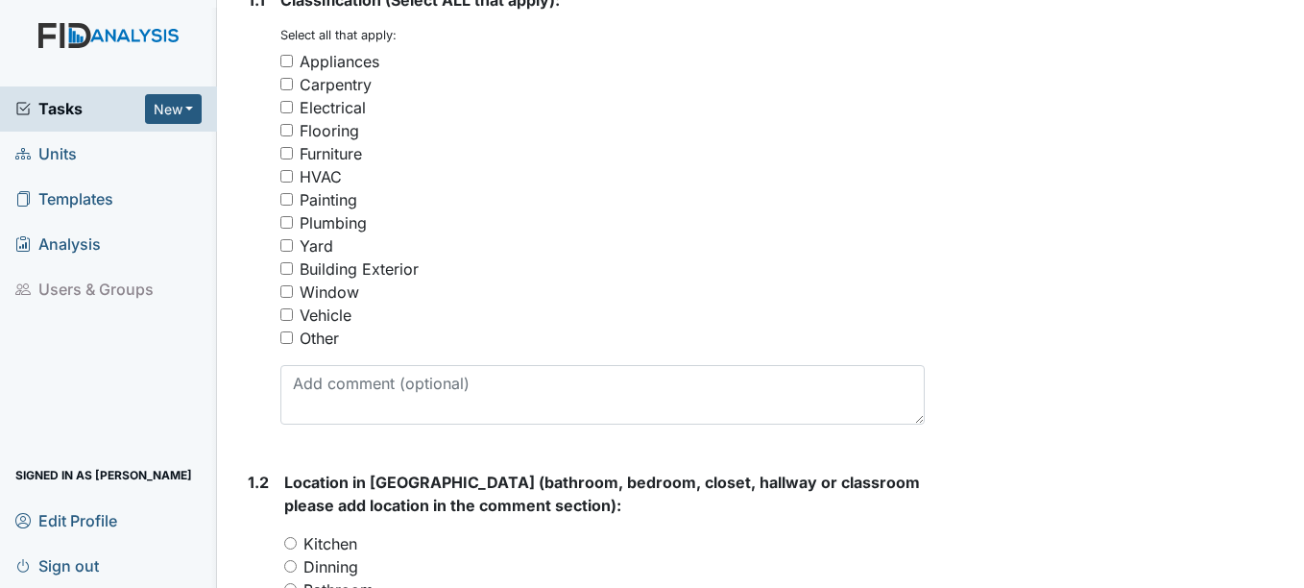
click at [290, 205] on input "Painting" at bounding box center [286, 199] width 12 height 12
checkbox input "true"
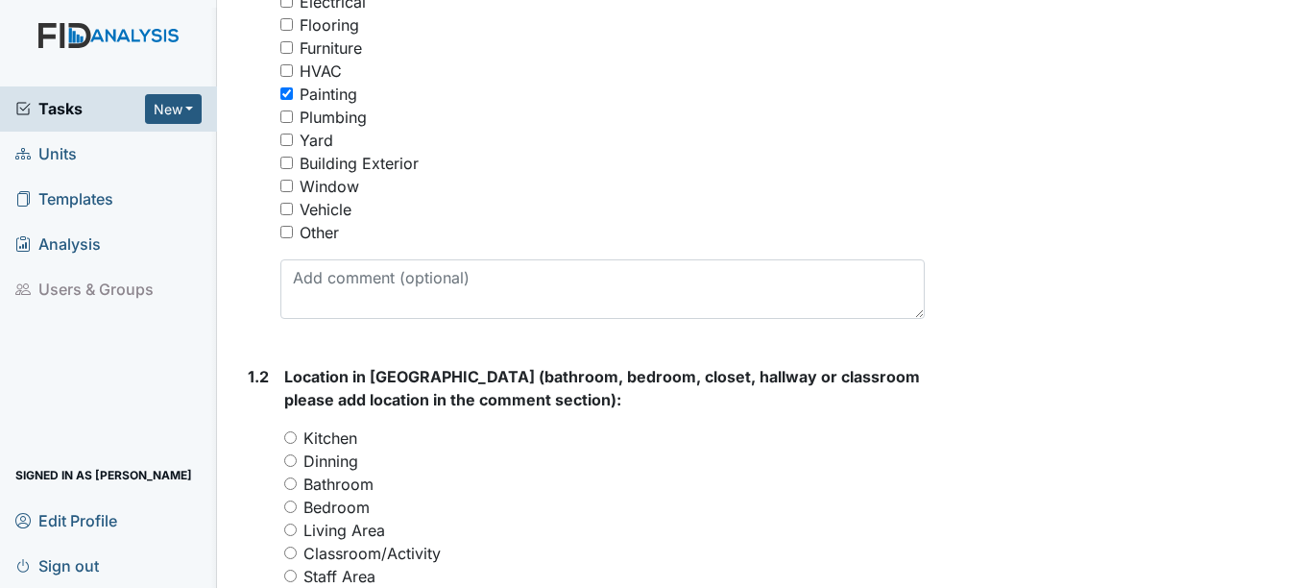
scroll to position [672, 0]
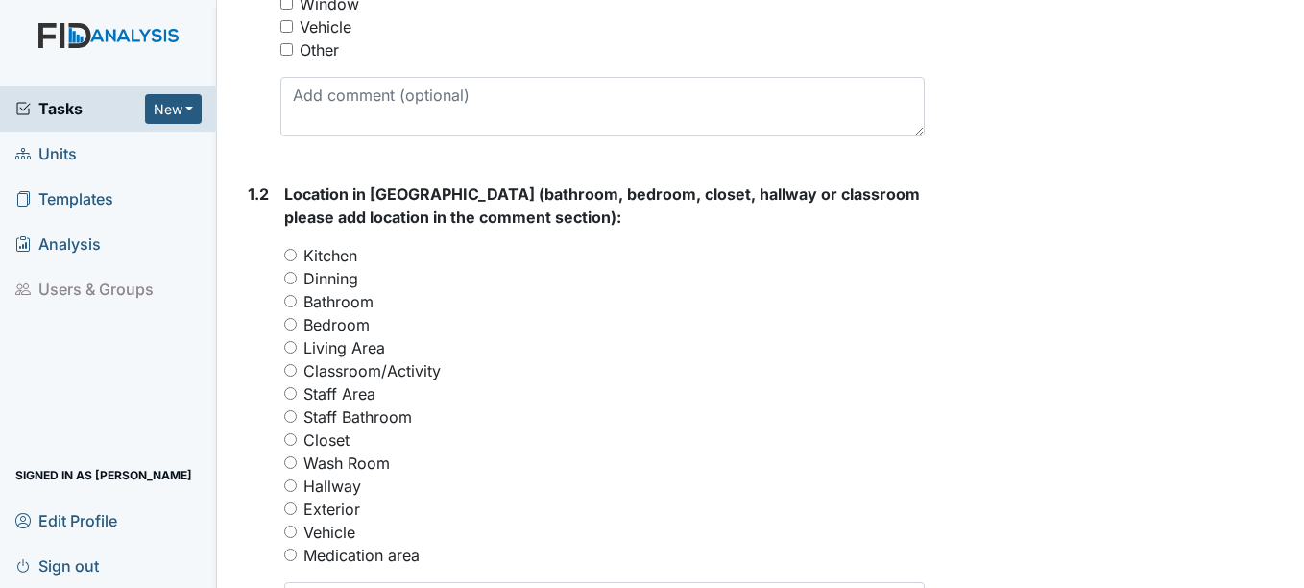
click at [291, 313] on div "Bathroom" at bounding box center [604, 301] width 640 height 23
click at [291, 307] on input "Bathroom" at bounding box center [290, 301] width 12 height 12
radio input "true"
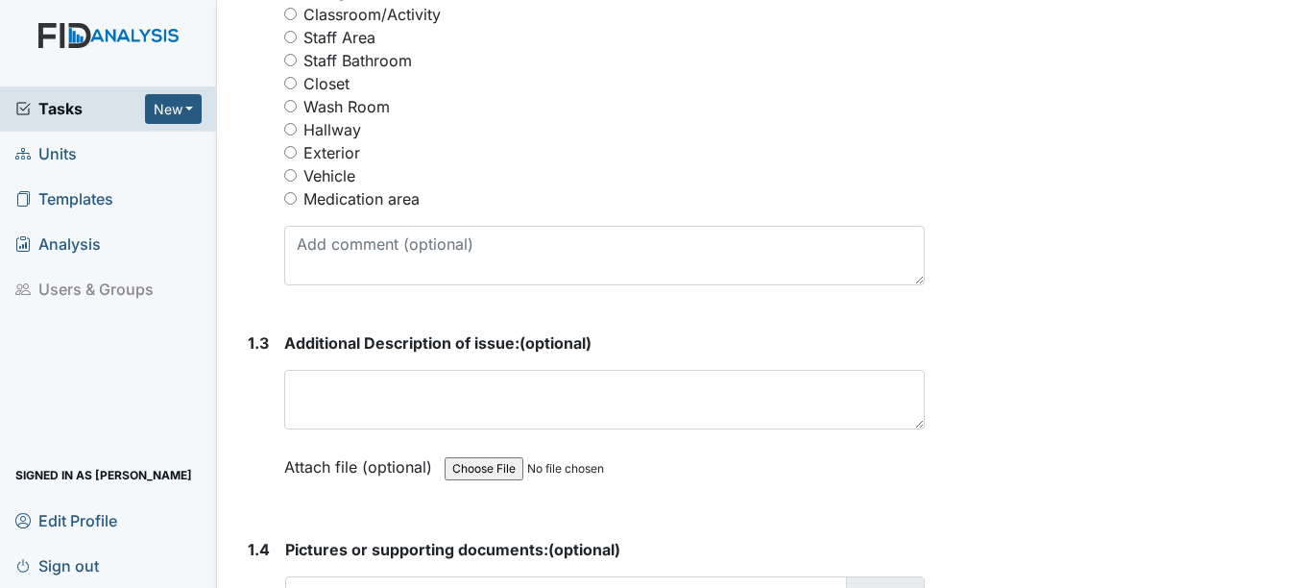
scroll to position [1056, 0]
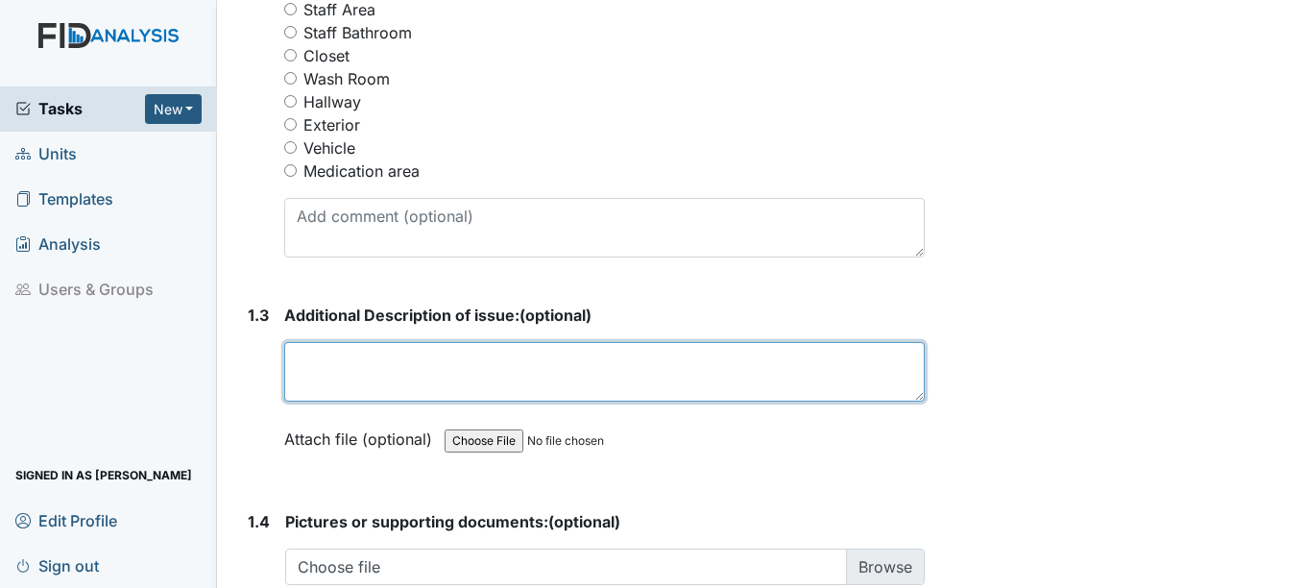
click at [485, 386] on textarea at bounding box center [604, 372] width 640 height 60
type textarea "T"
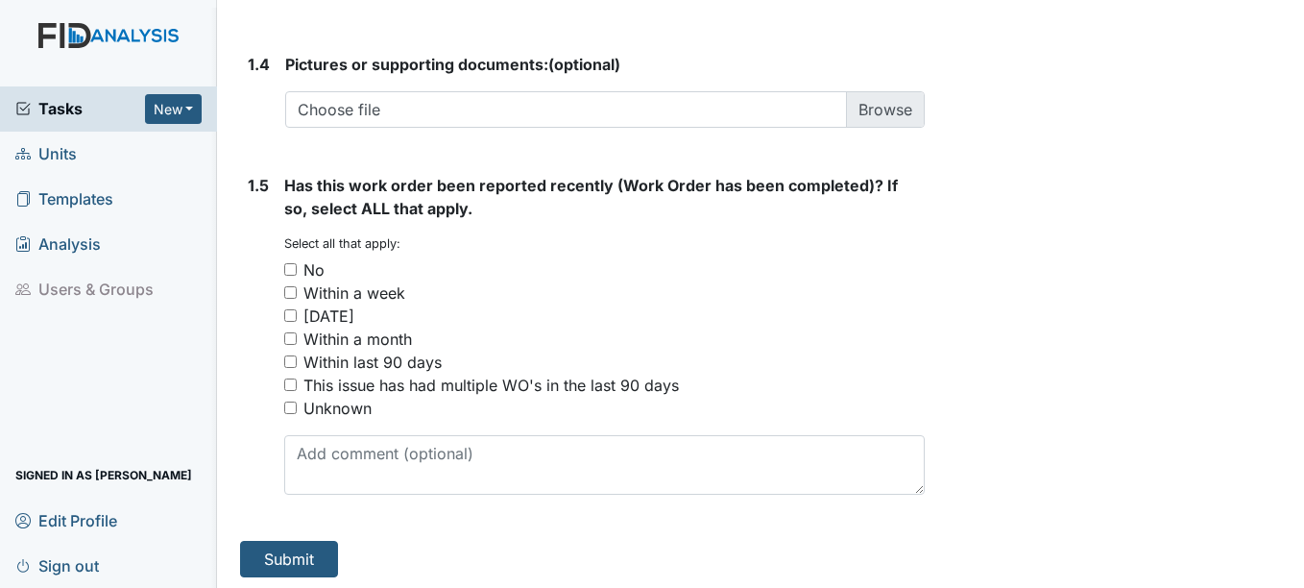
scroll to position [1536, 0]
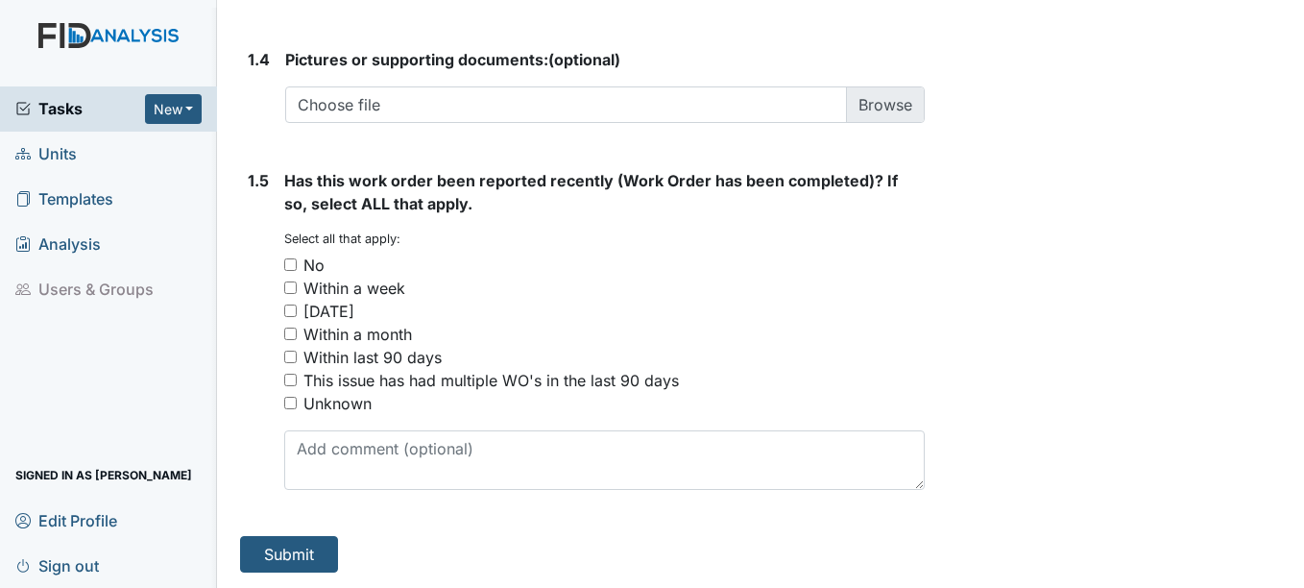
type textarea "Bathroom needs painting"
click at [291, 265] on input "No" at bounding box center [290, 264] width 12 height 12
checkbox input "true"
click at [296, 558] on button "Submit" at bounding box center [289, 554] width 98 height 36
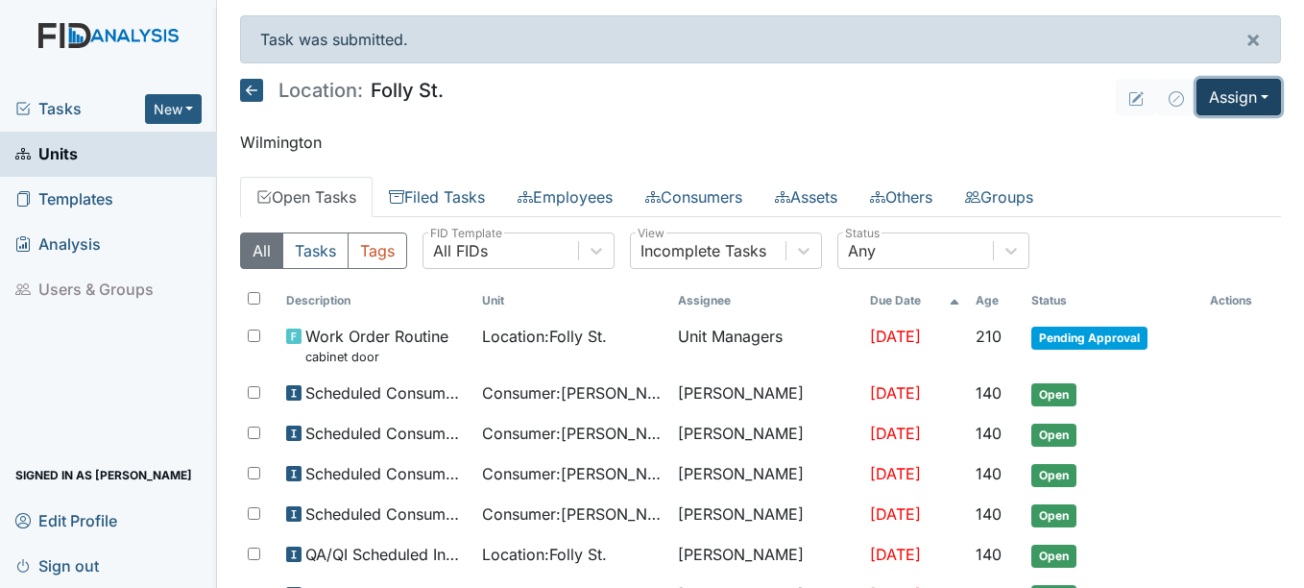
click at [1206, 97] on button "Assign" at bounding box center [1238, 97] width 85 height 36
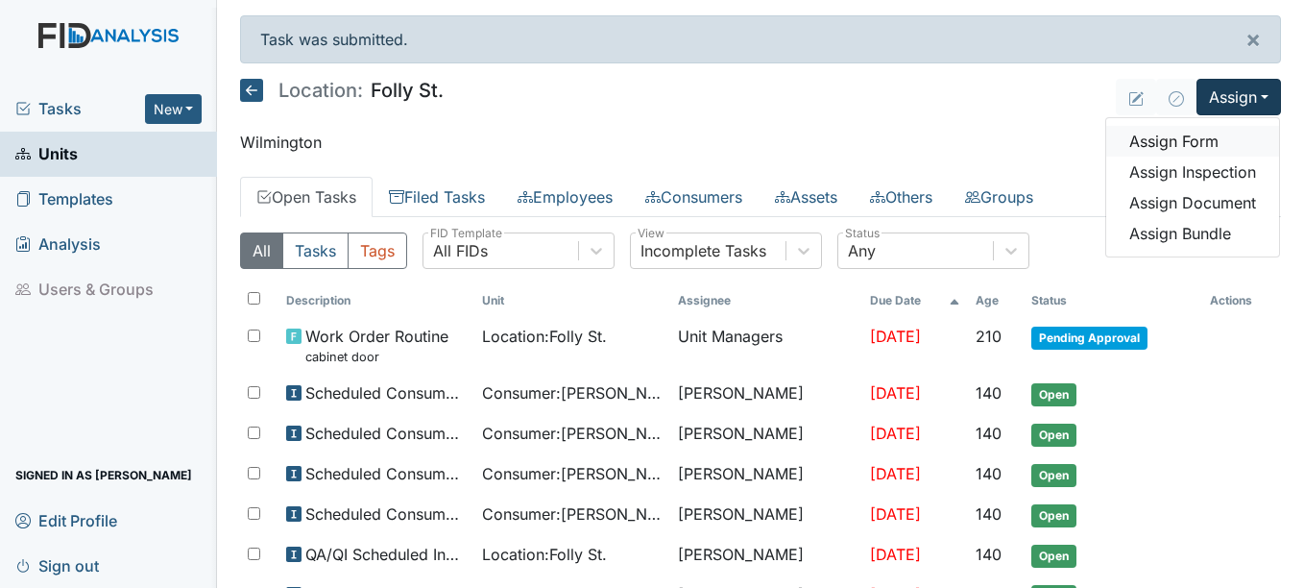
click at [1170, 138] on link "Assign Form" at bounding box center [1192, 141] width 173 height 31
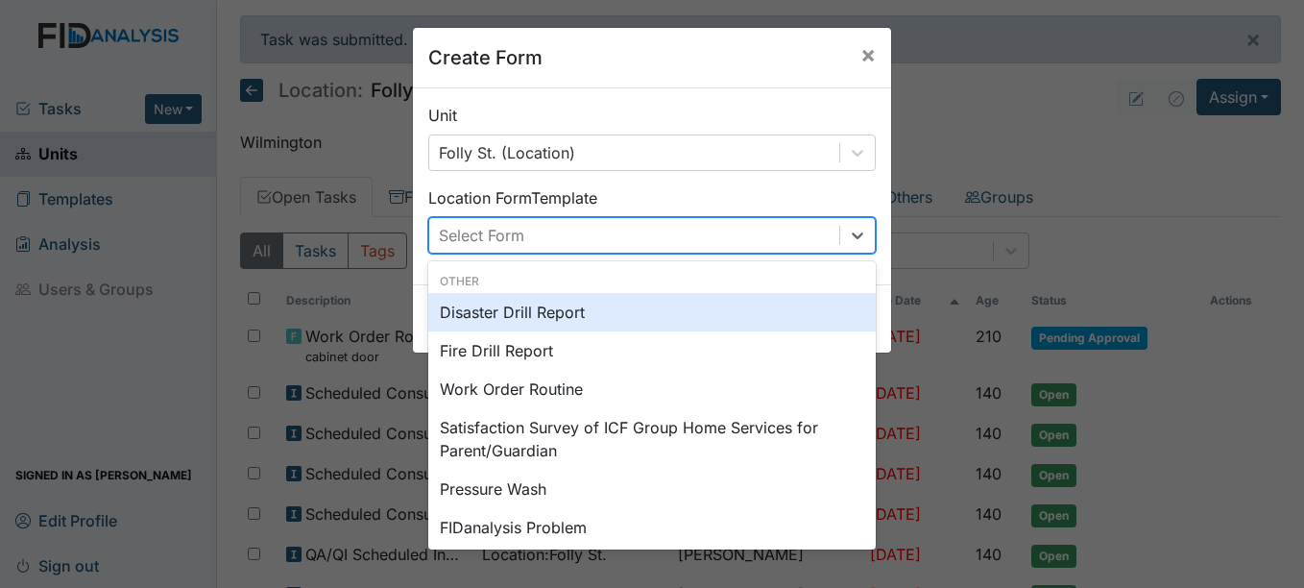
click at [562, 230] on div "Select Form" at bounding box center [634, 235] width 410 height 35
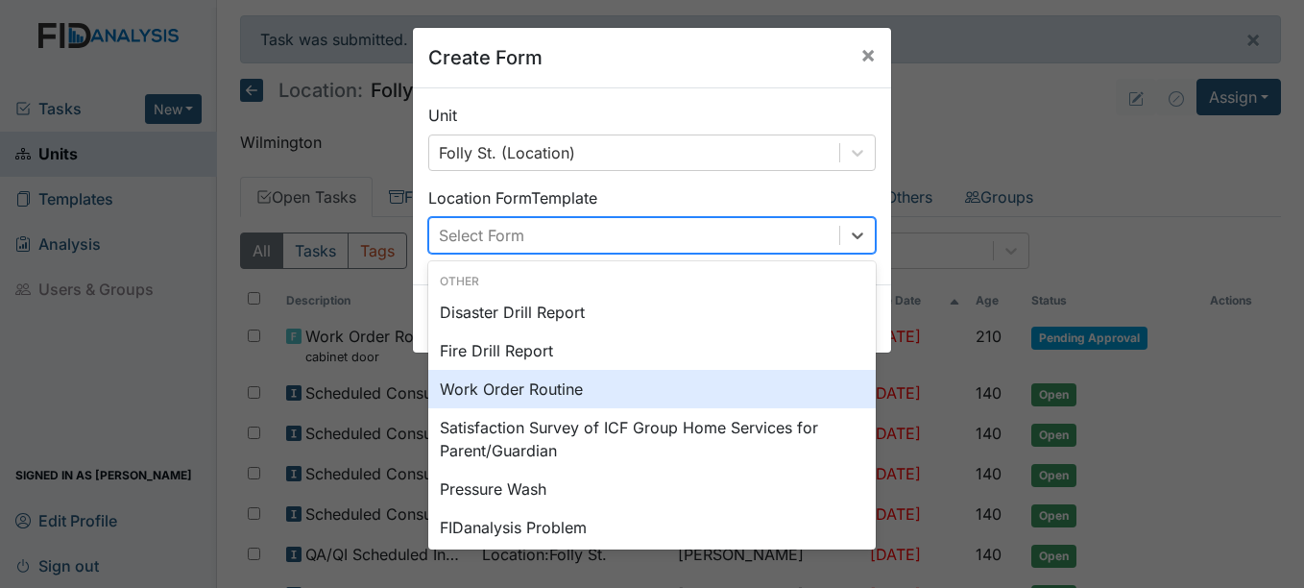
click at [542, 384] on div "Work Order Routine" at bounding box center [651, 389] width 447 height 38
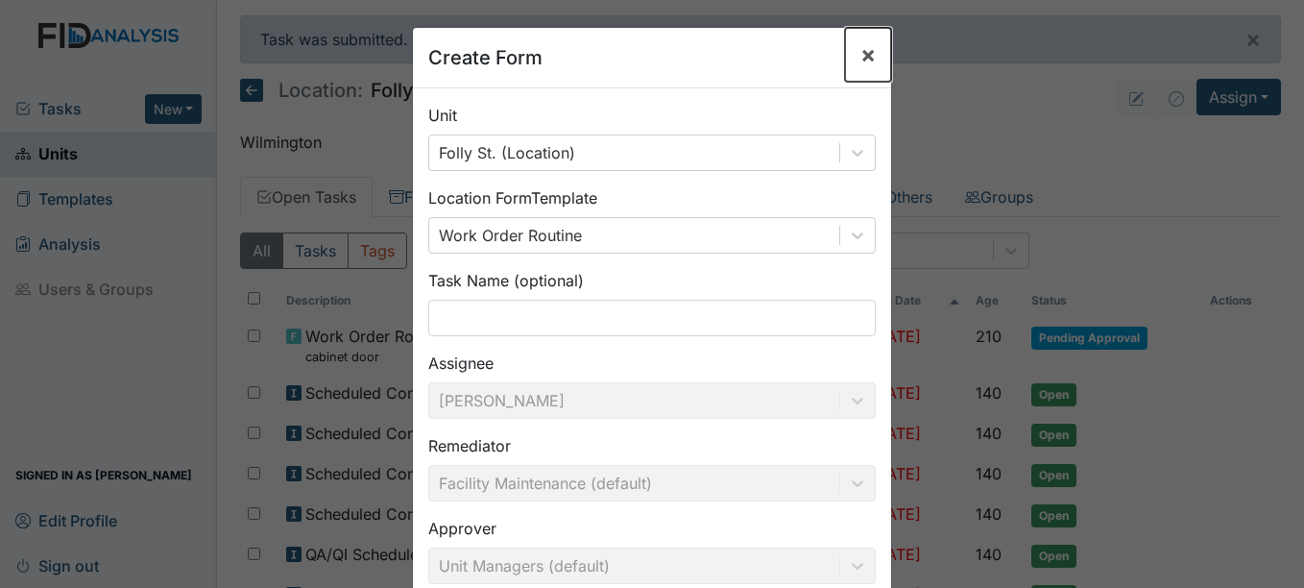
click at [869, 63] on button "×" at bounding box center [868, 55] width 46 height 54
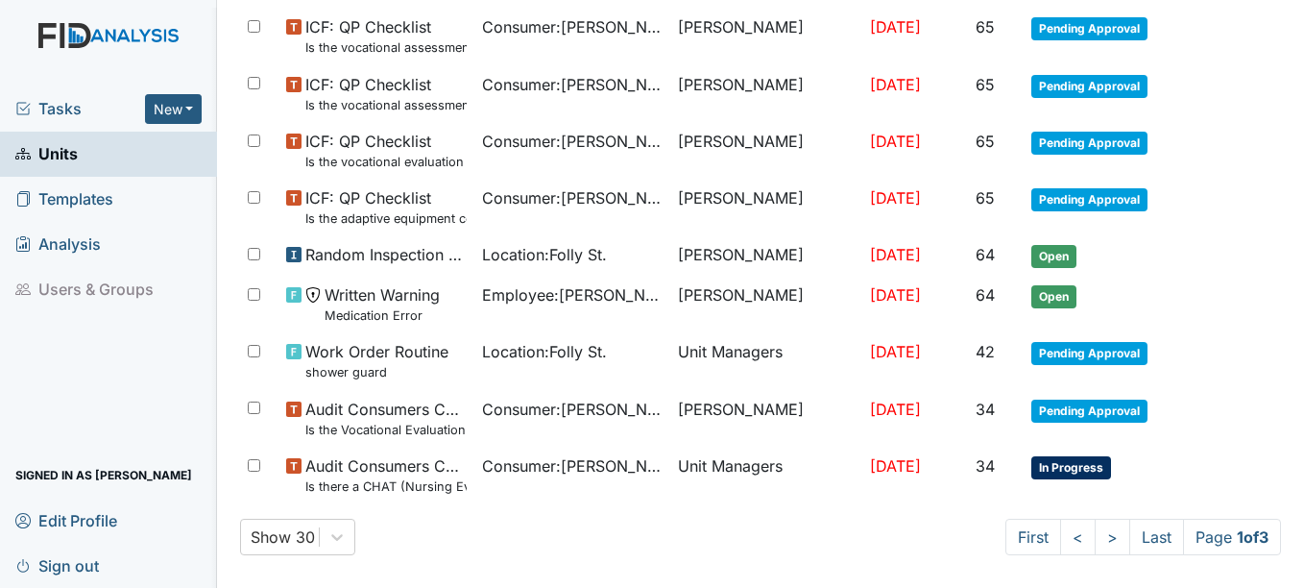
scroll to position [1384, 0]
